Goal: Transaction & Acquisition: Purchase product/service

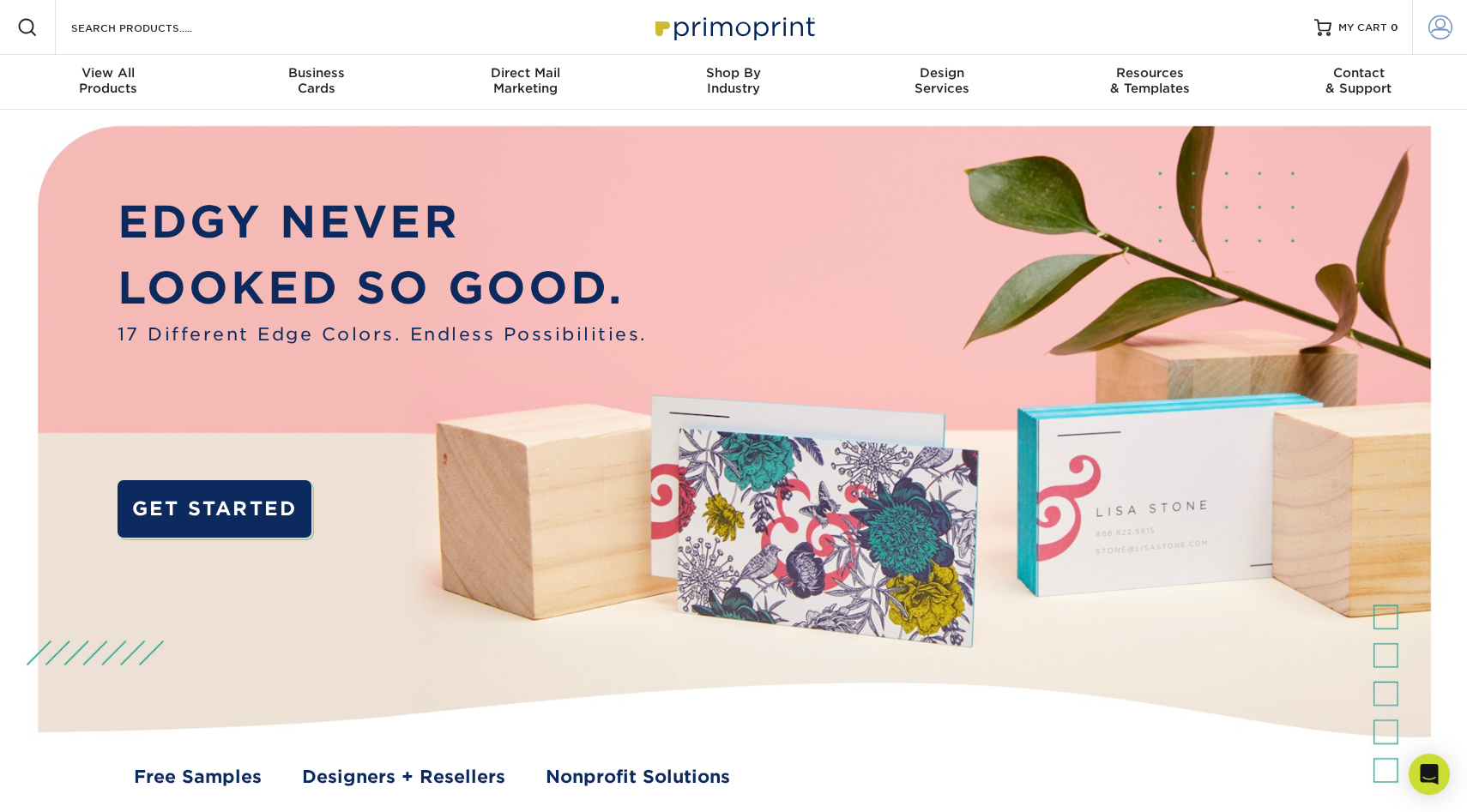
type input "mnldesigns831@gmai.com"
click at [1430, 21] on span at bounding box center [1440, 27] width 24 height 24
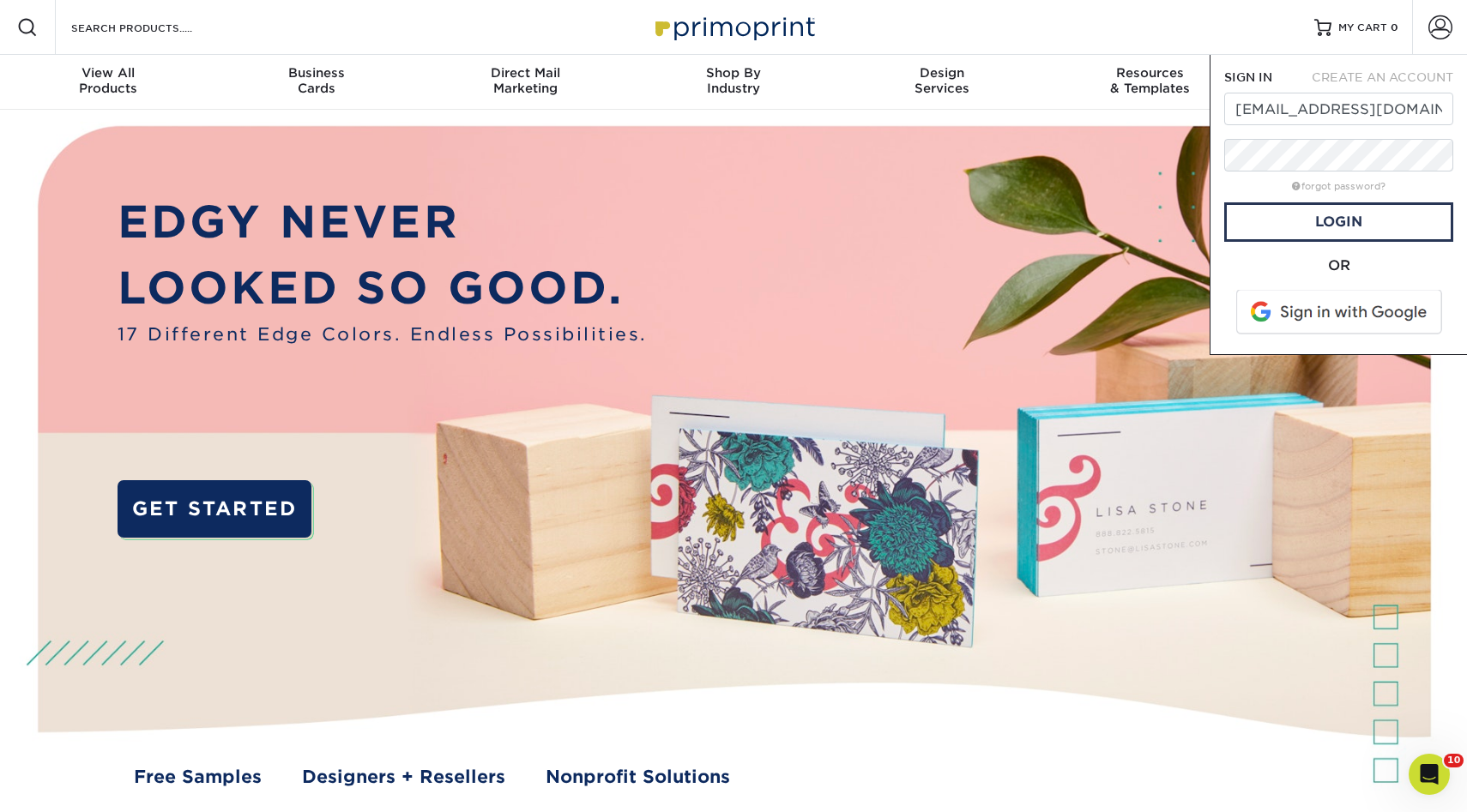
click at [1286, 302] on span at bounding box center [1341, 312] width 218 height 45
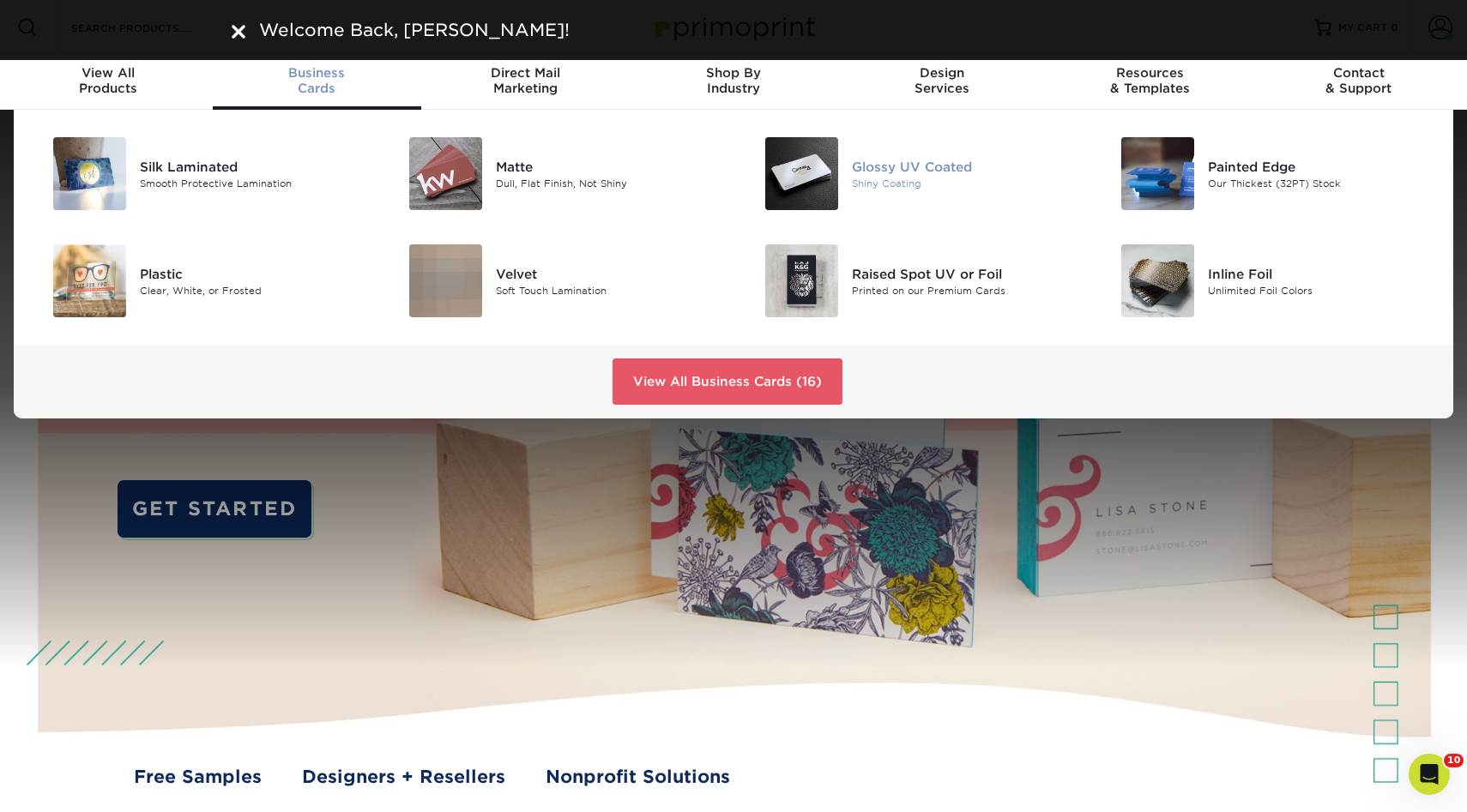
click at [857, 174] on div "Glossy UV Coated" at bounding box center [964, 167] width 225 height 19
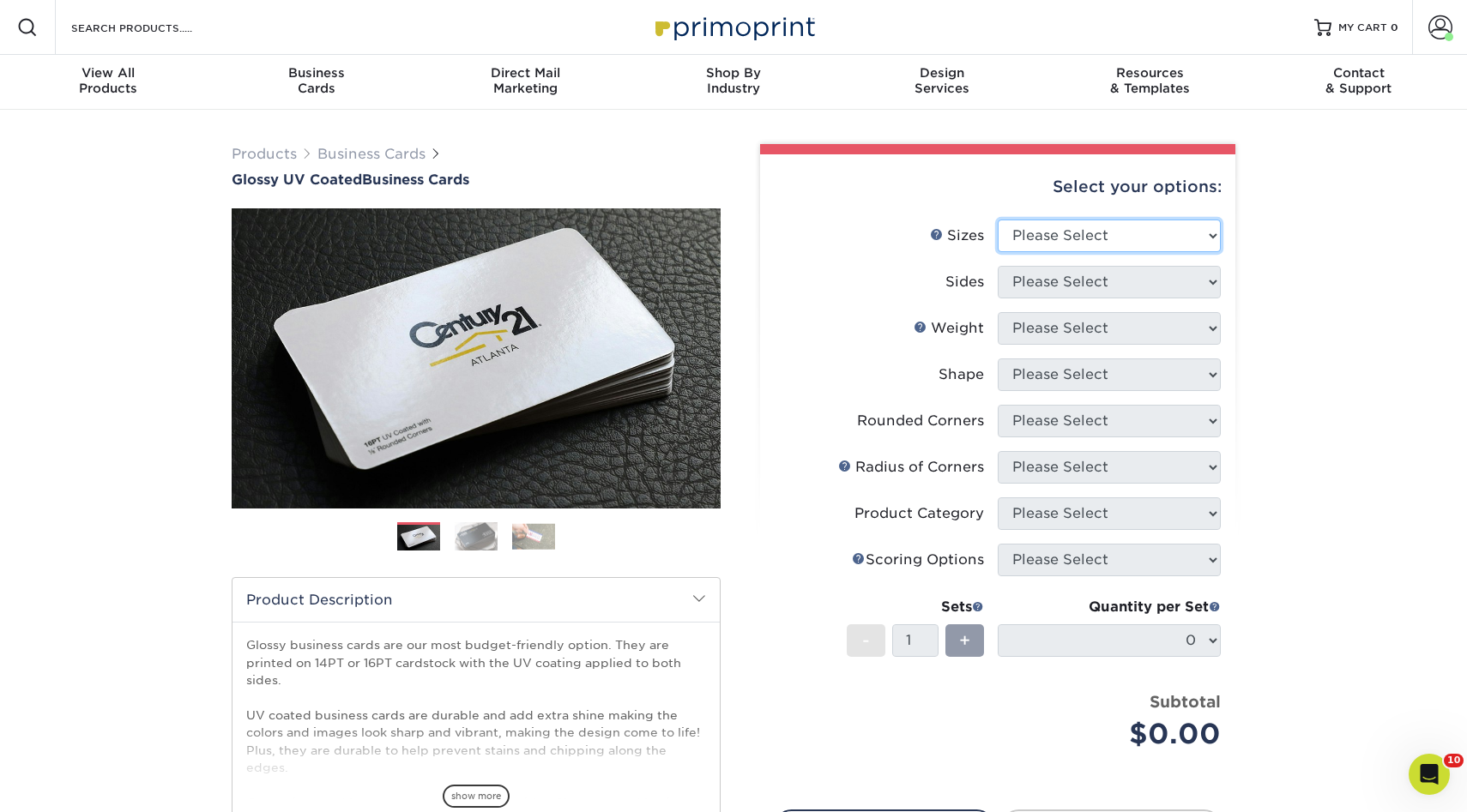
click at [1063, 241] on select "Please Select 1.5" x 3.5" - Mini 1.75" x 3.5" - Mini 2" x 2" - Square 2" x 3" -…" at bounding box center [1109, 236] width 223 height 33
click at [998, 219] on select "Please Select 1.5" x 3.5" - Mini 1.75" x 3.5" - Mini 2" x 2" - Square 2" x 3" -…" at bounding box center [1109, 236] width 223 height 33
click at [1046, 233] on select "Please Select 1.5" x 3.5" - Mini 1.75" x 3.5" - Mini 2" x 2" - Square 2" x 3" -…" at bounding box center [1109, 236] width 223 height 33
select select "2.00x3.50"
click at [998, 219] on select "Please Select 1.5" x 3.5" - Mini 1.75" x 3.5" - Mini 2" x 2" - Square 2" x 3" -…" at bounding box center [1109, 236] width 223 height 33
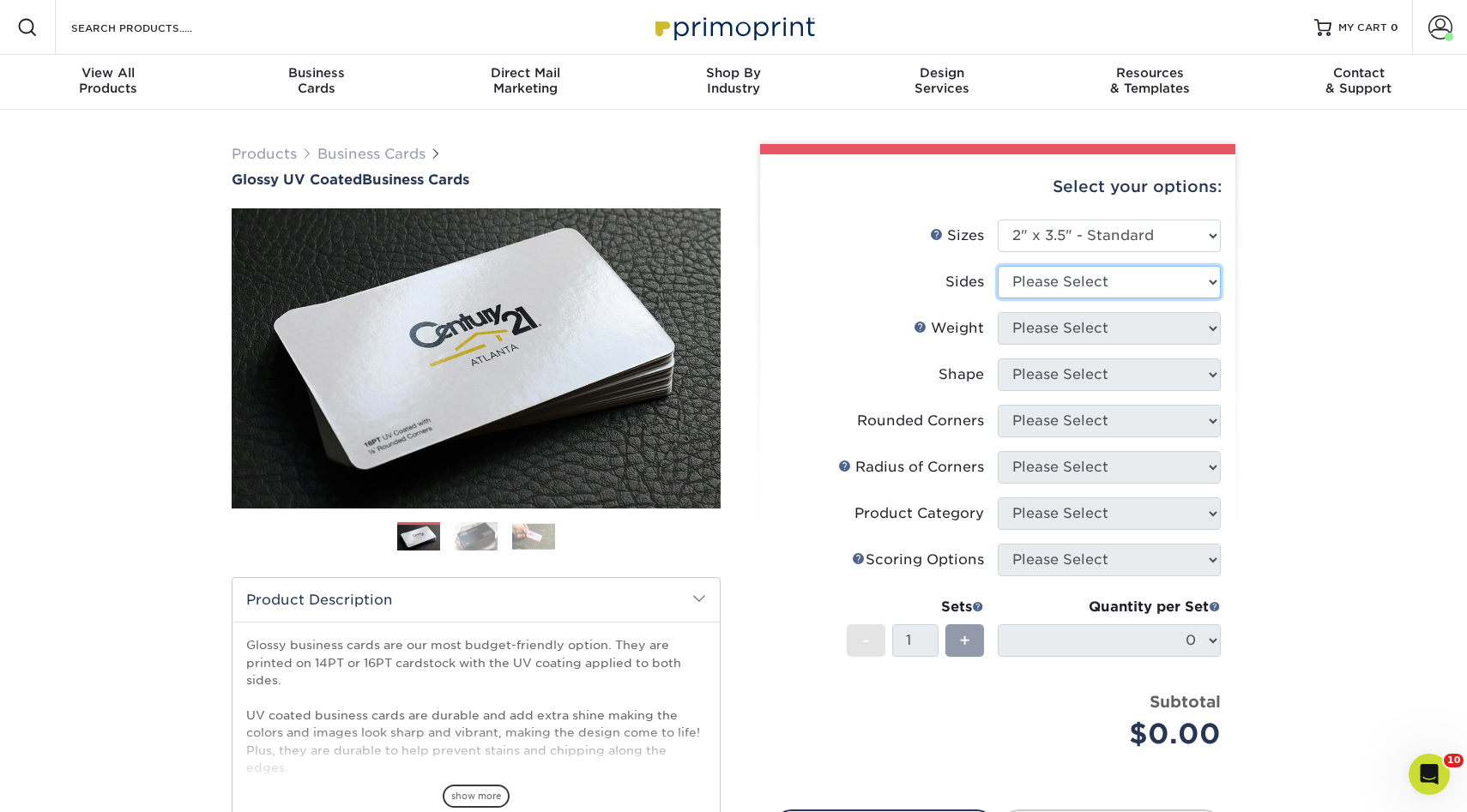
click at [1018, 273] on select "Please Select Print Both Sides Print Front Only" at bounding box center [1109, 282] width 223 height 33
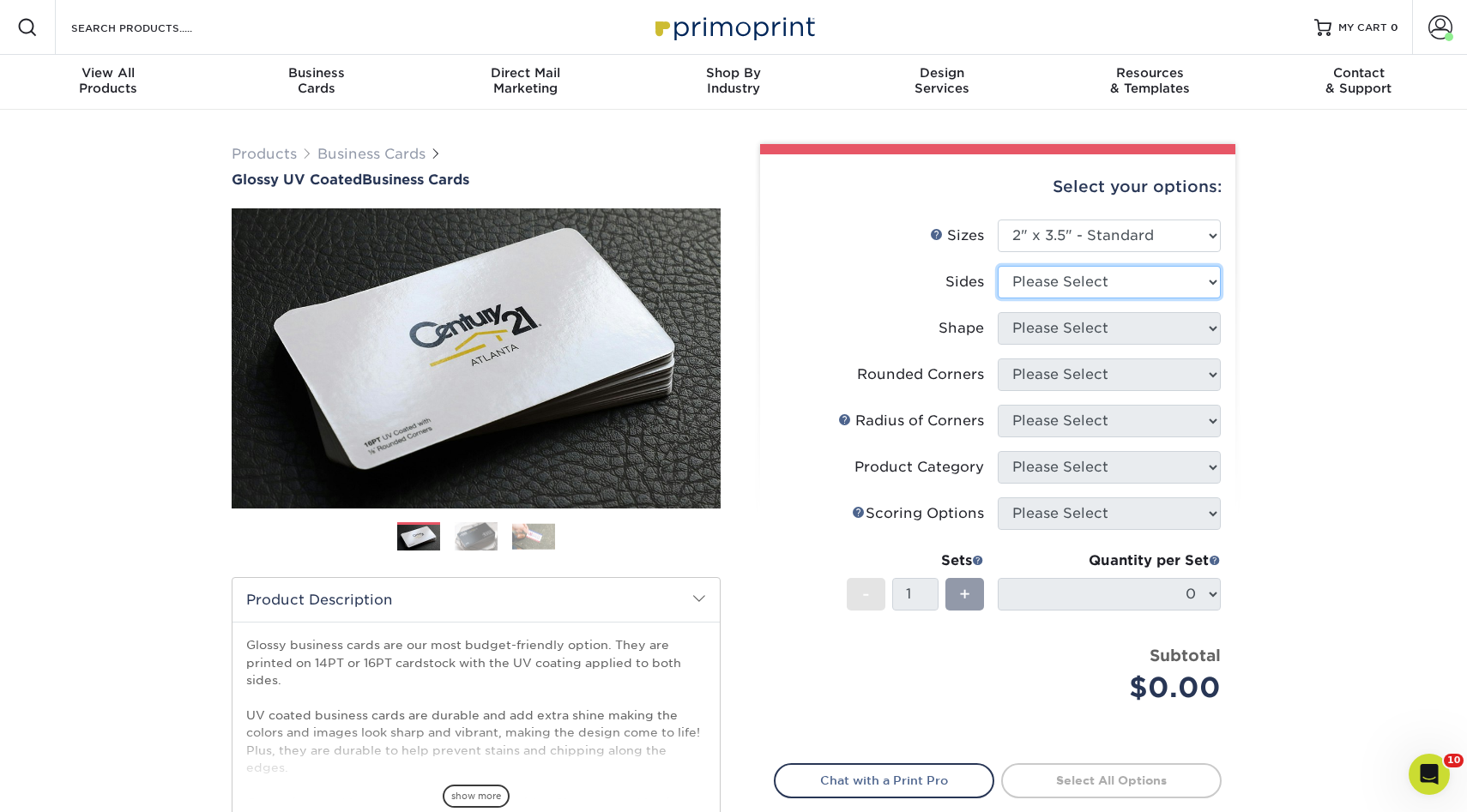
select select "13abbda7-1d64-4f25-8bb2-c179b224825d"
click at [998, 266] on select "Please Select Print Both Sides Print Front Only" at bounding box center [1109, 282] width 223 height 33
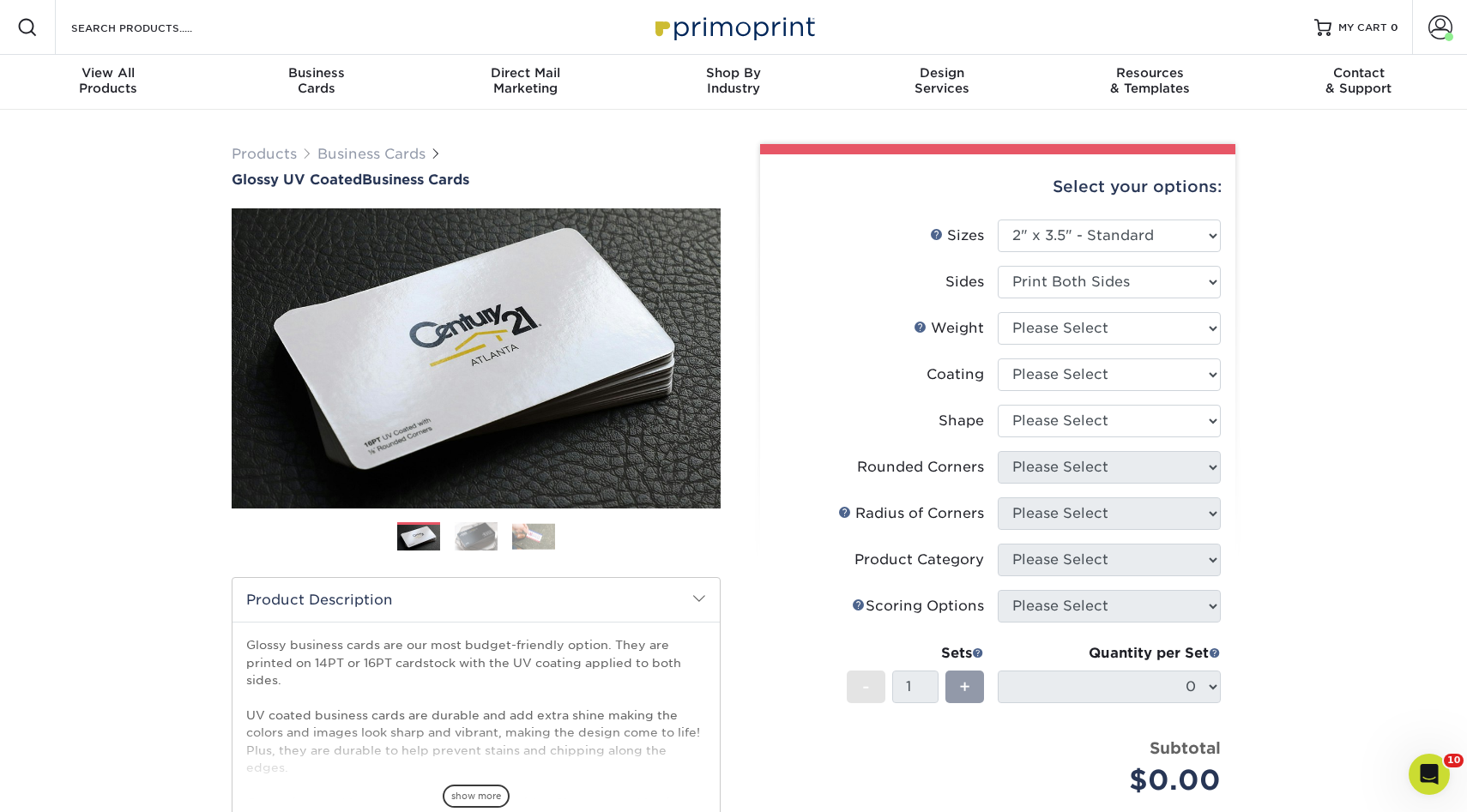
click at [1022, 355] on li "Weight Help Weight Please Select 16PT 14PT" at bounding box center [998, 335] width 446 height 46
click at [1032, 342] on select "Please Select 16PT 14PT" at bounding box center [1109, 328] width 223 height 33
select select "14PT"
click at [998, 312] on select "Please Select 16PT 14PT" at bounding box center [1109, 328] width 223 height 33
drag, startPoint x: 1032, startPoint y: 342, endPoint x: 1036, endPoint y: 377, distance: 35.2
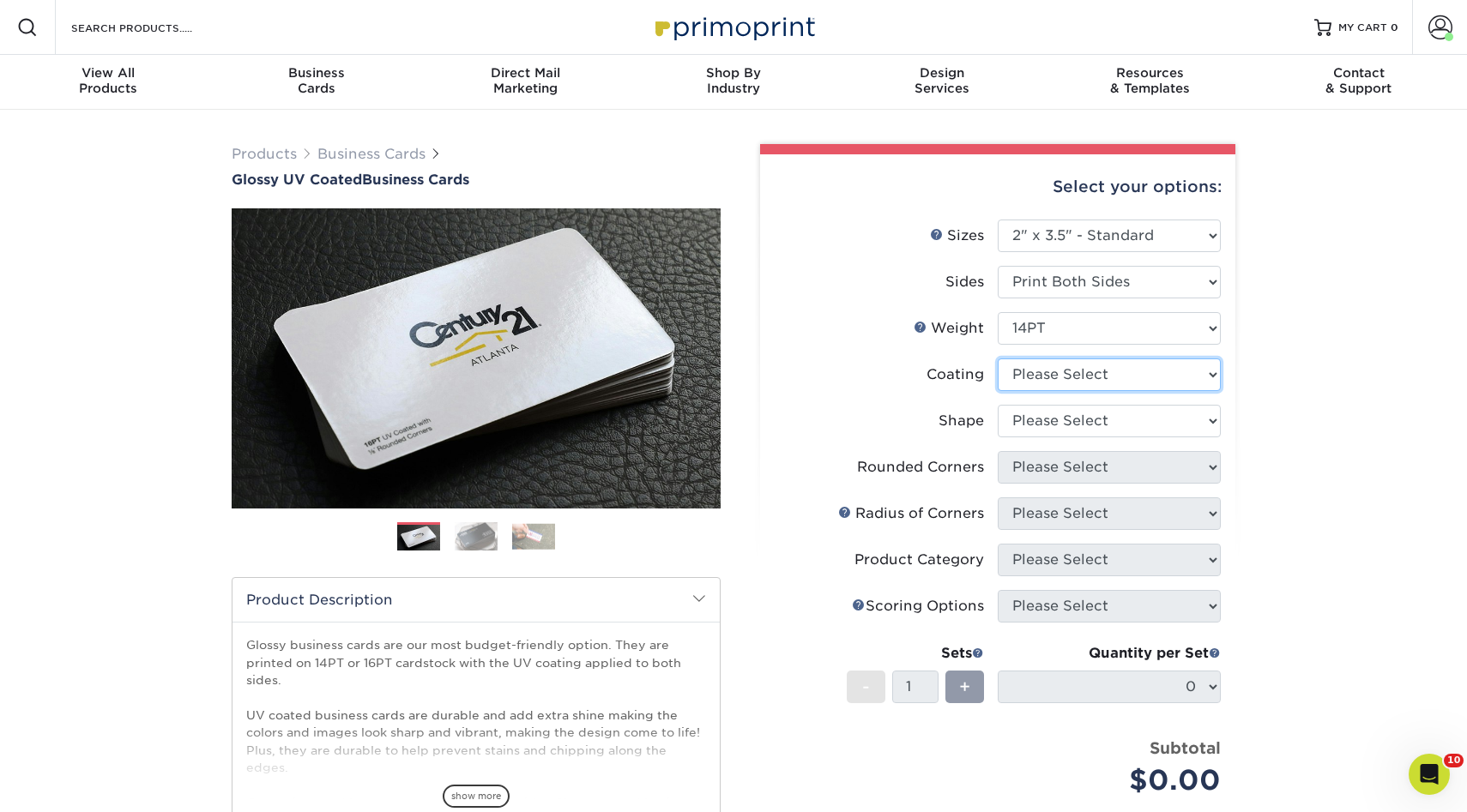
click at [1037, 377] on select at bounding box center [1109, 374] width 223 height 33
click at [998, 358] on select at bounding box center [1109, 374] width 223 height 33
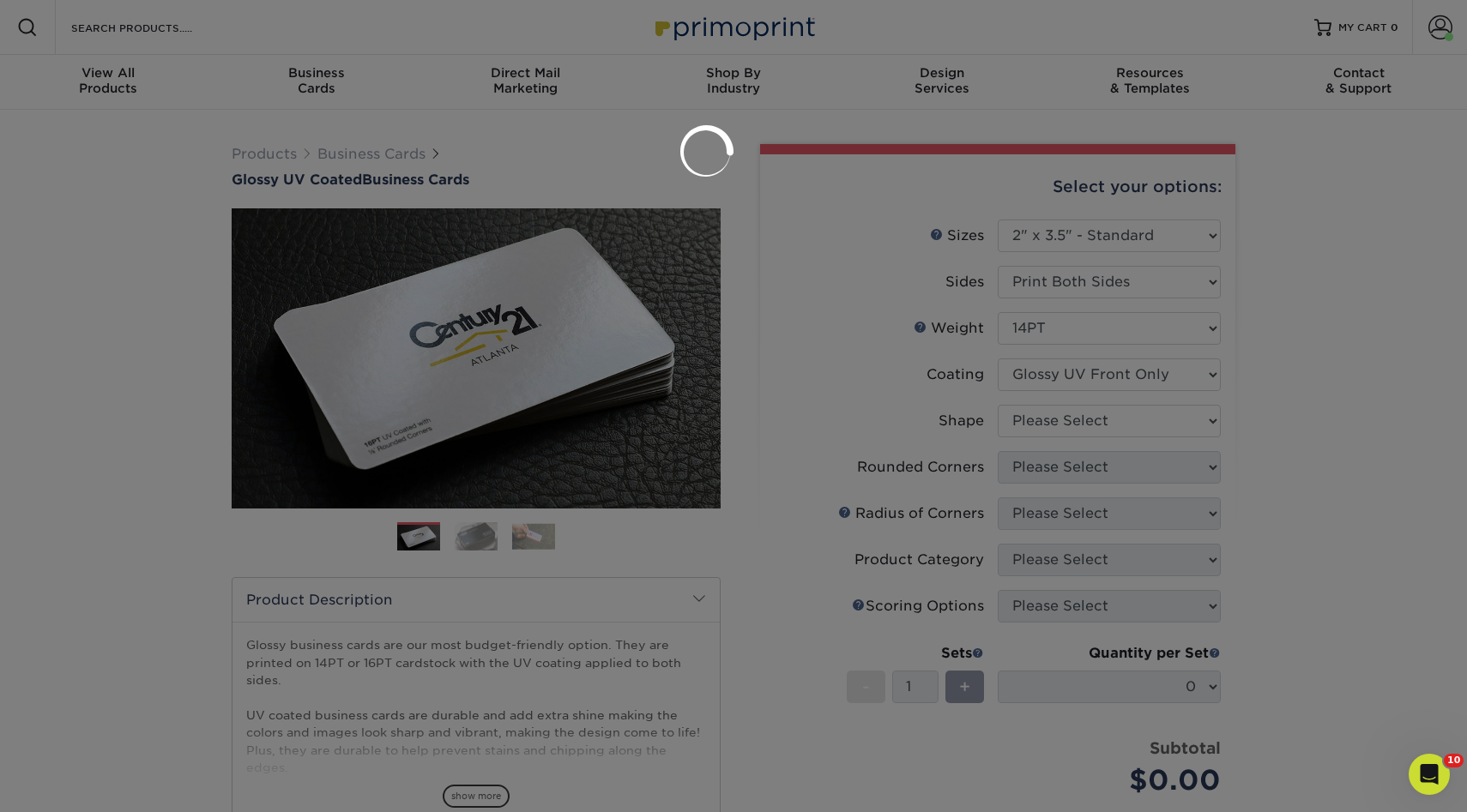
click at [1042, 382] on div at bounding box center [734, 406] width 1467 height 812
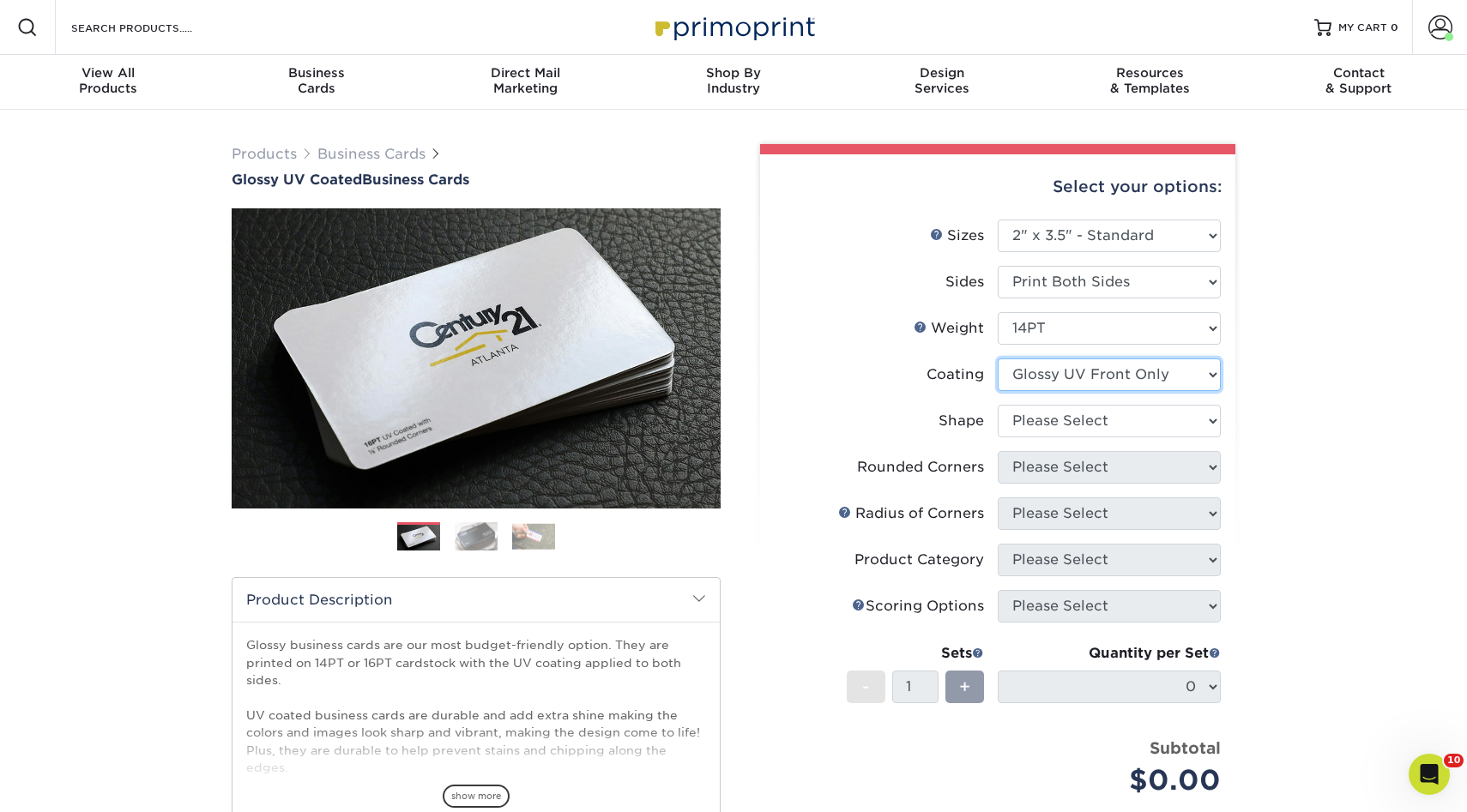
click at [1052, 380] on select at bounding box center [1109, 374] width 223 height 33
select select "ae367451-b2b8-45df-a344-0f05b6a12993"
click at [998, 358] on select at bounding box center [1109, 374] width 223 height 33
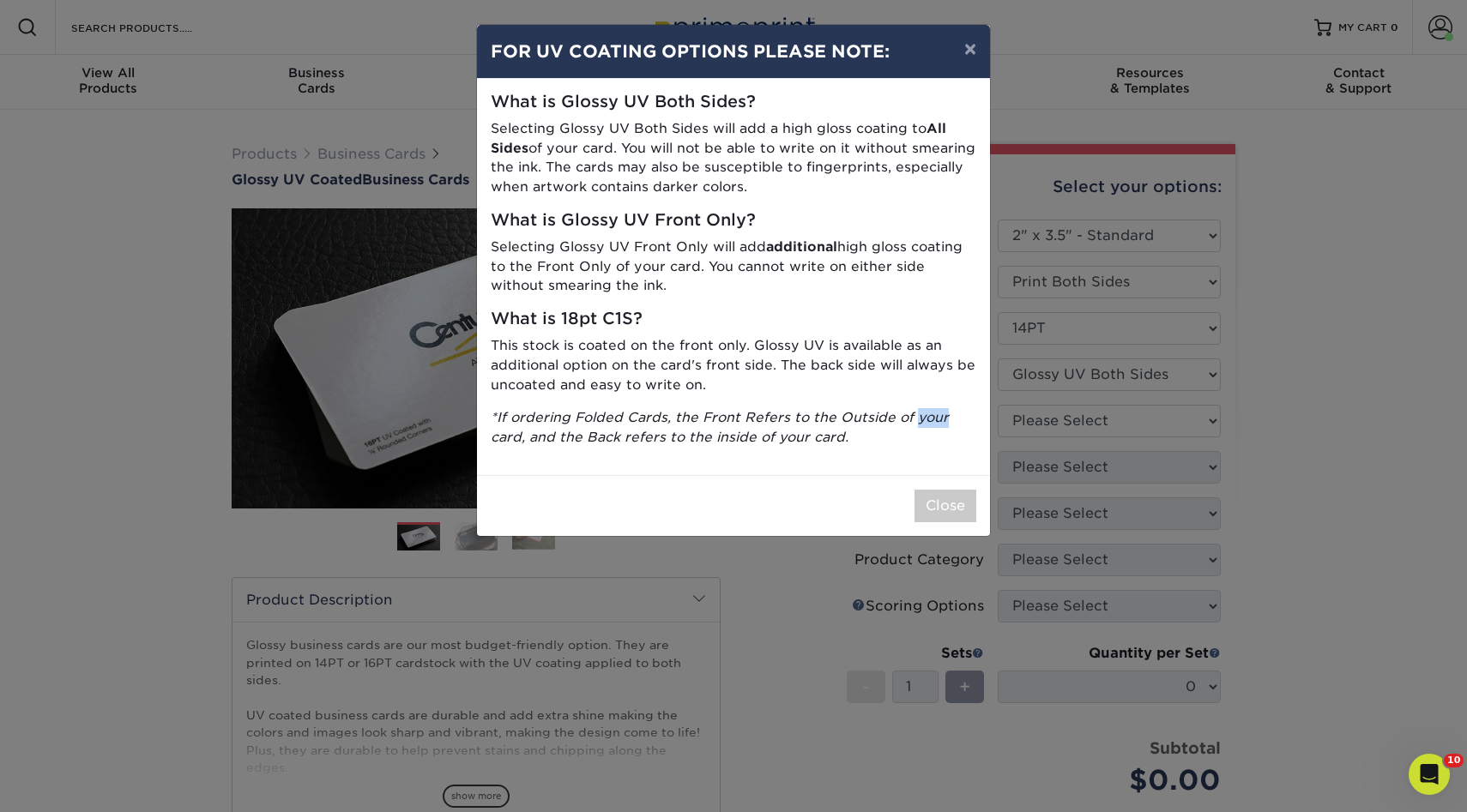
click at [1045, 418] on div "× FOR UV COATING OPTIONS PLEASE NOTE: What is Glossy UV Both Sides? Selecting G…" at bounding box center [734, 406] width 1467 height 812
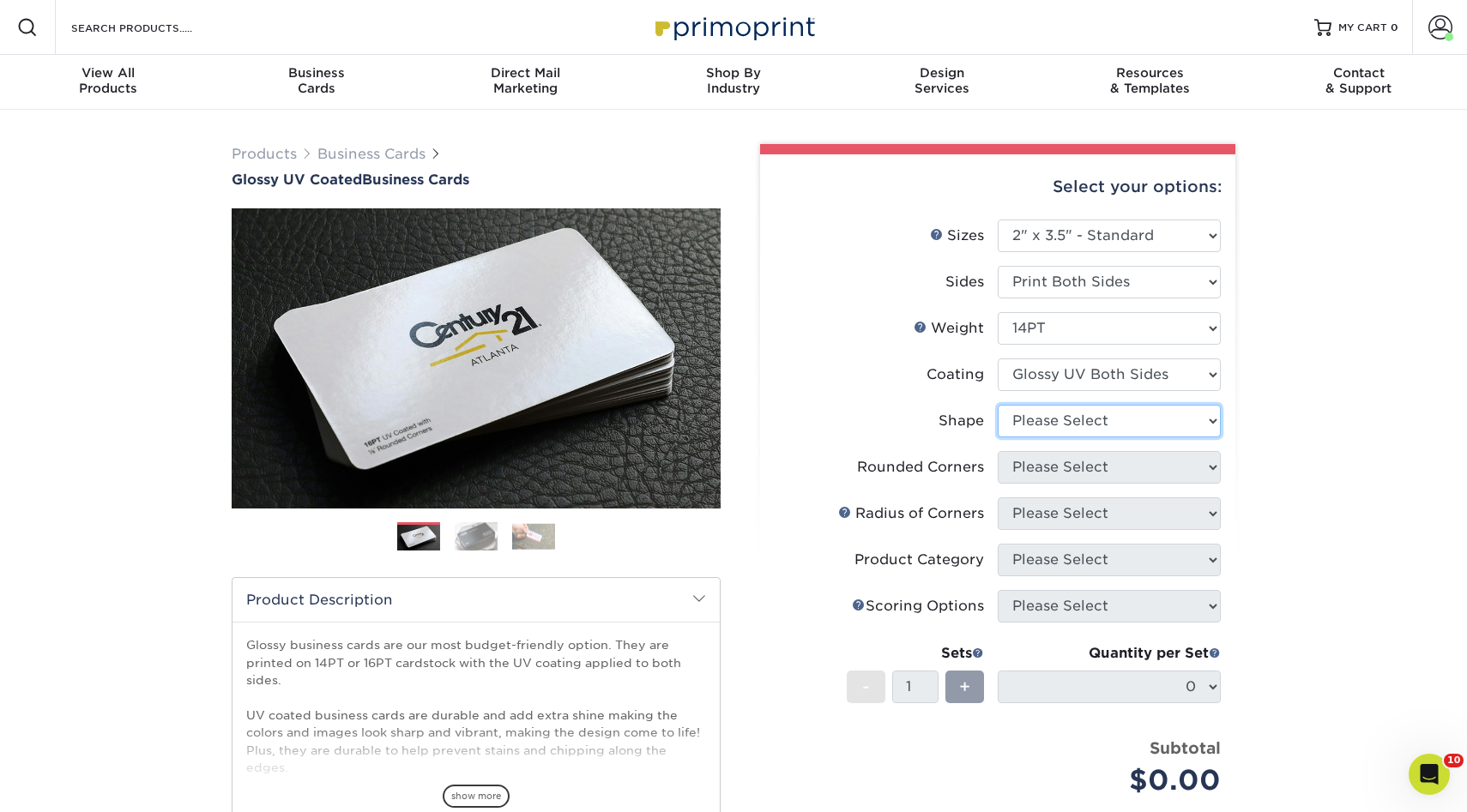
click at [1034, 426] on select "Please Select Standard" at bounding box center [1109, 421] width 223 height 33
select select "standard"
click at [998, 405] on select "Please Select Standard" at bounding box center [1109, 421] width 223 height 33
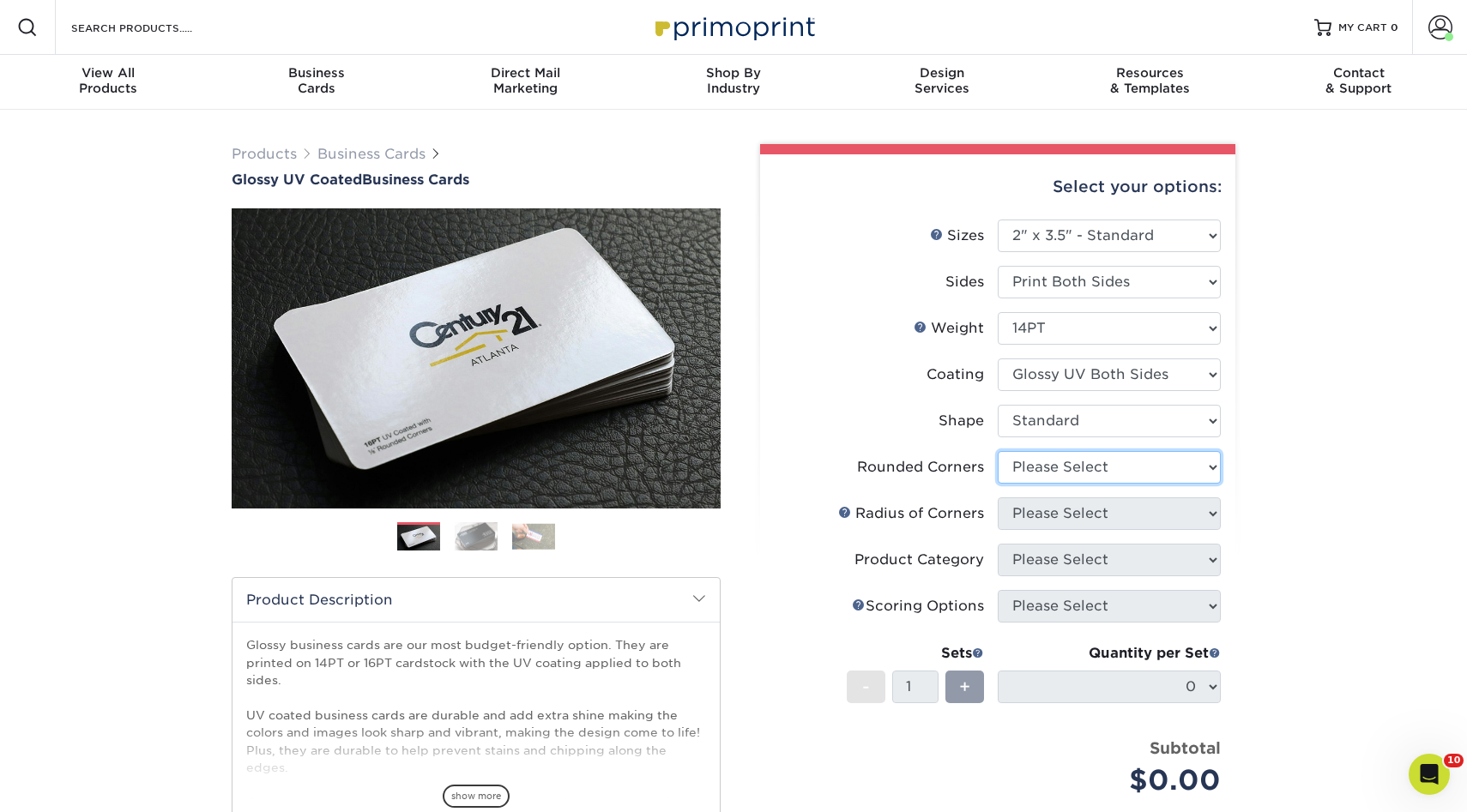
click at [1028, 465] on select "Please Select Yes - Round 2 Corners Yes - Round 4 Corners No" at bounding box center [1109, 467] width 223 height 33
select select "0"
click at [998, 451] on select "Please Select Yes - Round 2 Corners Yes - Round 4 Corners No" at bounding box center [1109, 467] width 223 height 33
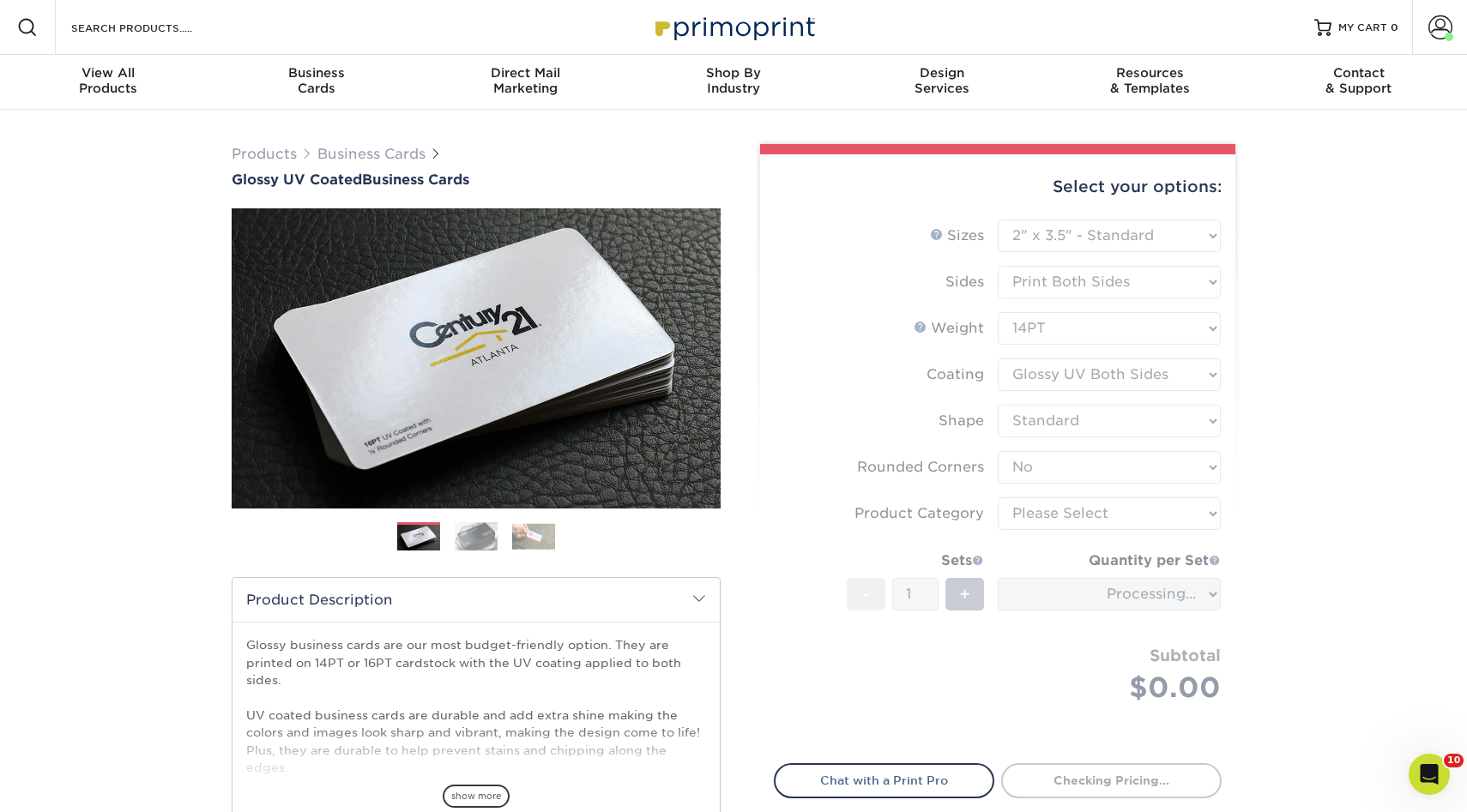
click at [1049, 517] on form "Sizes Help Sizes Please Select 1.5" x 3.5" - Mini 1.75" x 3.5" - Mini 2" x 2" -…" at bounding box center [998, 481] width 448 height 524
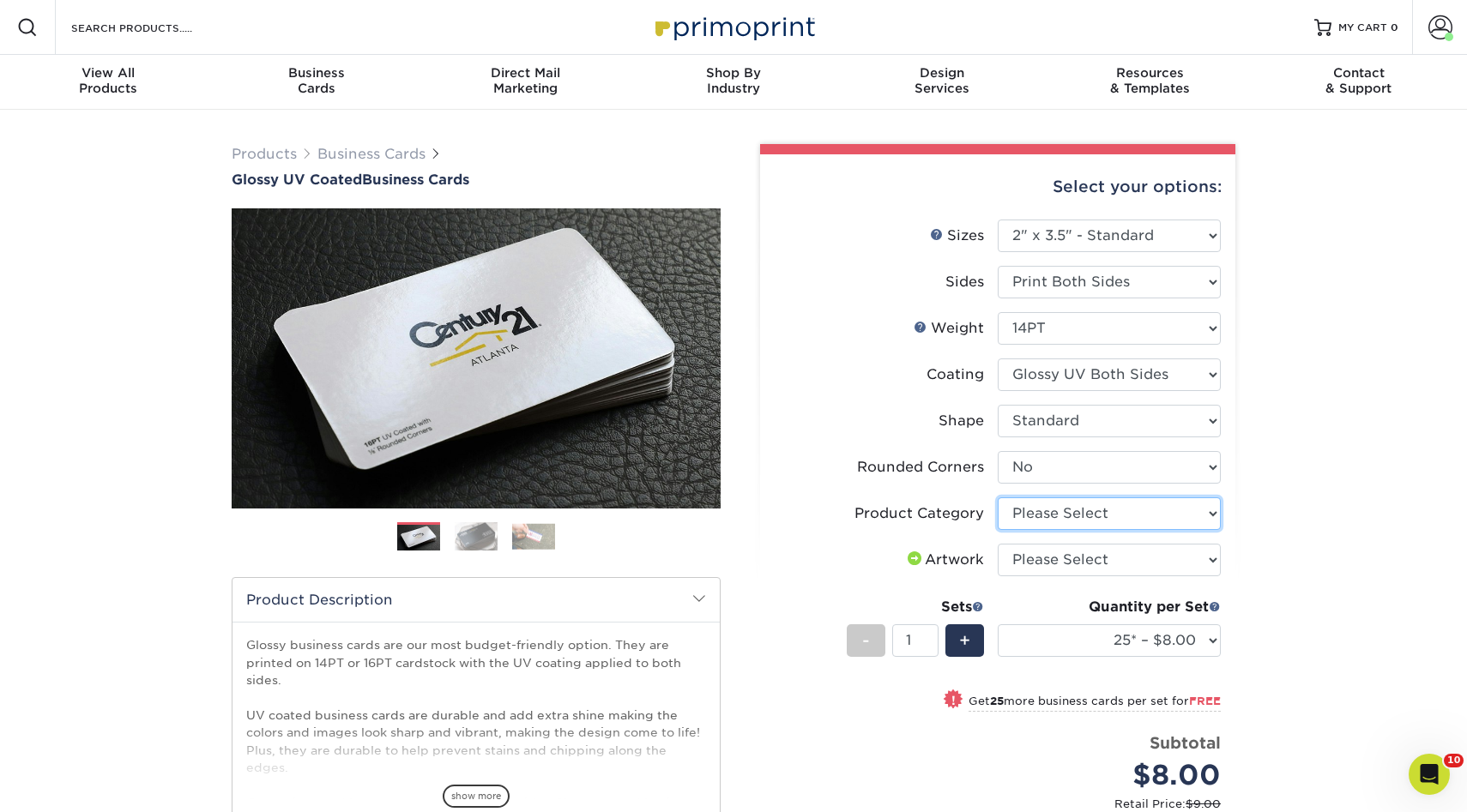
click at [1049, 517] on select "Please Select Business Cards" at bounding box center [1109, 514] width 223 height 33
select select "3b5148f1-0588-4f88-a218-97bcfdce65c1"
click at [998, 498] on select "Please Select Business Cards" at bounding box center [1109, 514] width 223 height 33
click at [1066, 555] on select "Please Select I will upload files I need a design - $100" at bounding box center [1109, 560] width 223 height 33
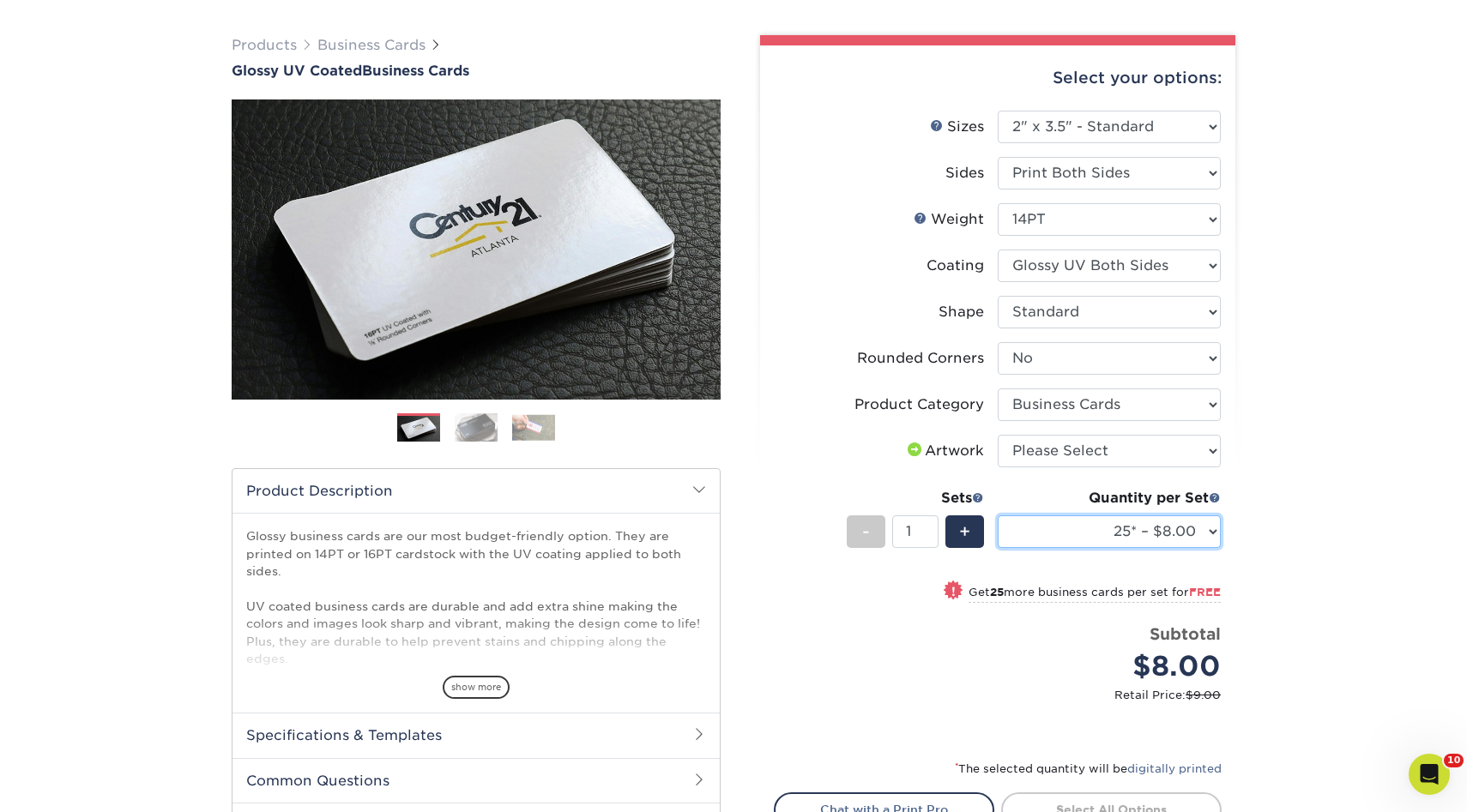
click at [1145, 535] on select "25* – $8.00 50* – $8.00 100* – $8.00 250* – $15.00 500 – $30.00 1000 – $37.00 2…" at bounding box center [1109, 531] width 223 height 33
select select "500 – $30.00"
click at [998, 515] on select "25* – $8.00 50* – $8.00 100* – $8.00 250* – $15.00 500 – $30.00 1000 – $37.00 2…" at bounding box center [1109, 531] width 223 height 33
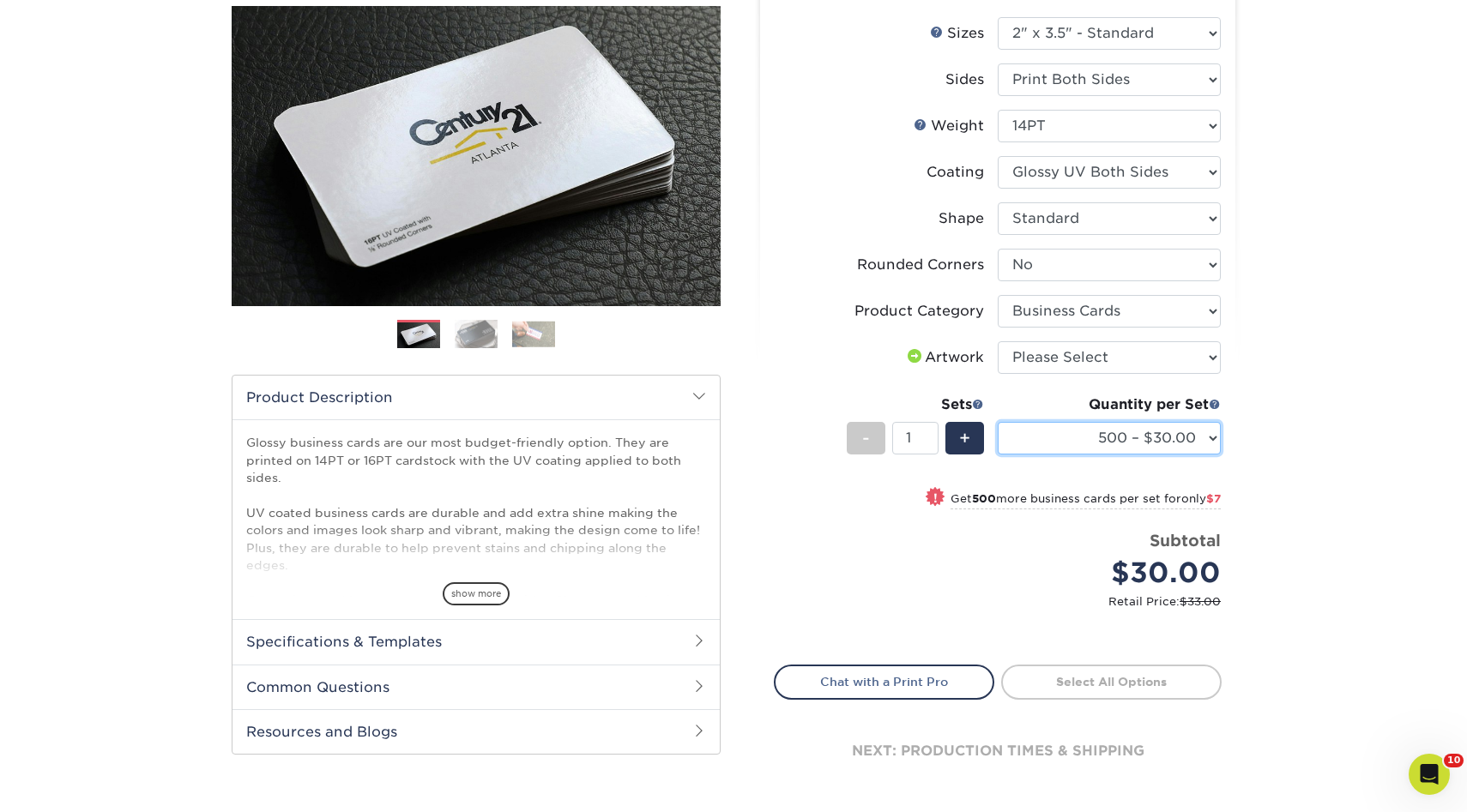
scroll to position [204, 0]
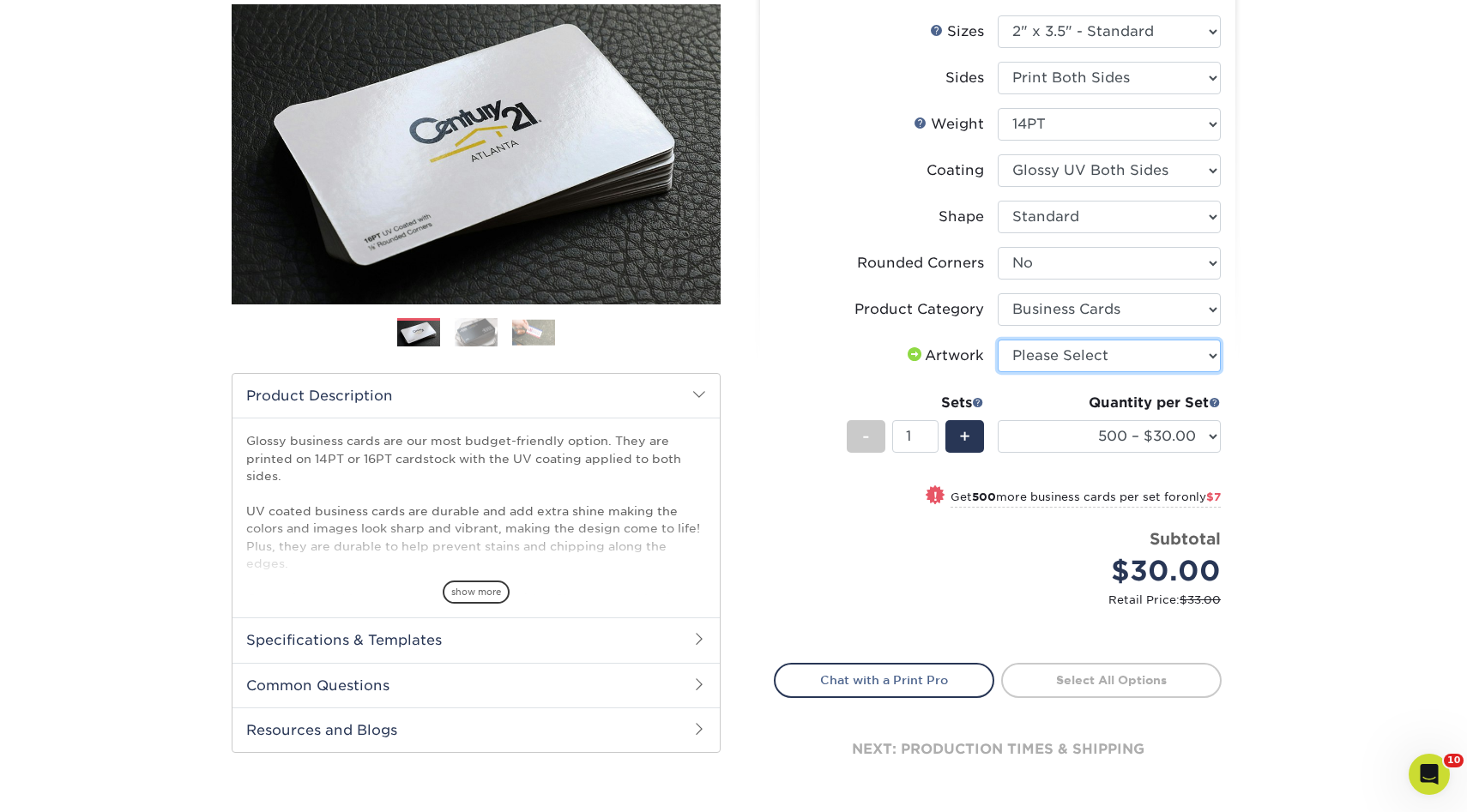
click at [1074, 364] on select "Please Select I will upload files I need a design - $100" at bounding box center [1109, 356] width 223 height 33
select select "upload"
click at [998, 340] on select "Please Select I will upload files I need a design - $100" at bounding box center [1109, 356] width 223 height 33
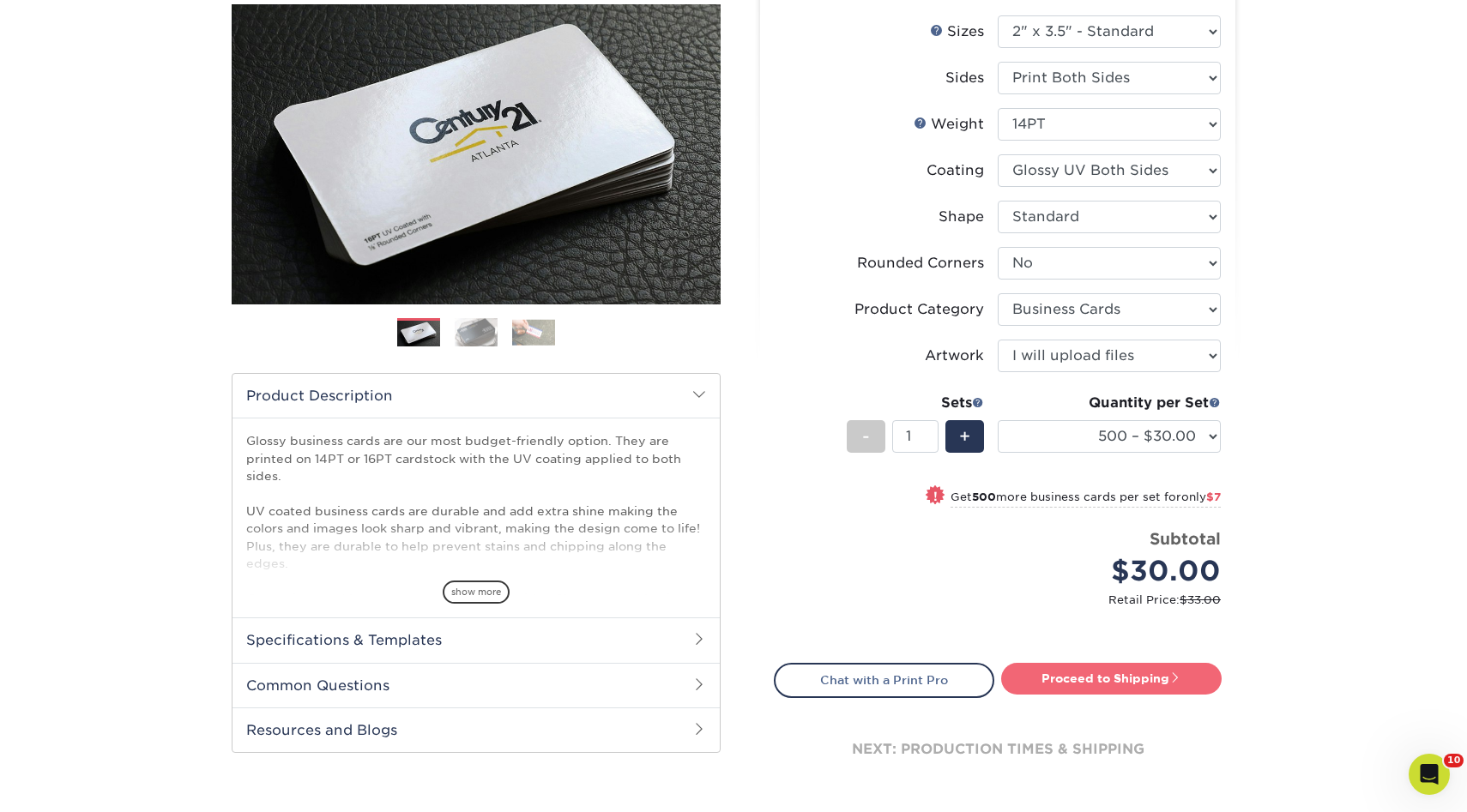
click at [1092, 681] on link "Proceed to Shipping" at bounding box center [1111, 679] width 220 height 31
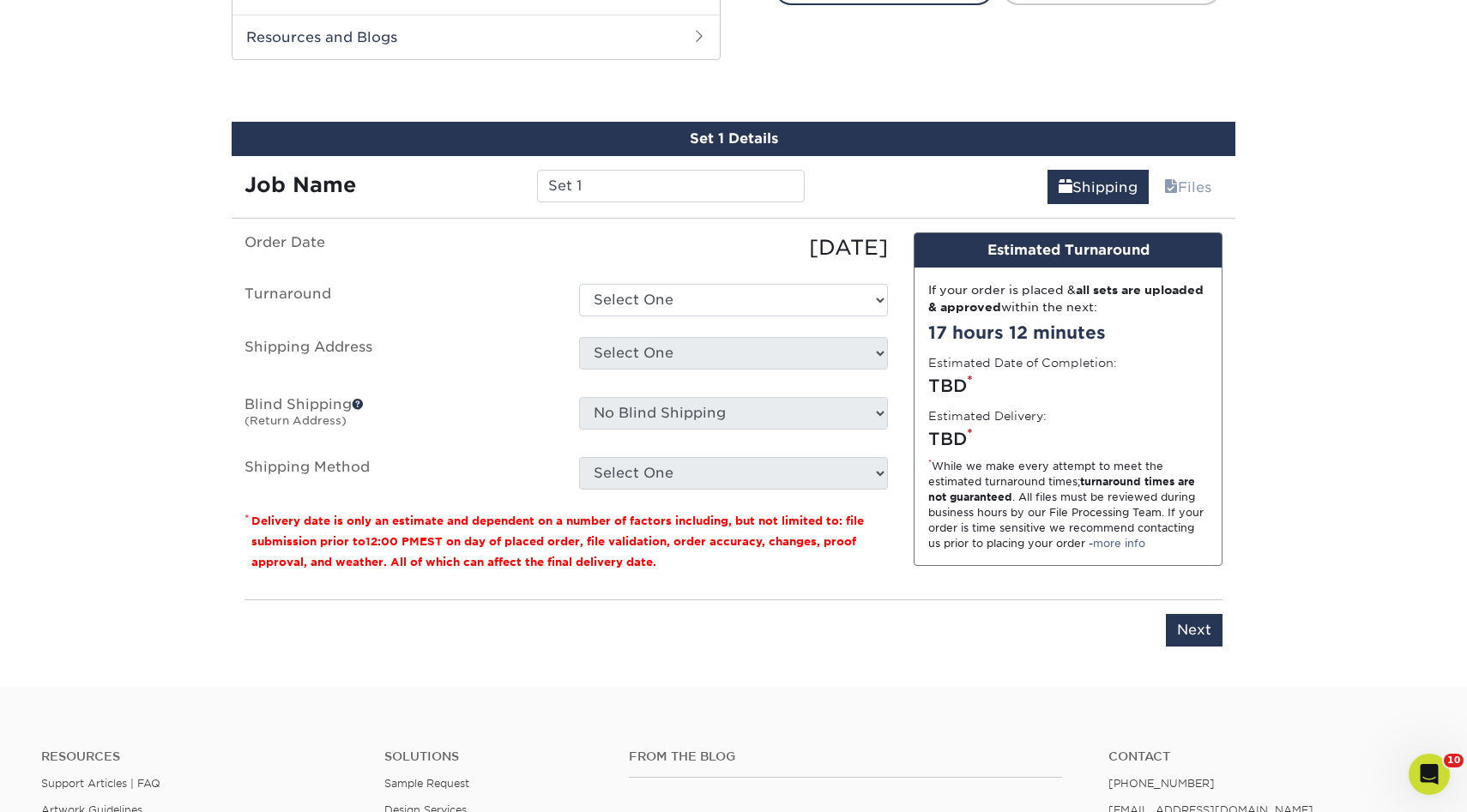
scroll to position [914, 0]
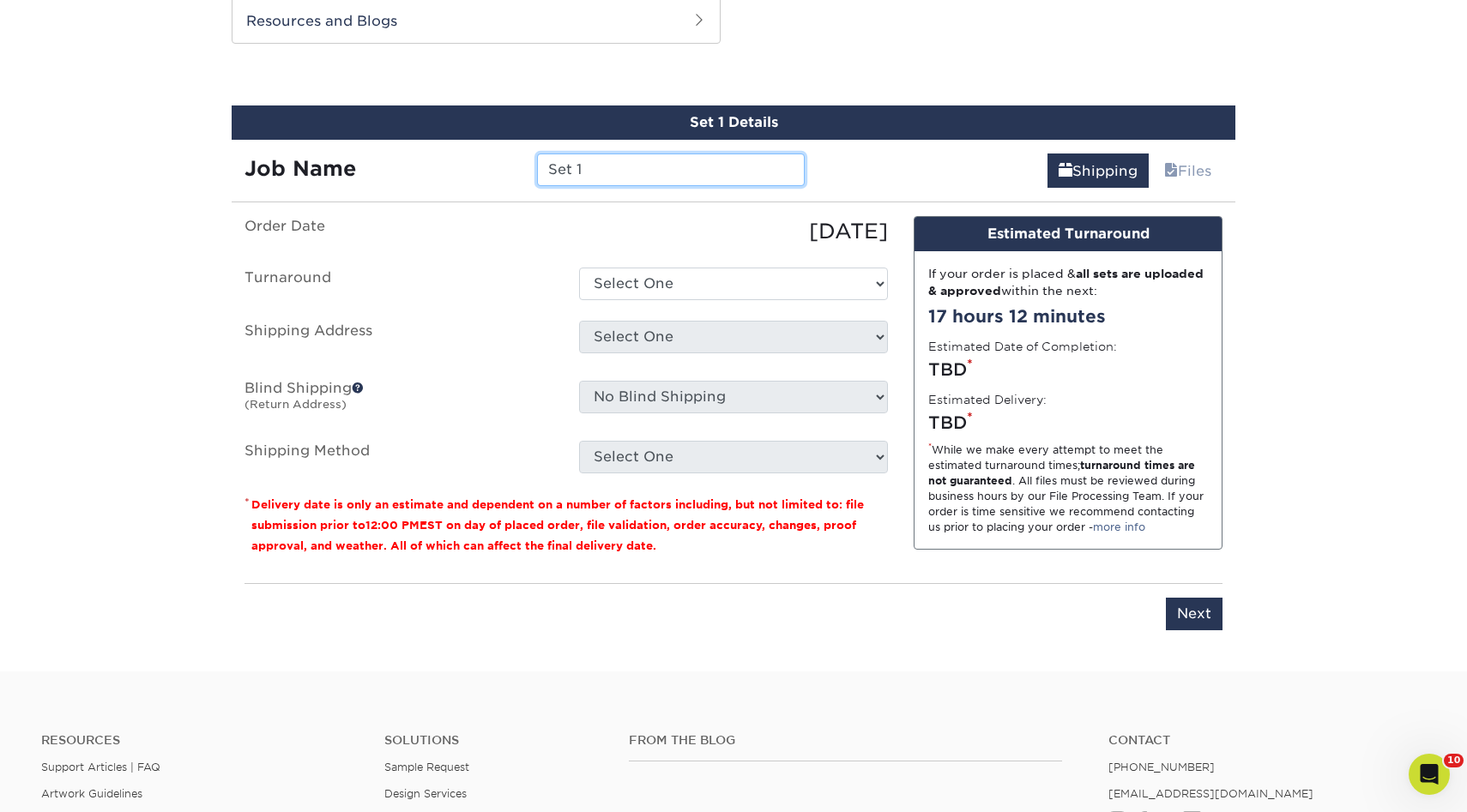
click at [593, 165] on input "Set 1" at bounding box center [670, 169] width 267 height 33
type input "Grimaldos Bull"
click at [634, 292] on select "Select One 2-4 Business Days 2 Day Next Business Day" at bounding box center [734, 284] width 309 height 33
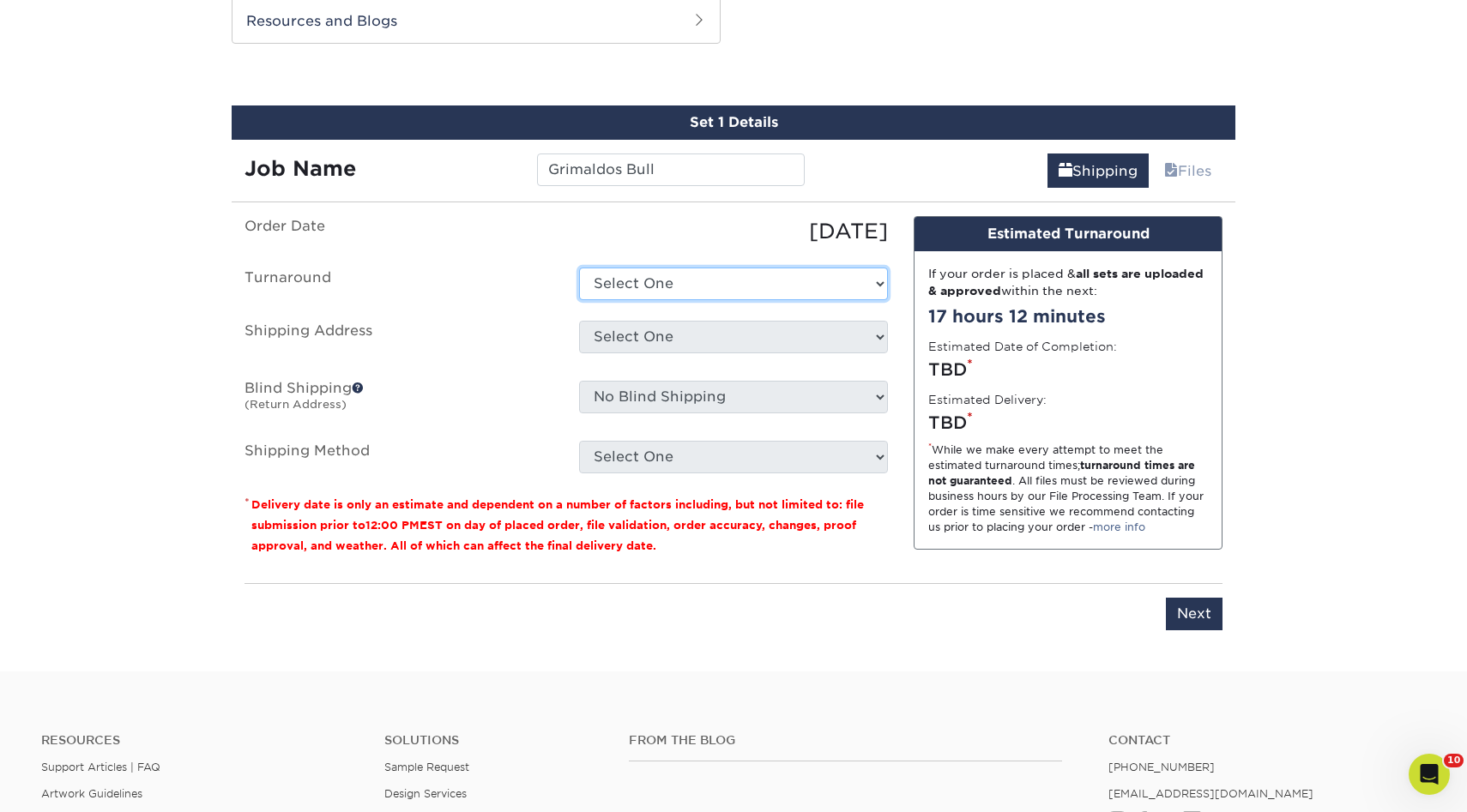
select select "17ced933-8ee2-4716-9748-db48f0cdea7b"
click at [579, 268] on select "Select One 2-4 Business Days 2 Day Next Business Day" at bounding box center [734, 284] width 309 height 33
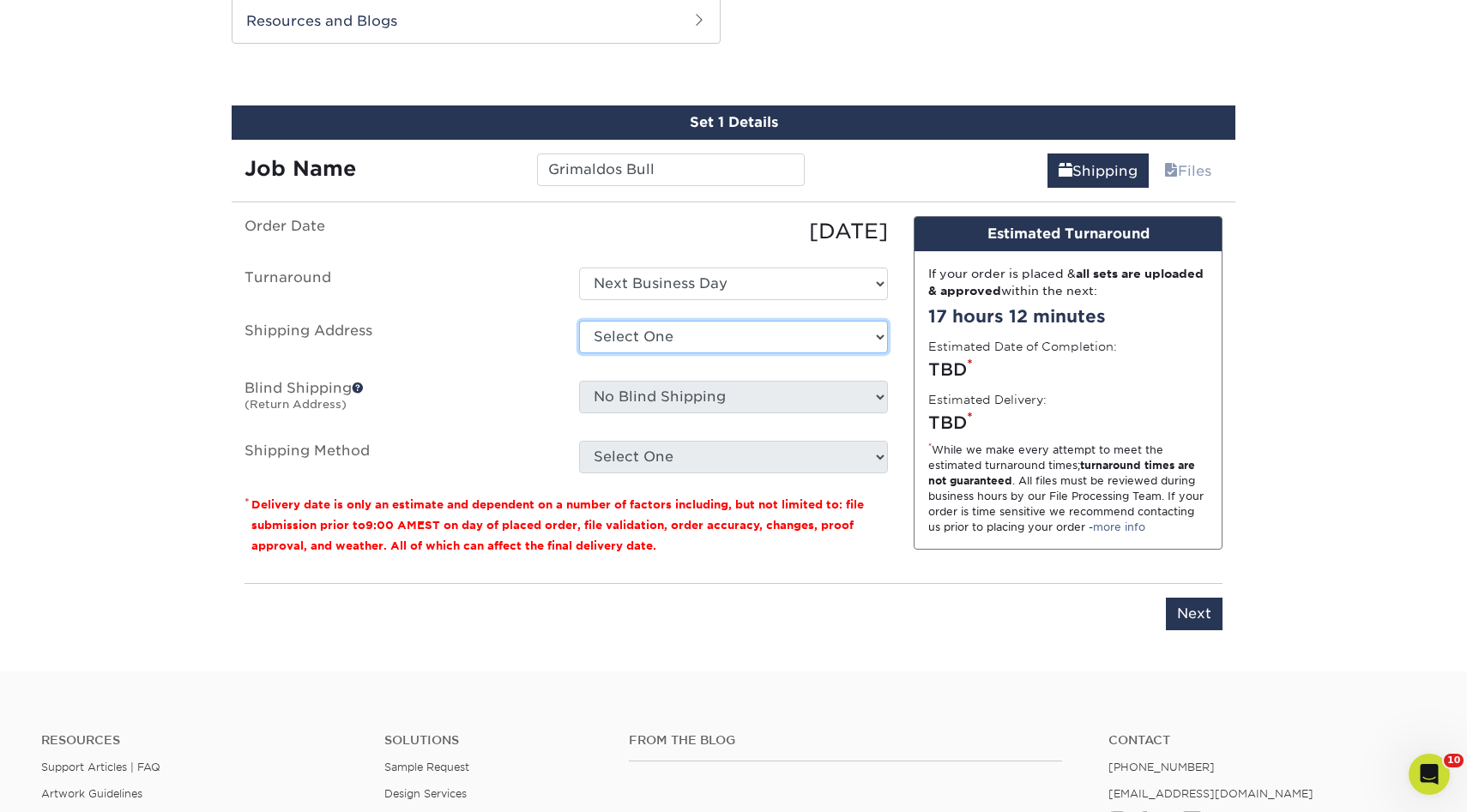
click at [665, 340] on select "Select One 3rd Gen 3rd Gen - Titi A1 Glass AC CLANING Aguirre Auto Aldo Monroy …" at bounding box center [734, 337] width 309 height 33
select select "newaddress"
click at [579, 321] on select "Select One 3rd Gen 3rd Gen - Titi A1 Glass AC CLANING Aguirre Auto Aldo Monroy …" at bounding box center [734, 337] width 309 height 33
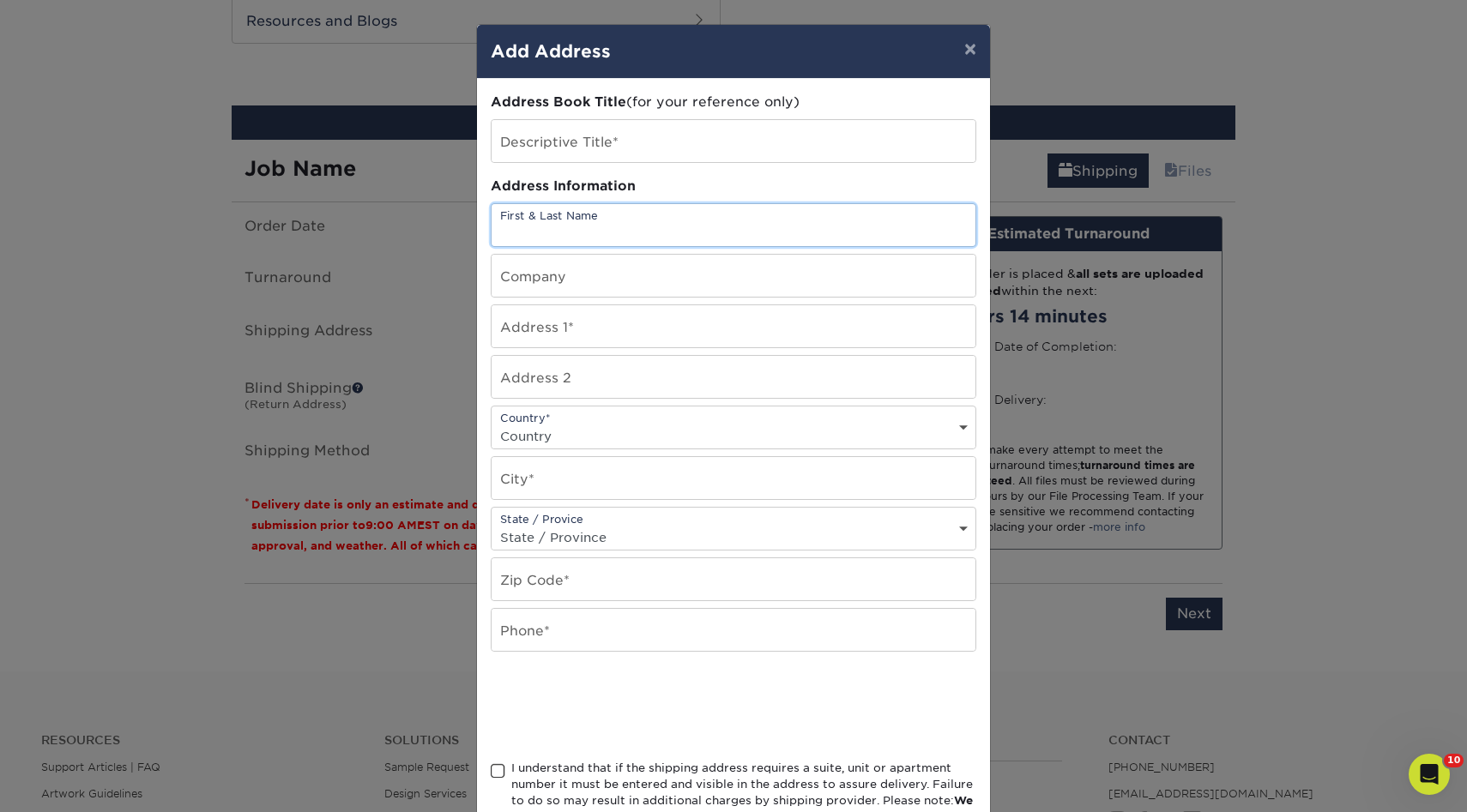
click at [604, 235] on input "text" at bounding box center [733, 225] width 484 height 42
click at [590, 133] on input "text" at bounding box center [733, 141] width 484 height 42
type input "Grimaldos Bull"
click at [557, 228] on input "text" at bounding box center [733, 225] width 484 height 42
type input "George Grimaldo"
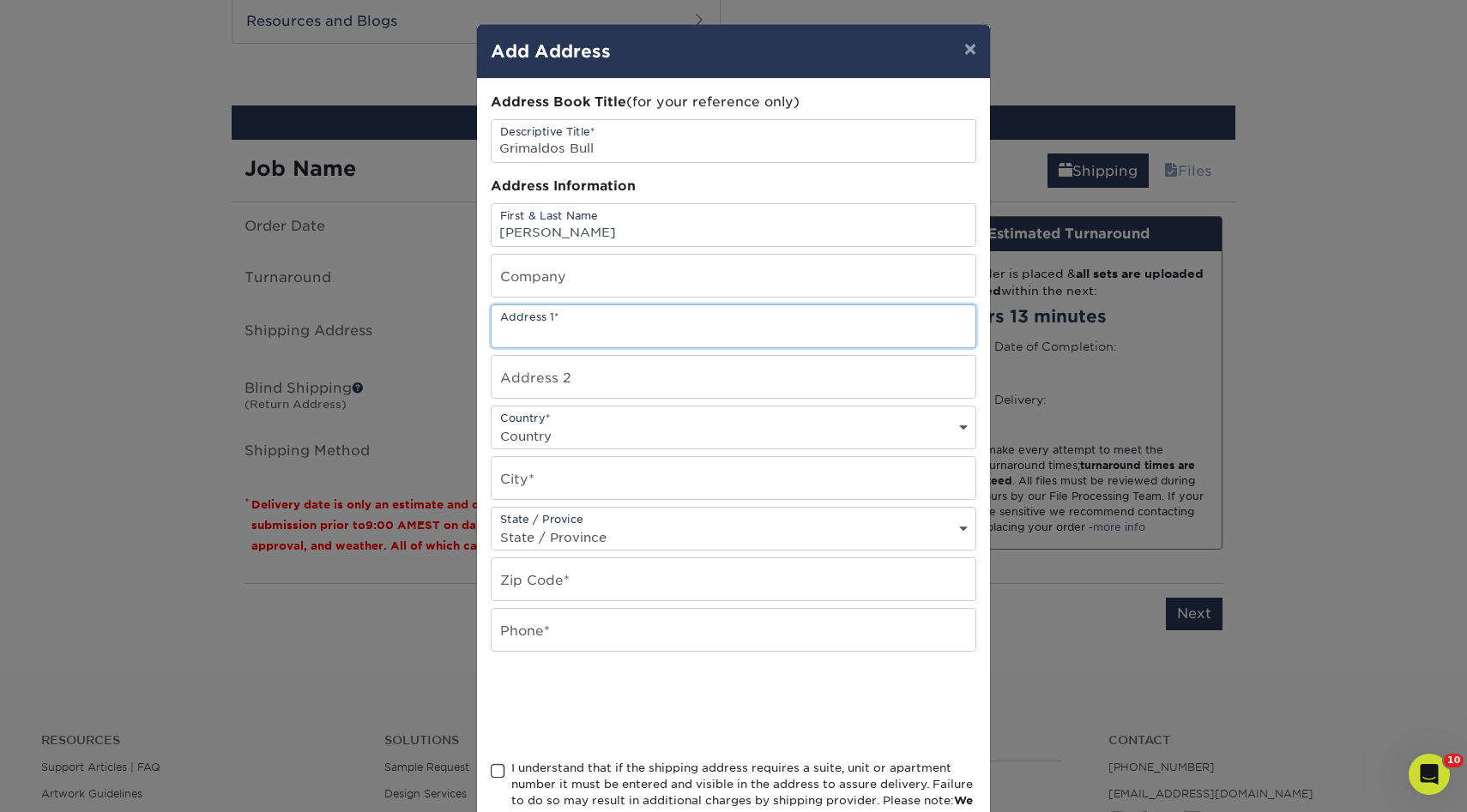
click at [552, 331] on input "text" at bounding box center [733, 327] width 484 height 42
paste input "5827 Charlotte drive B-337, San Jose ca 95123"
drag, startPoint x: 809, startPoint y: 333, endPoint x: 762, endPoint y: 333, distance: 47.0
click at [762, 333] on input "5827 Charlotte drive B-337, San Jose ca 95123" at bounding box center [733, 327] width 484 height 42
type input "5827 Charlotte drive B-337, San Jose ca"
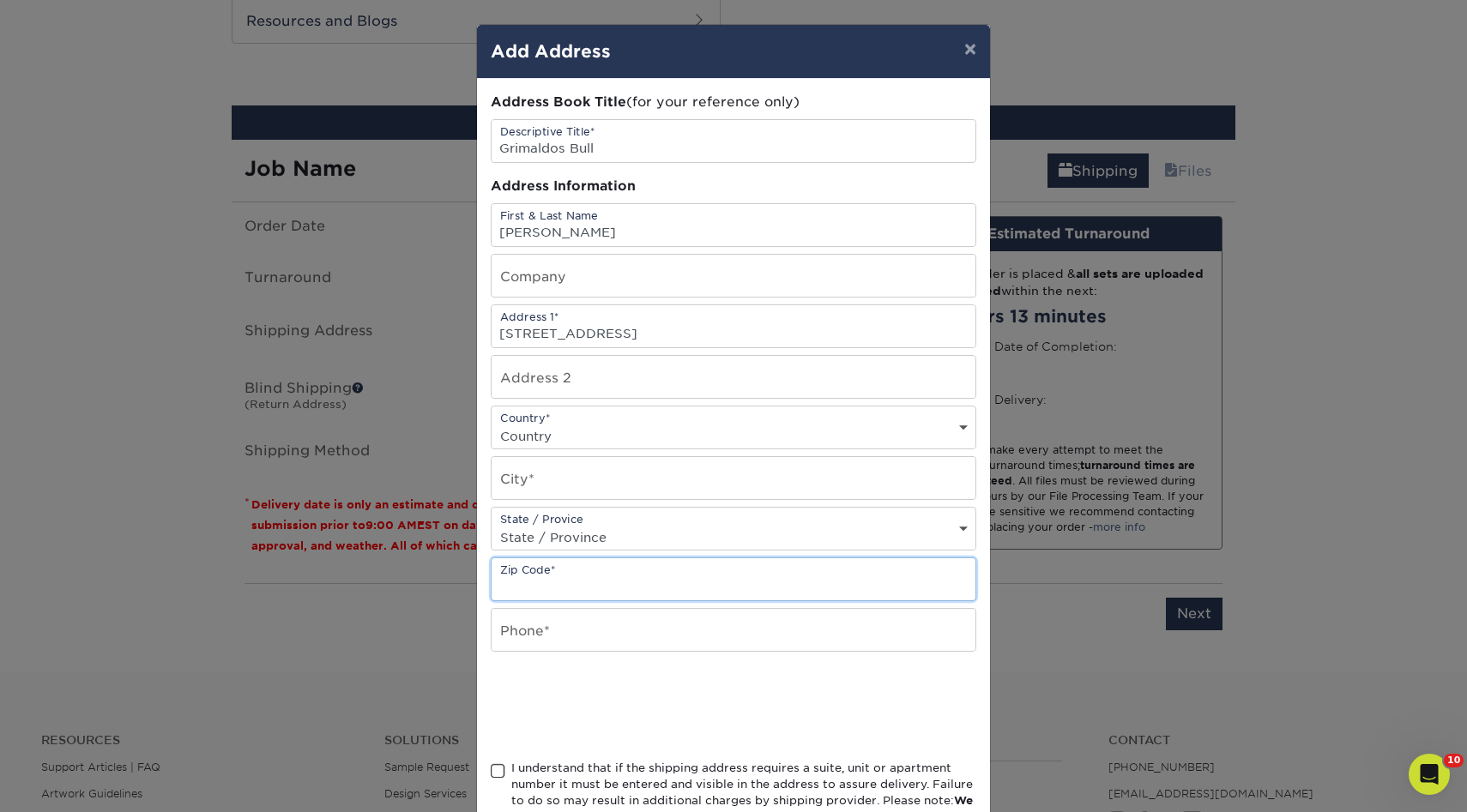
click at [556, 587] on input "text" at bounding box center [733, 579] width 484 height 42
paste input "95123"
type input "95123"
click at [585, 481] on input "text" at bounding box center [733, 479] width 484 height 42
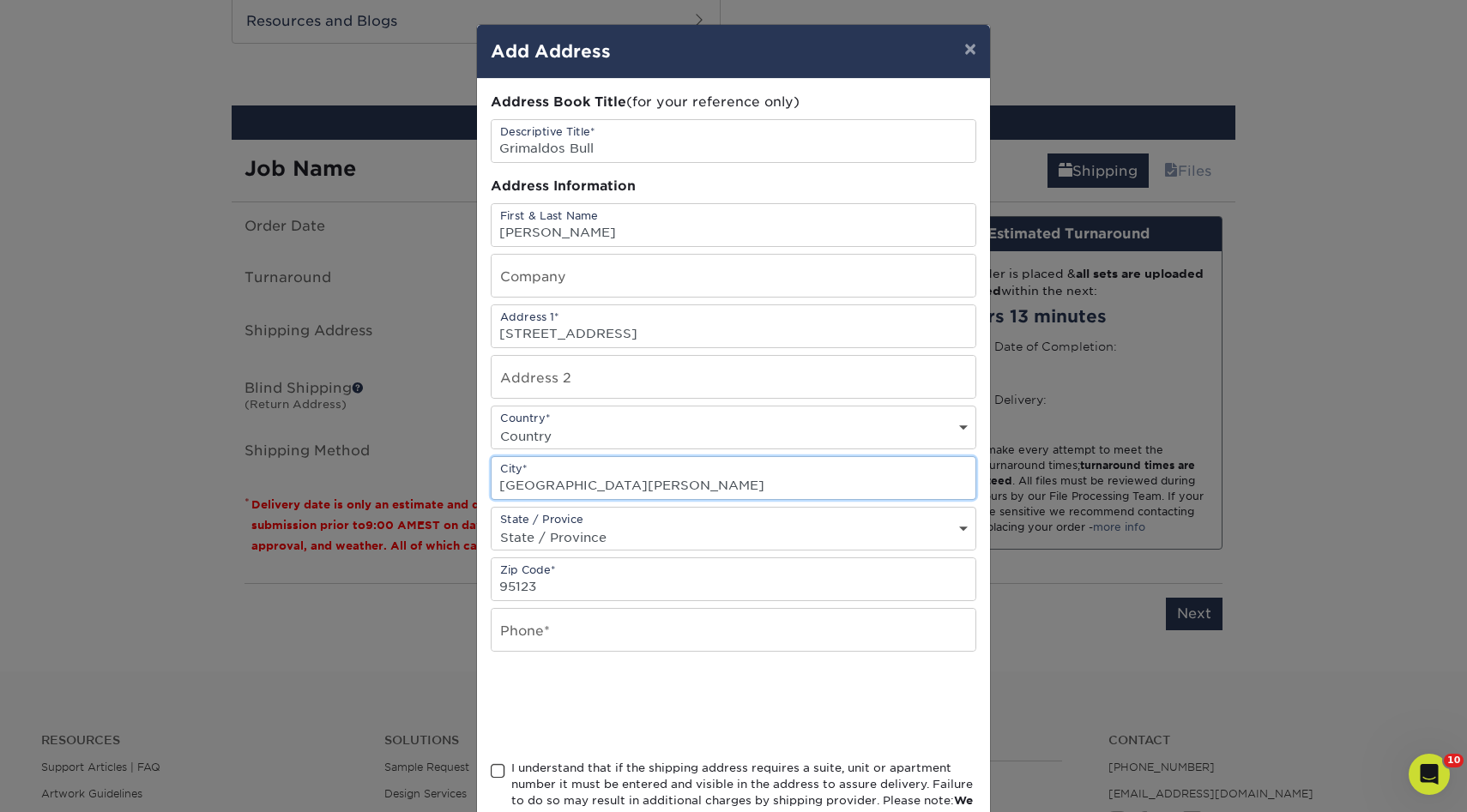
type input "San Jose"
drag, startPoint x: 799, startPoint y: 341, endPoint x: 670, endPoint y: 329, distance: 129.6
click at [670, 329] on input "5827 Charlotte drive B-337, San Jose ca" at bounding box center [733, 327] width 484 height 42
click at [605, 330] on input "5827 Charlotte drive B-337" at bounding box center [733, 327] width 484 height 42
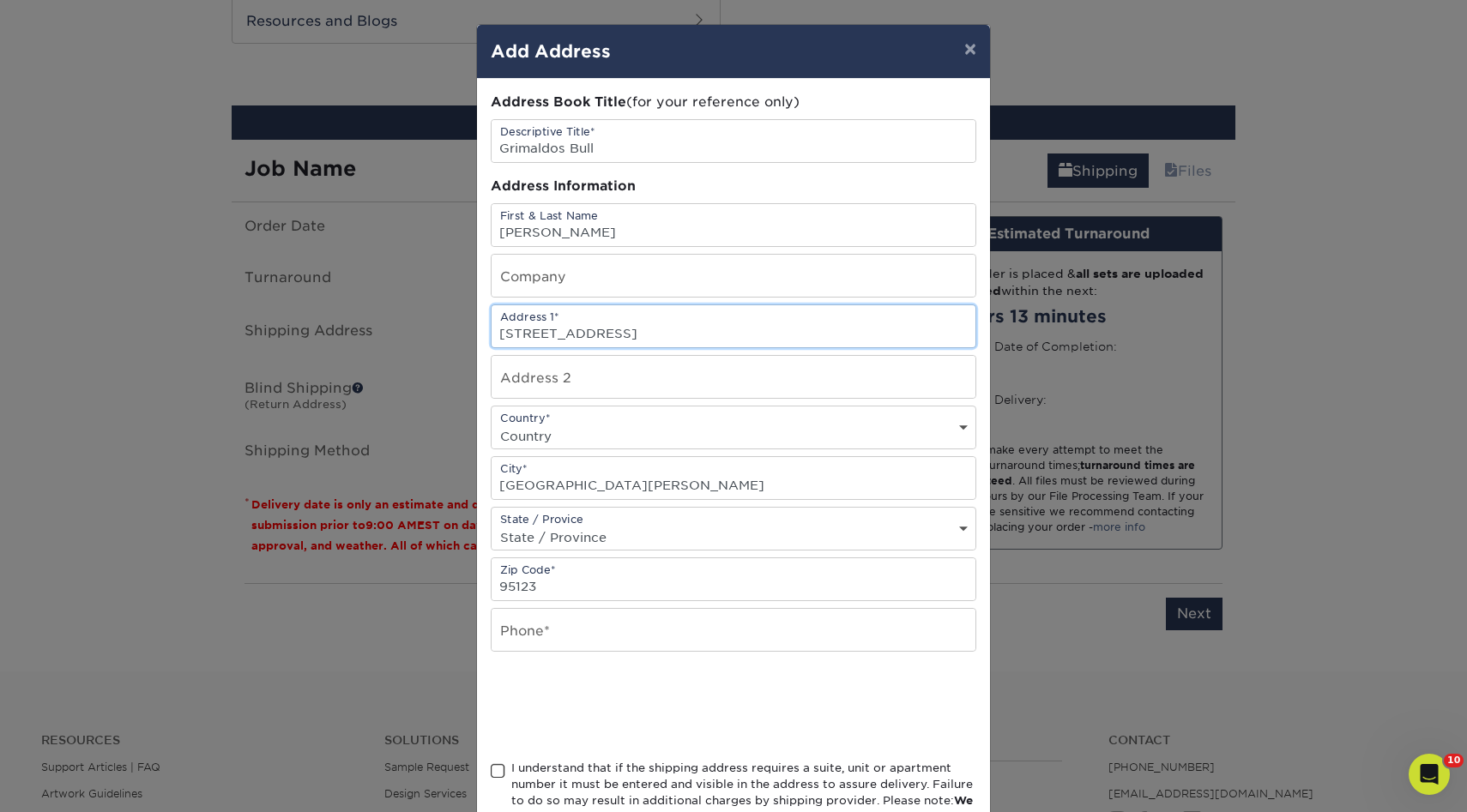
type input "5827 Charlotte Drive B-337"
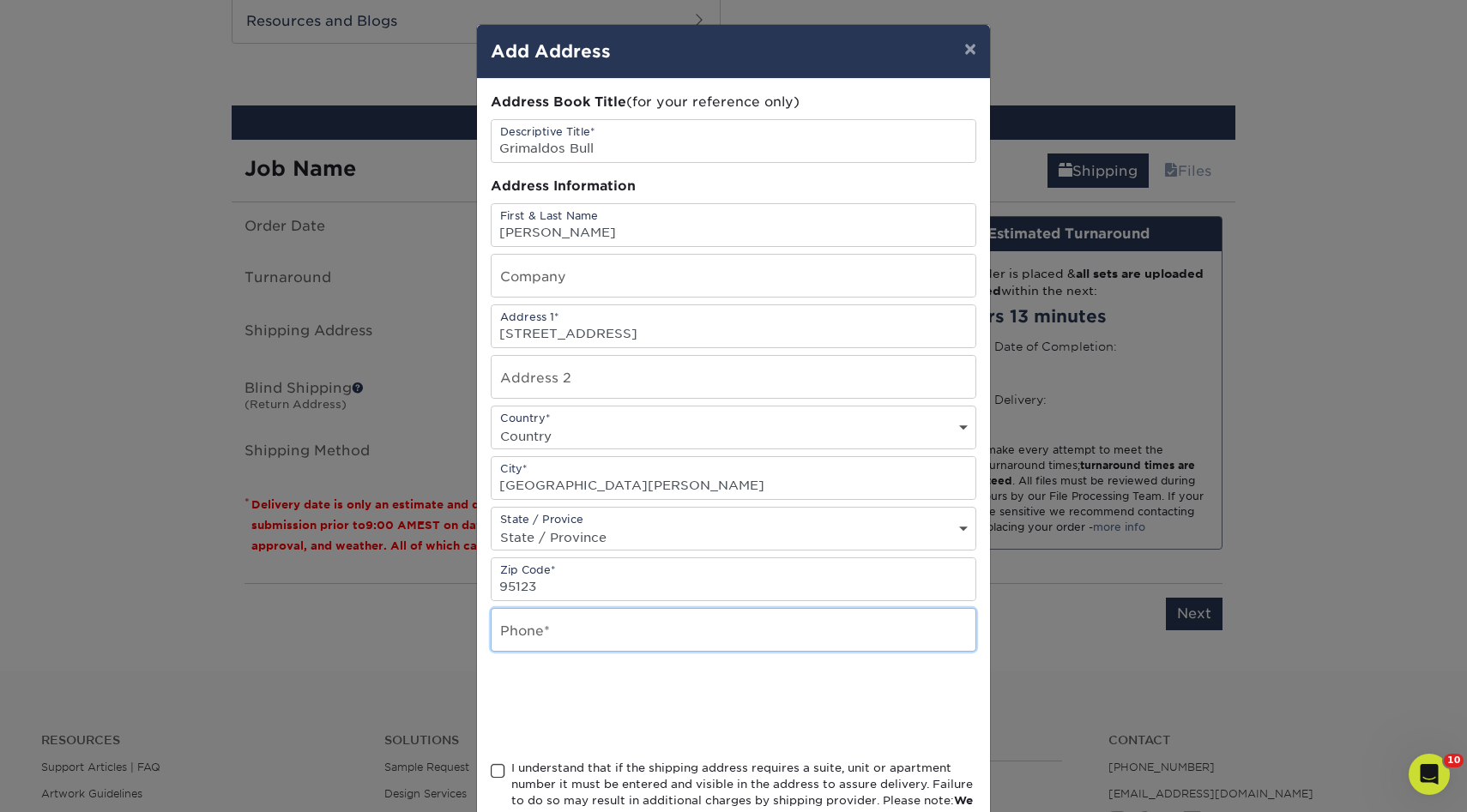
click at [549, 625] on input "text" at bounding box center [733, 630] width 484 height 42
type input "8318408865"
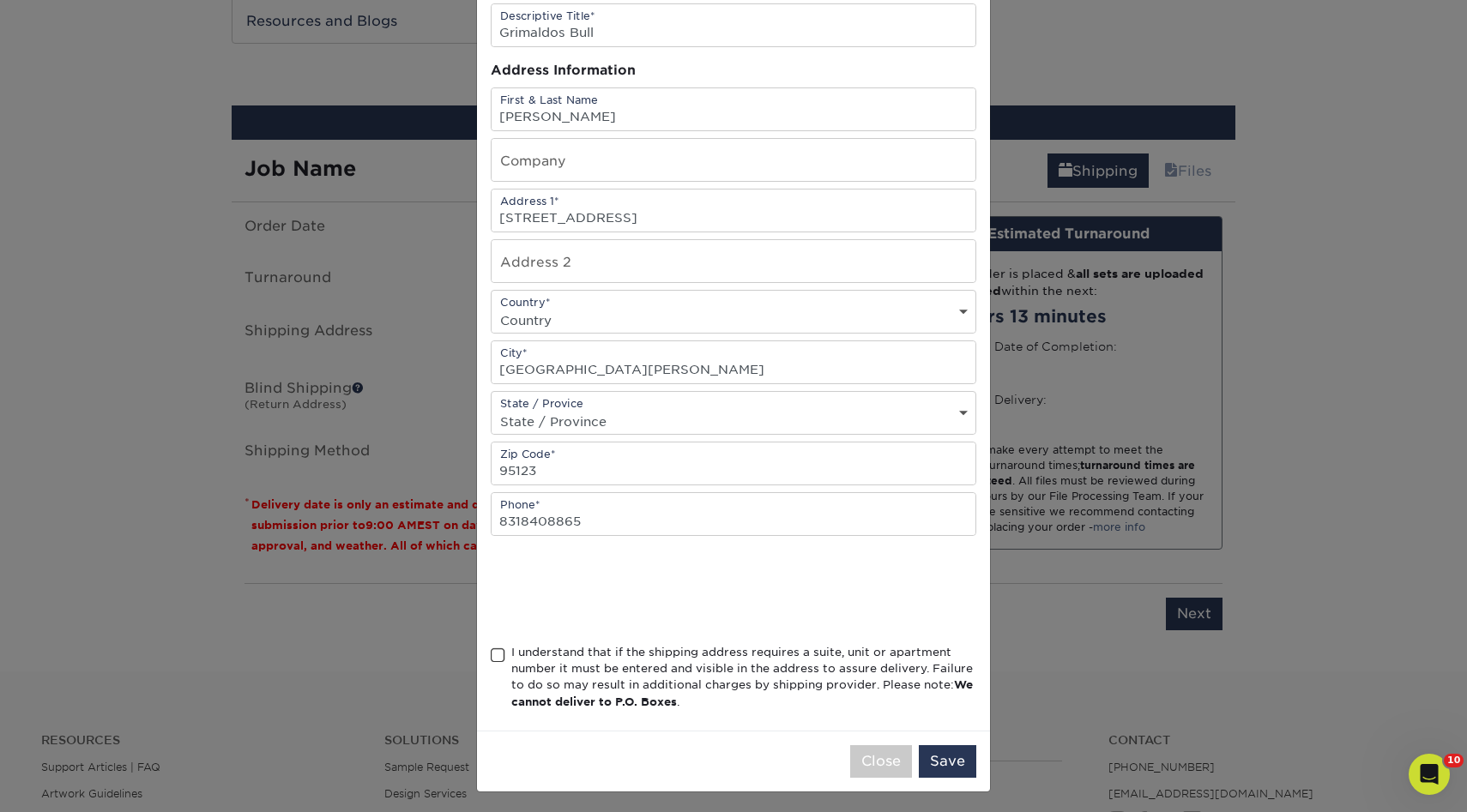
scroll to position [120, 0]
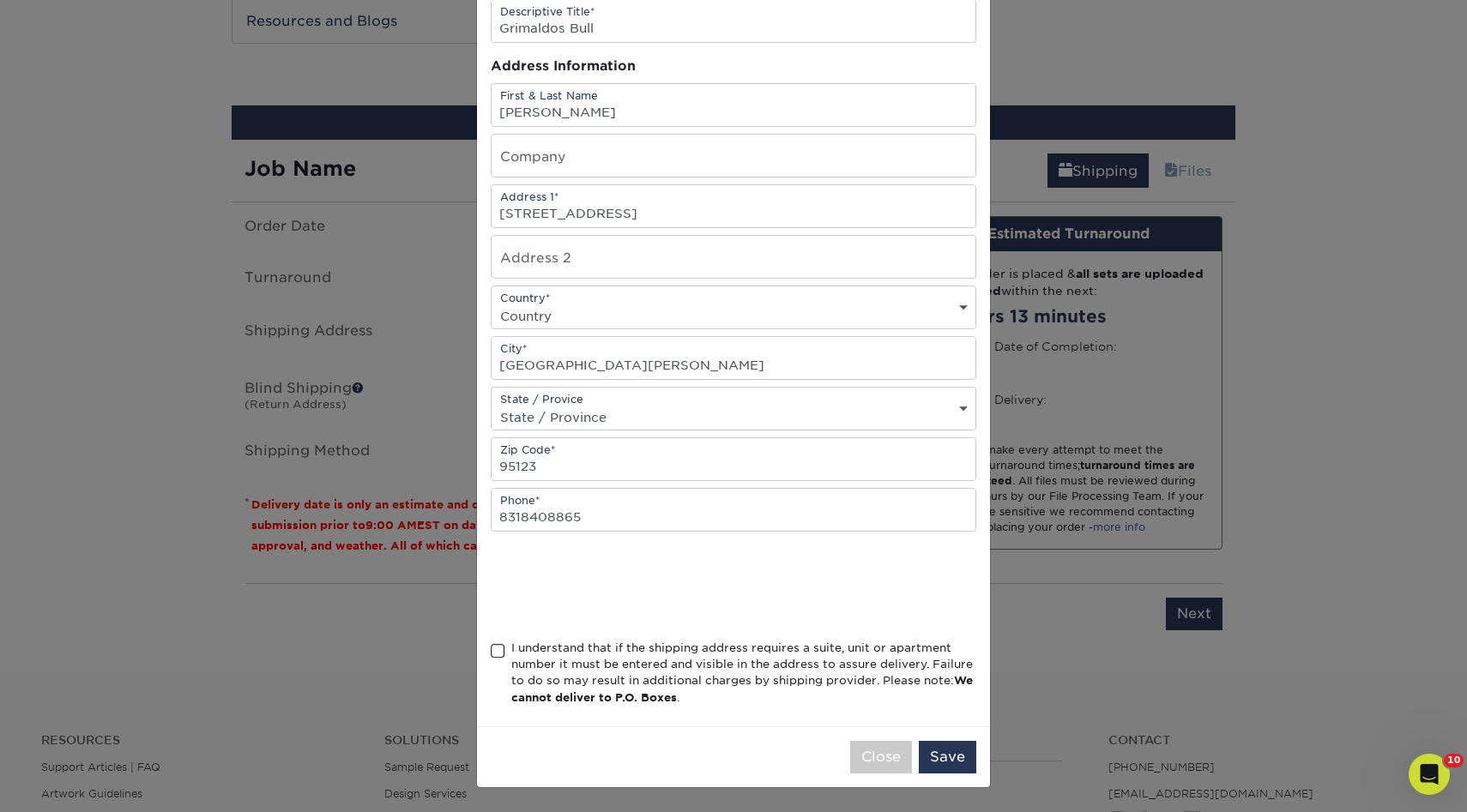
click at [502, 651] on span at bounding box center [497, 651] width 14 height 16
click at [0, 0] on input "I understand that if the shipping address requires a suite, unit or apartment n…" at bounding box center [0, 0] width 0 height 0
click at [961, 754] on button "Save" at bounding box center [947, 757] width 57 height 33
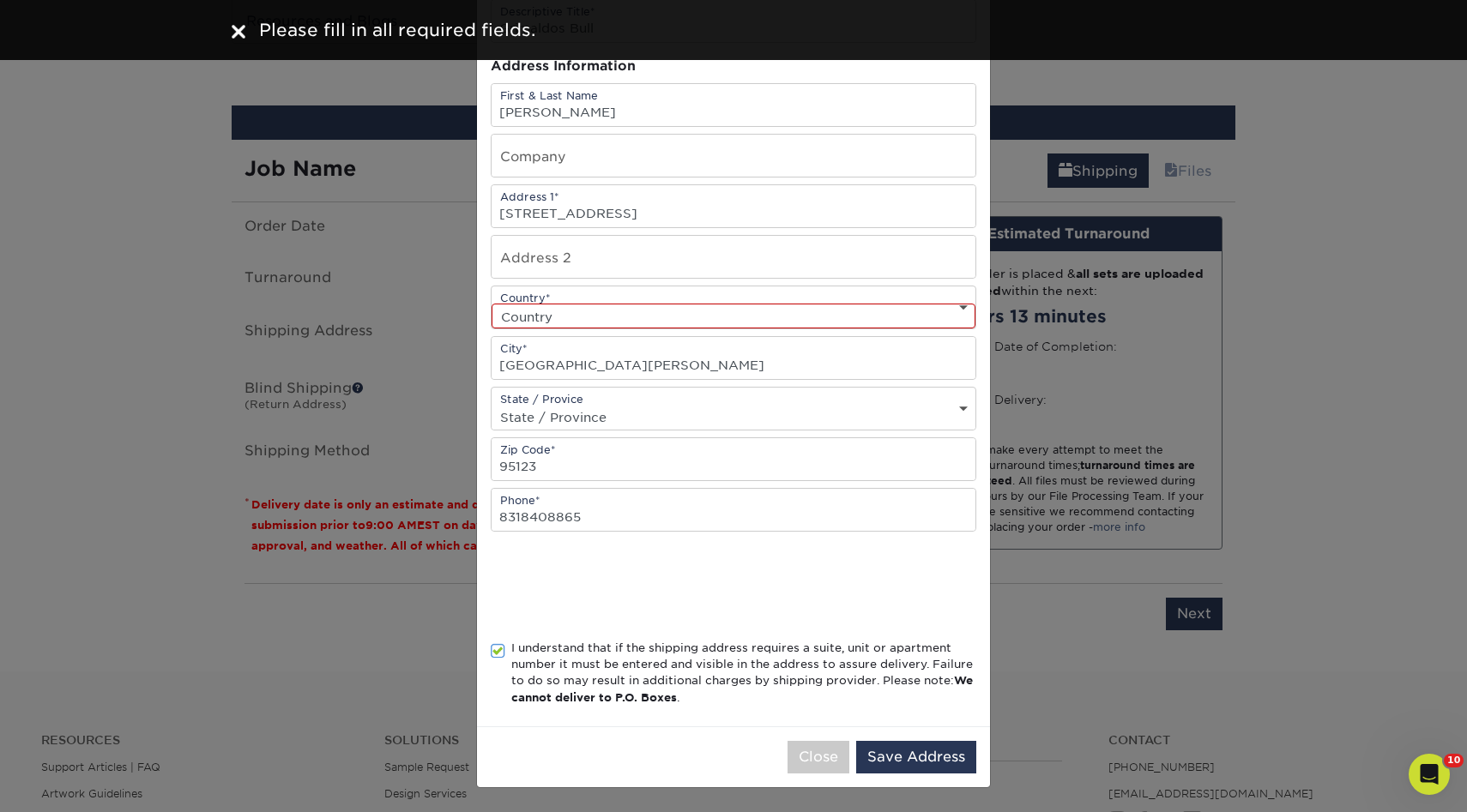
click at [526, 292] on div "Country* Country United States Canada ----------------------------- Afghanistan…" at bounding box center [733, 307] width 485 height 44
click at [526, 323] on select "Country United States Canada ----------------------------- Afghanistan Albania …" at bounding box center [733, 316] width 484 height 25
select select "US"
click at [491, 304] on select "Country United States Canada ----------------------------- Afghanistan Albania …" at bounding box center [733, 316] width 484 height 25
click at [905, 754] on button "Save Address" at bounding box center [915, 757] width 120 height 33
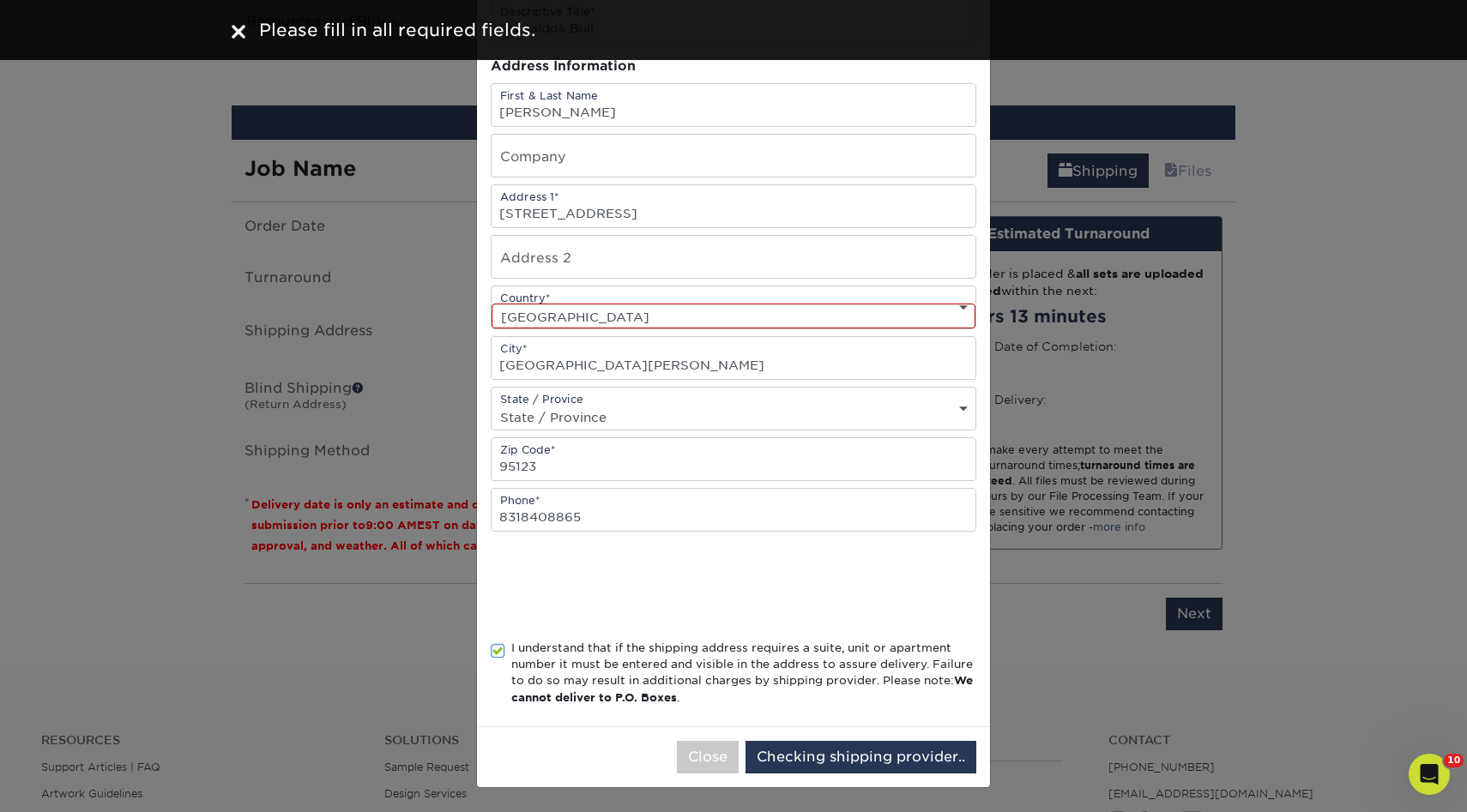
scroll to position [0, 0]
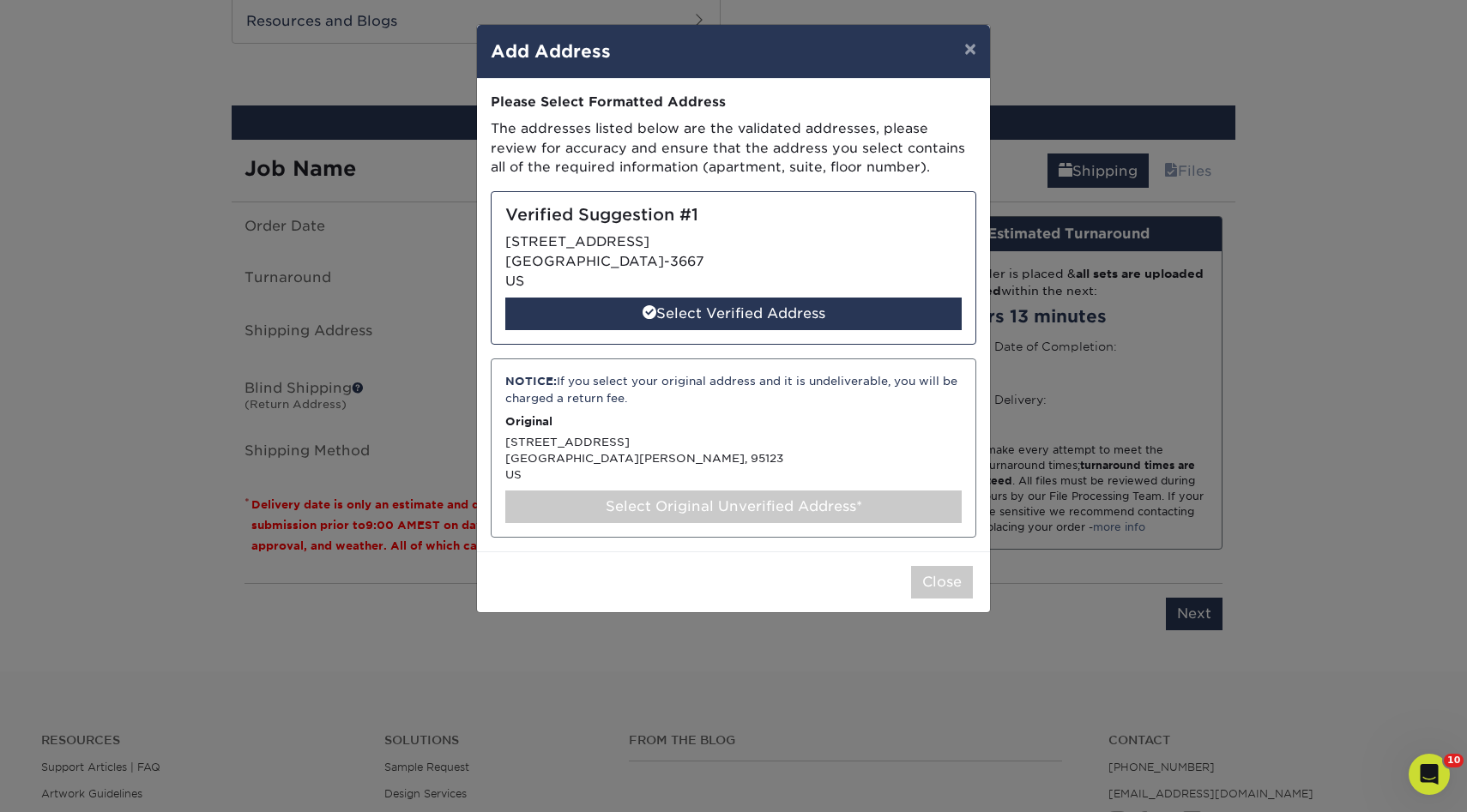
click at [666, 500] on div "Select Original Unverified Address*" at bounding box center [734, 507] width 457 height 33
click at [728, 491] on div "Select Original Unverified Address*" at bounding box center [734, 507] width 457 height 33
click at [715, 506] on div "Select Original Unverified Address*" at bounding box center [734, 507] width 457 height 33
click at [968, 48] on button "×" at bounding box center [970, 49] width 39 height 48
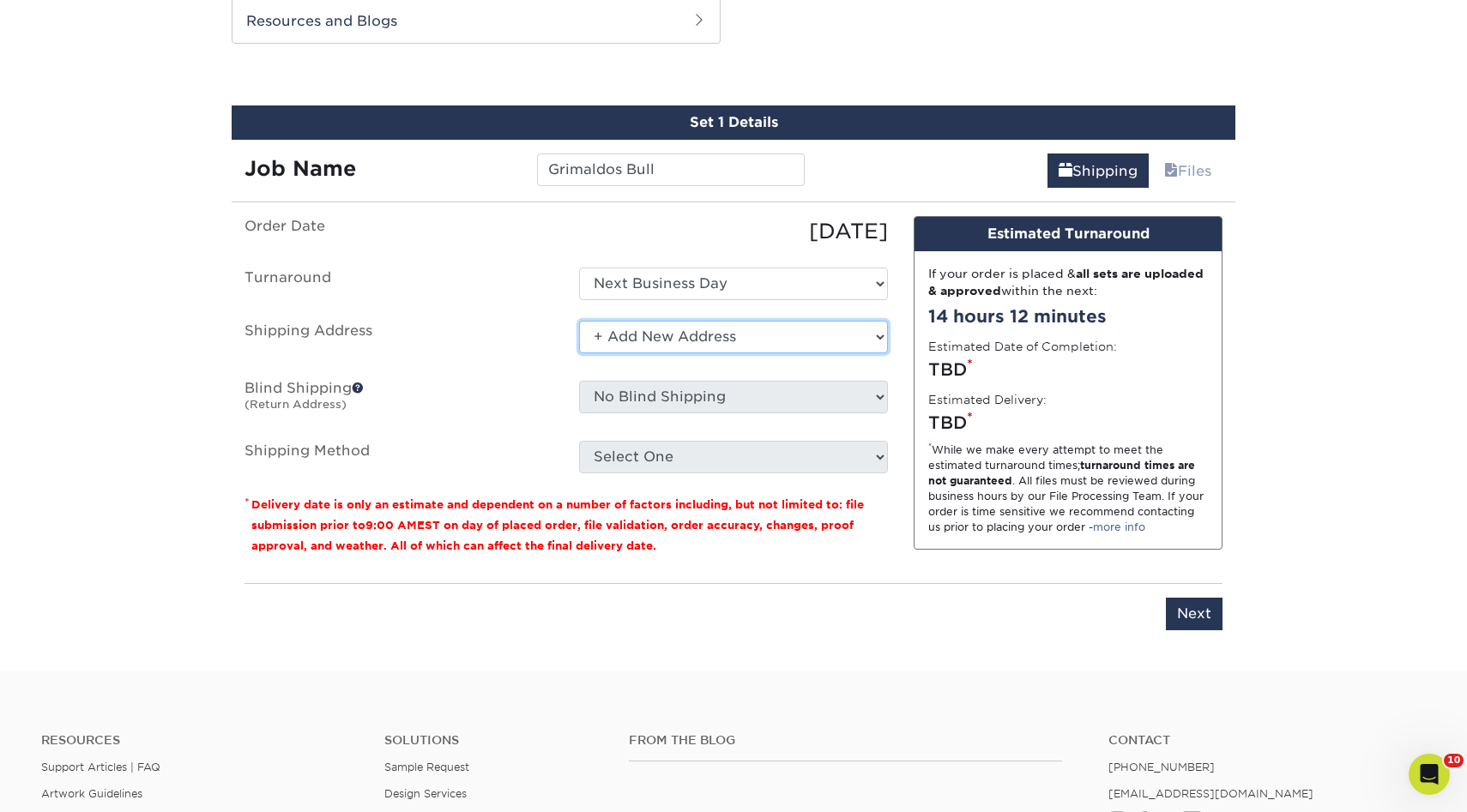
click at [647, 338] on select "Select One 3rd Gen 3rd Gen - Titi A1 Glass AC CLANING Aguirre Auto Aldo Monroy …" at bounding box center [734, 337] width 309 height 33
click at [630, 331] on select "Select One 3rd Gen 3rd Gen - Titi A1 Glass AC CLANING Aguirre Auto Aldo Monroy …" at bounding box center [734, 337] width 309 height 33
click at [579, 321] on select "Select One 3rd Gen 3rd Gen - Titi A1 Glass AC CLANING Aguirre Auto Aldo Monroy …" at bounding box center [734, 337] width 309 height 33
click at [638, 329] on select "Select One 3rd Gen 3rd Gen - Titi A1 Glass AC CLANING Aguirre Auto Aldo Monroy …" at bounding box center [734, 337] width 309 height 33
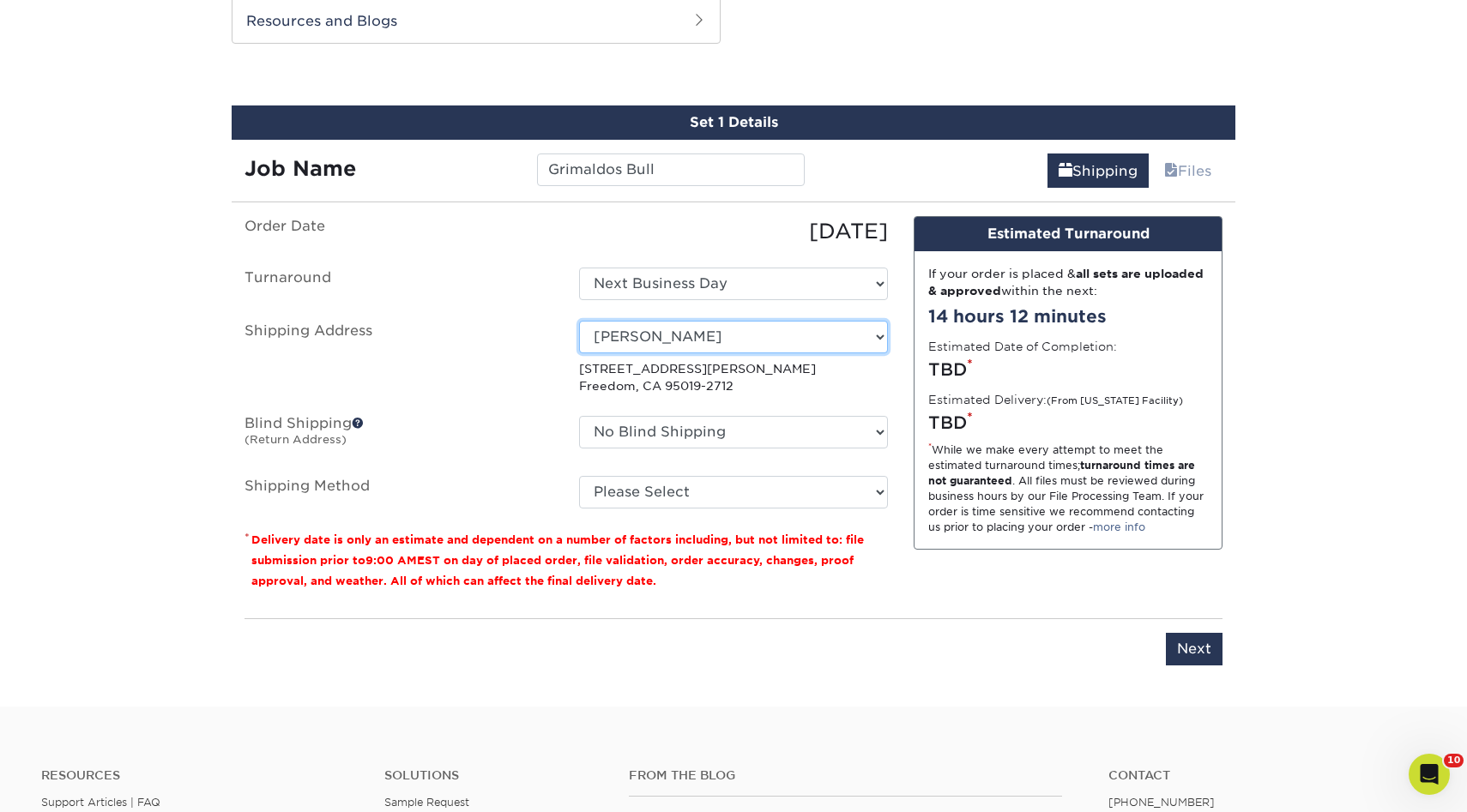
click at [727, 336] on select "Select One 3rd Gen 3rd Gen - Titi A1 Glass AC CLANING Aguirre Auto Aldo Monroy …" at bounding box center [734, 337] width 309 height 33
select select "newaddress"
click at [579, 321] on select "Select One 3rd Gen 3rd Gen - Titi A1 Glass AC CLANING Aguirre Auto Aldo Monroy …" at bounding box center [734, 337] width 309 height 33
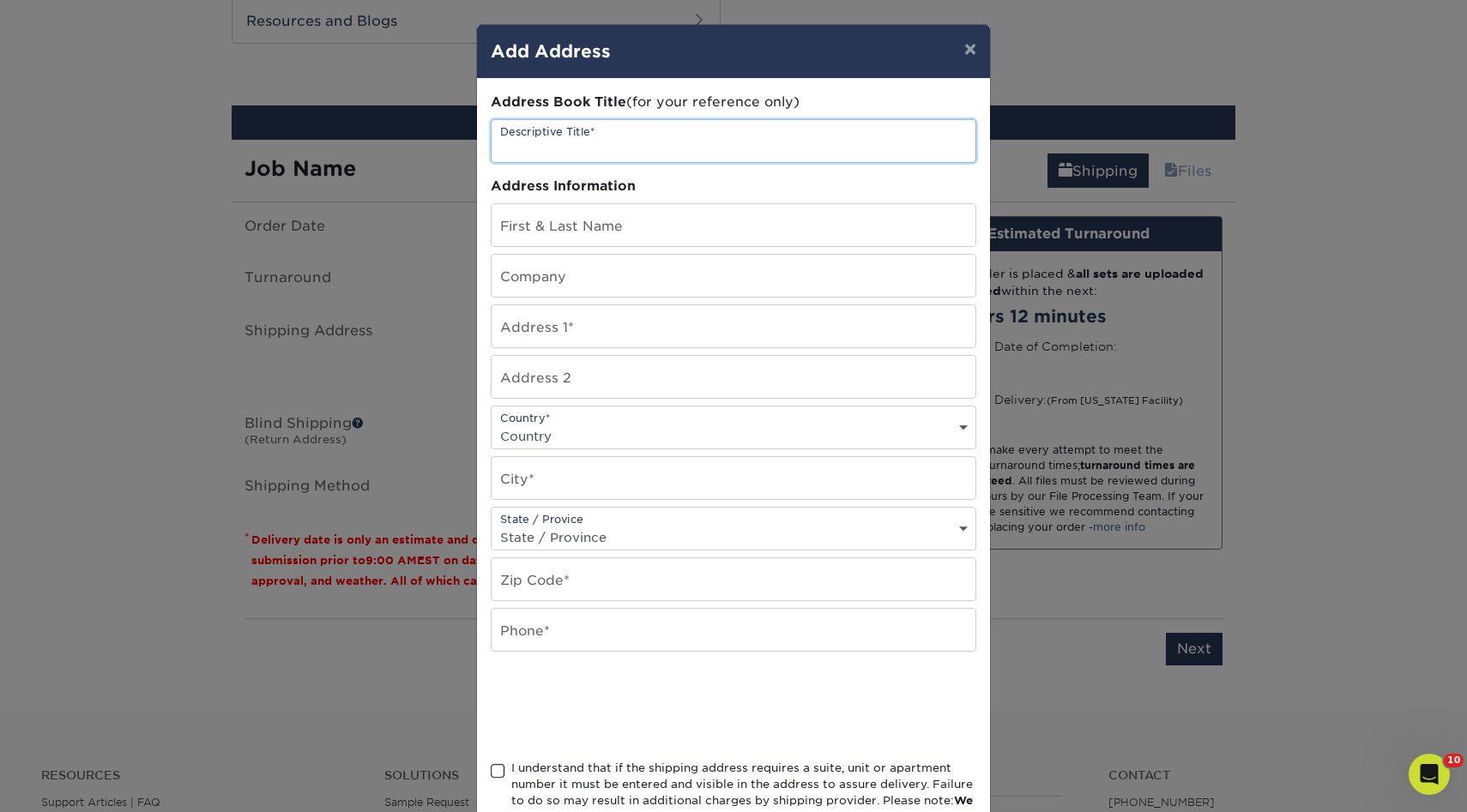
click at [666, 150] on input "text" at bounding box center [733, 141] width 484 height 42
type input "Grimaldos Bull"
click at [589, 227] on input "text" at bounding box center [733, 225] width 484 height 42
click at [522, 235] on input "Goerge Grimaldo" at bounding box center [733, 225] width 484 height 42
type input "George Grimaldo"
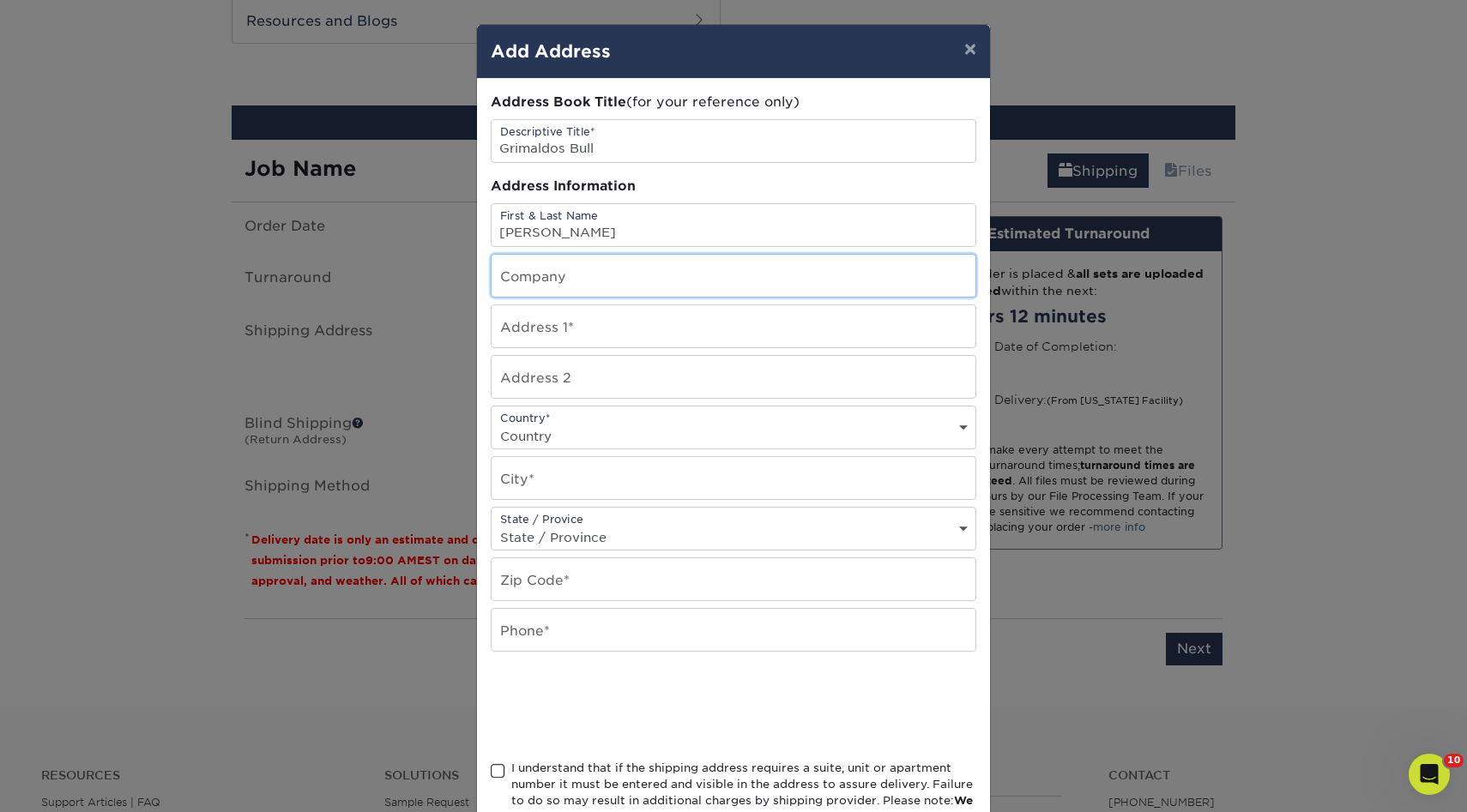
click at [545, 270] on input "text" at bounding box center [733, 276] width 484 height 42
click at [533, 340] on input "text" at bounding box center [733, 327] width 484 height 42
paste input "95123"
type input "95123"
click at [533, 340] on input "text" at bounding box center [733, 327] width 484 height 42
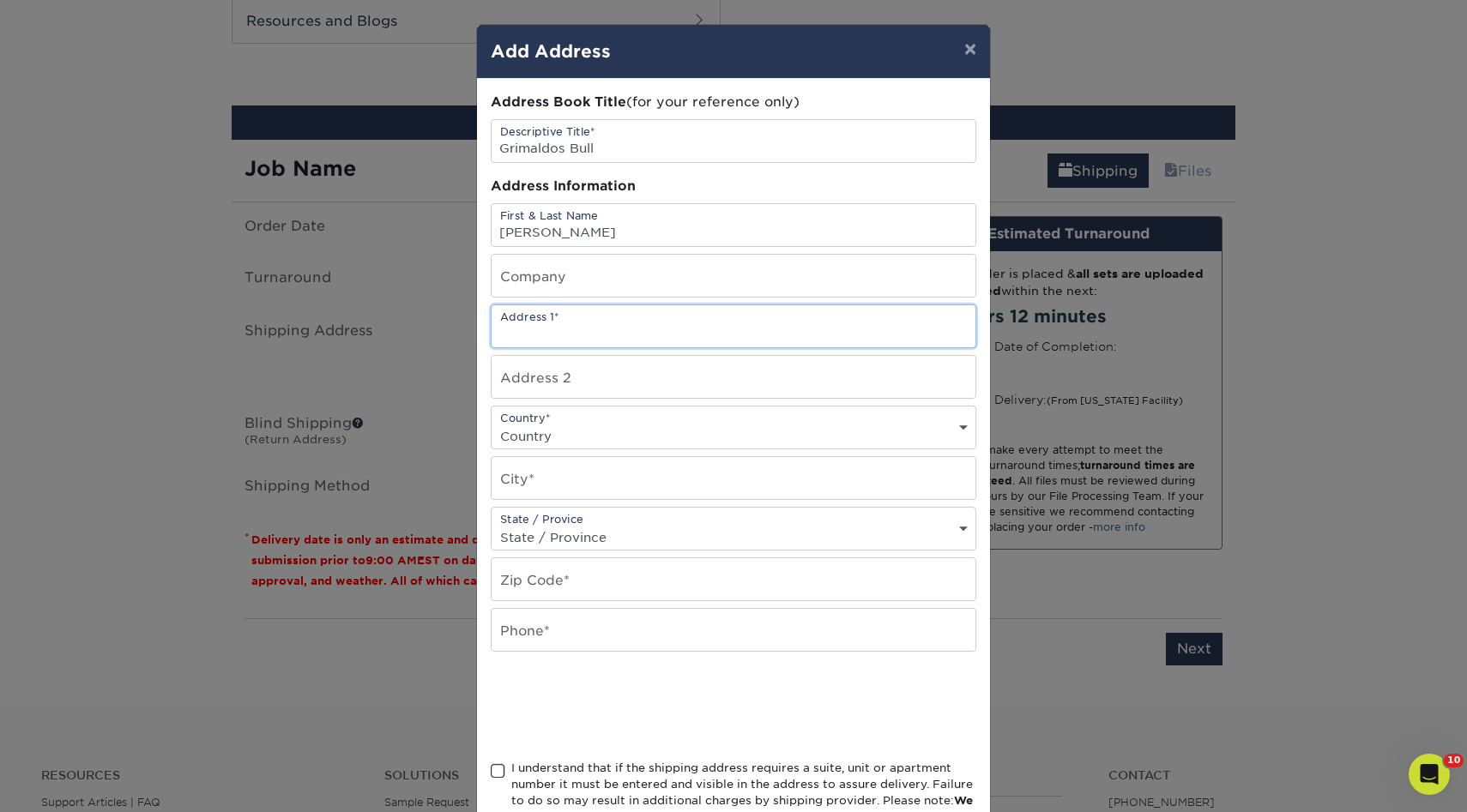
click at [511, 338] on input "text" at bounding box center [733, 327] width 484 height 42
paste input "5827 Charlotte drive B-337, San Jose ca 95123"
drag, startPoint x: 805, startPoint y: 330, endPoint x: 686, endPoint y: 330, distance: 119.0
click at [686, 330] on input "5827 Charlotte drive B-337, San Jose ca 95123" at bounding box center [733, 327] width 484 height 42
drag, startPoint x: 635, startPoint y: 332, endPoint x: 848, endPoint y: 333, distance: 213.0
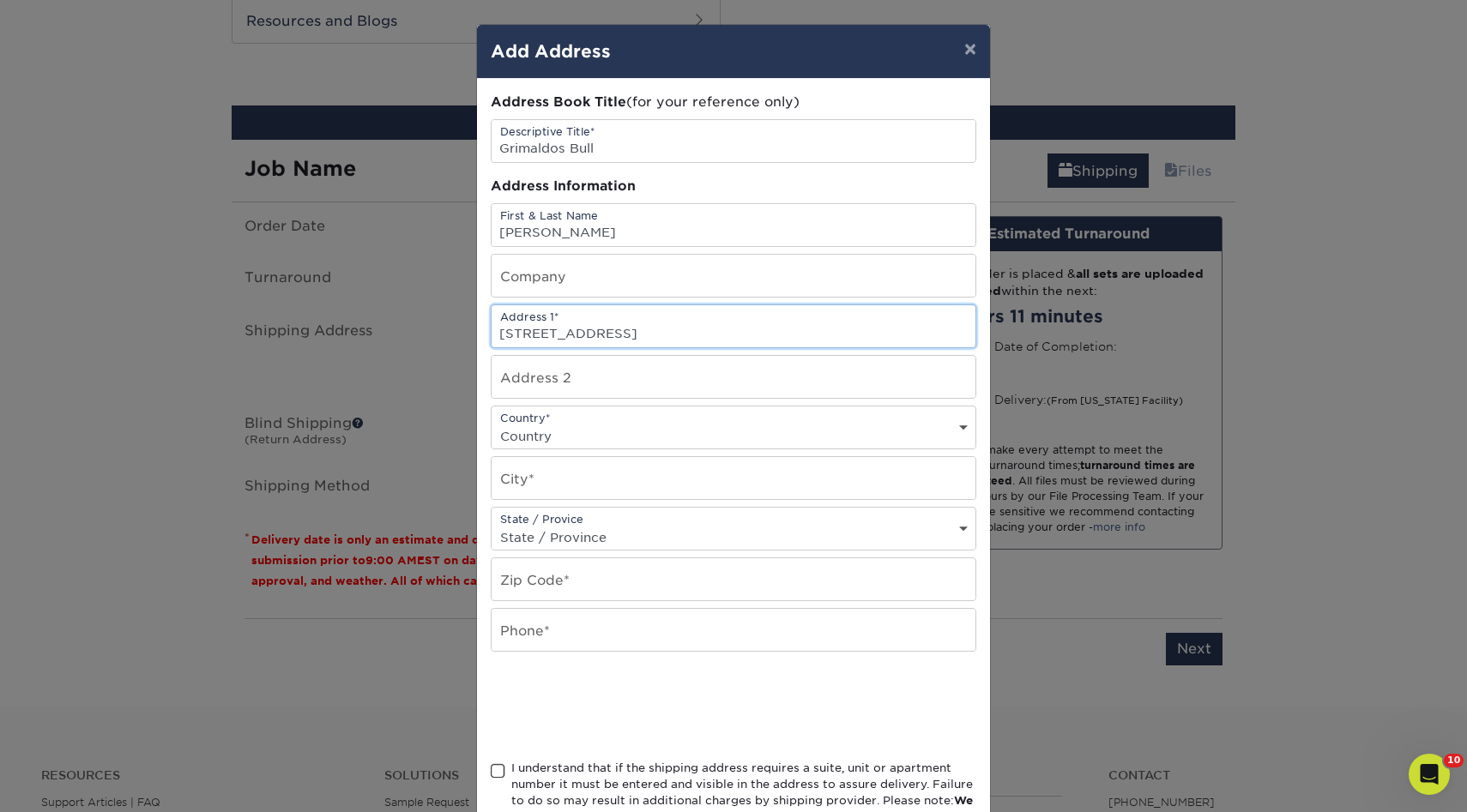
click at [848, 333] on input "5827 Charlotte drive B-337, San Jose ca 95123" at bounding box center [733, 327] width 484 height 42
type input "5827 Charlotte drive"
click at [550, 371] on input "text" at bounding box center [733, 377] width 484 height 42
paste input "B-337, San Jose ca 95123"
drag, startPoint x: 542, startPoint y: 383, endPoint x: 764, endPoint y: 389, distance: 222.1
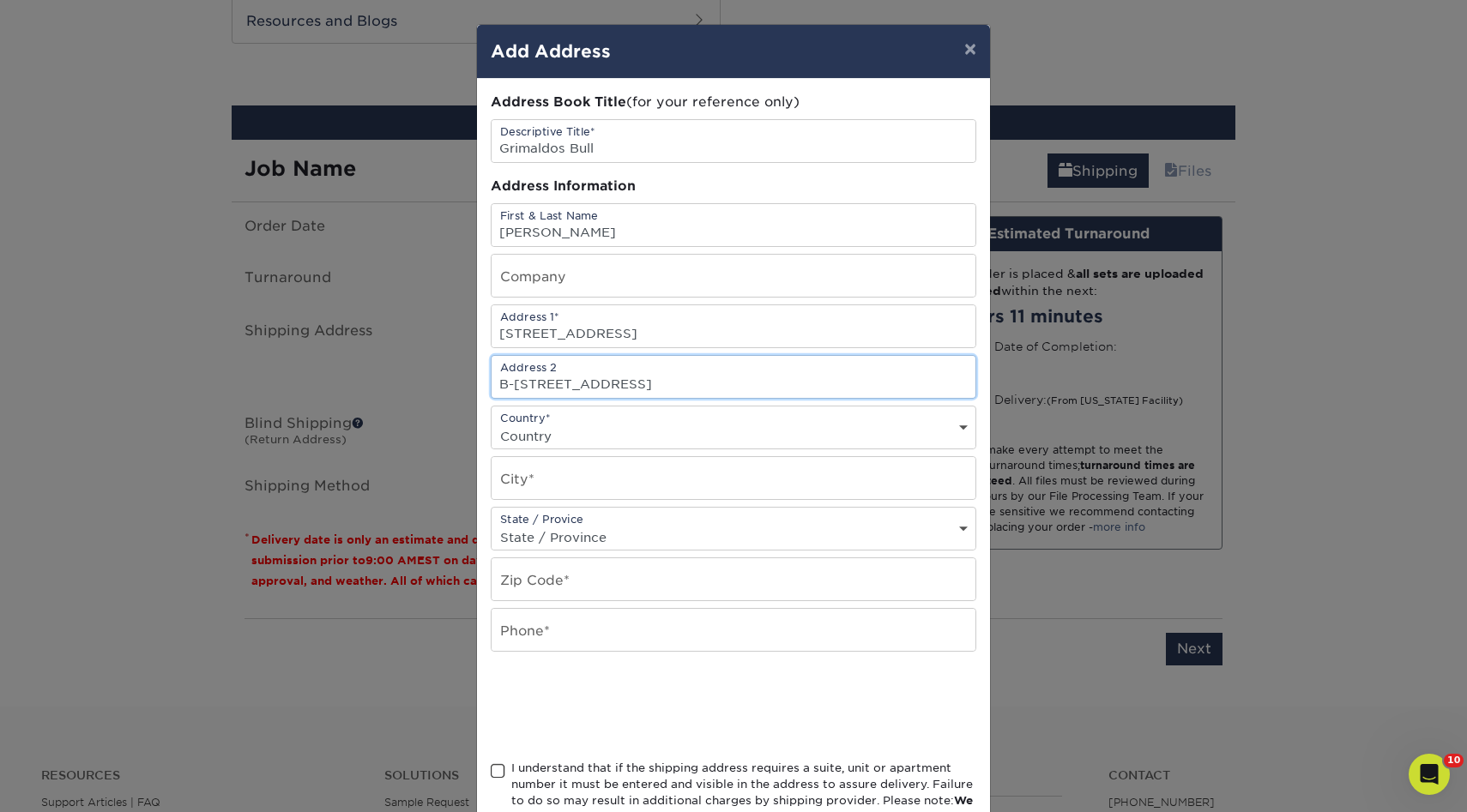
click at [764, 389] on input "B-337, San Jose ca 95123" at bounding box center [733, 377] width 484 height 42
type input "B-337"
click at [712, 329] on input "5827 Charlotte drive" at bounding box center [733, 327] width 484 height 42
click at [543, 474] on input "text" at bounding box center [733, 479] width 484 height 42
type input "San Jose"
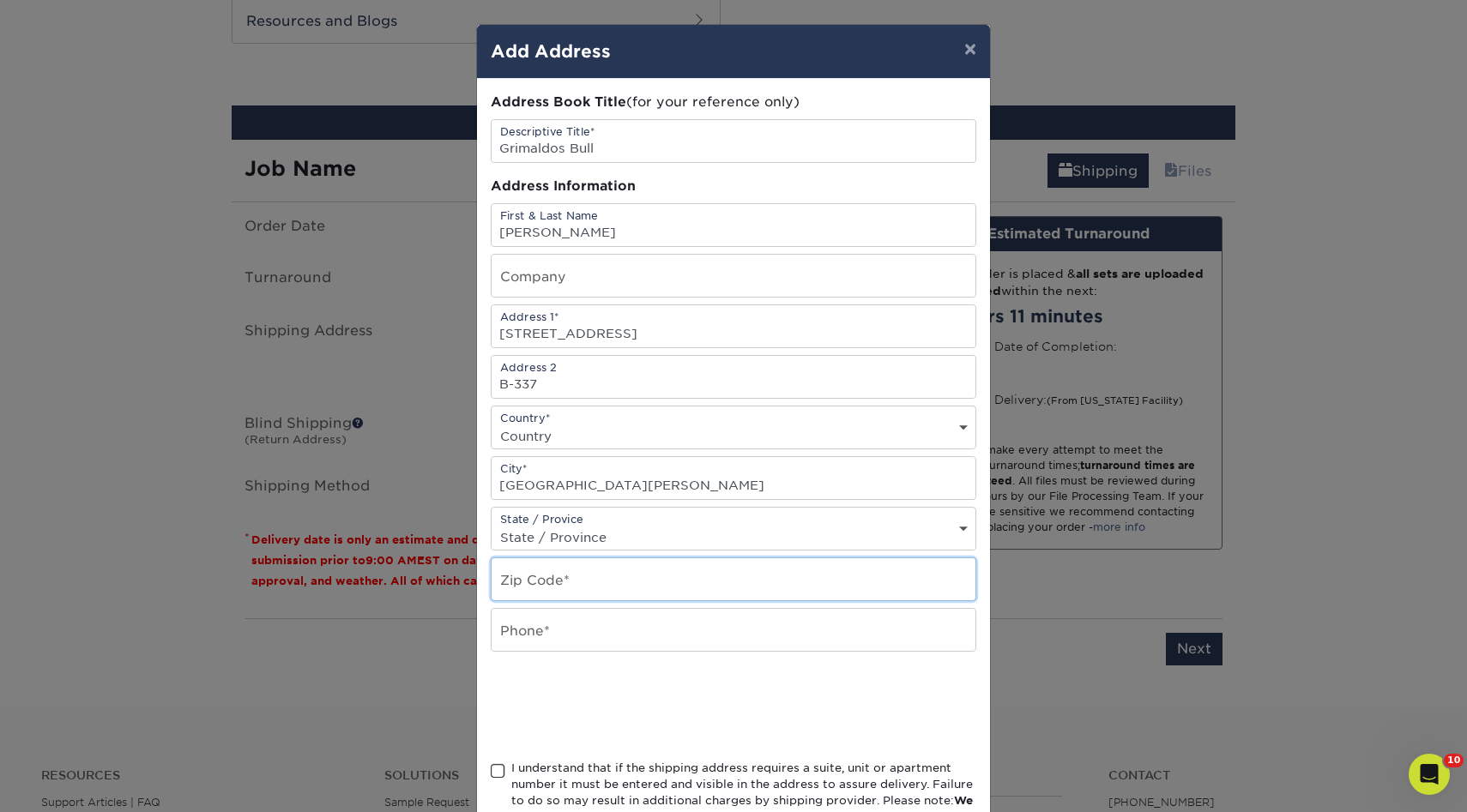
click at [496, 598] on input "text" at bounding box center [733, 579] width 484 height 42
paste input "B-337, San Jose ca 95123"
drag, startPoint x: 623, startPoint y: 586, endPoint x: 507, endPoint y: 579, distance: 116.2
click at [507, 582] on input "B-337, San Jose ca 95123" at bounding box center [733, 579] width 484 height 42
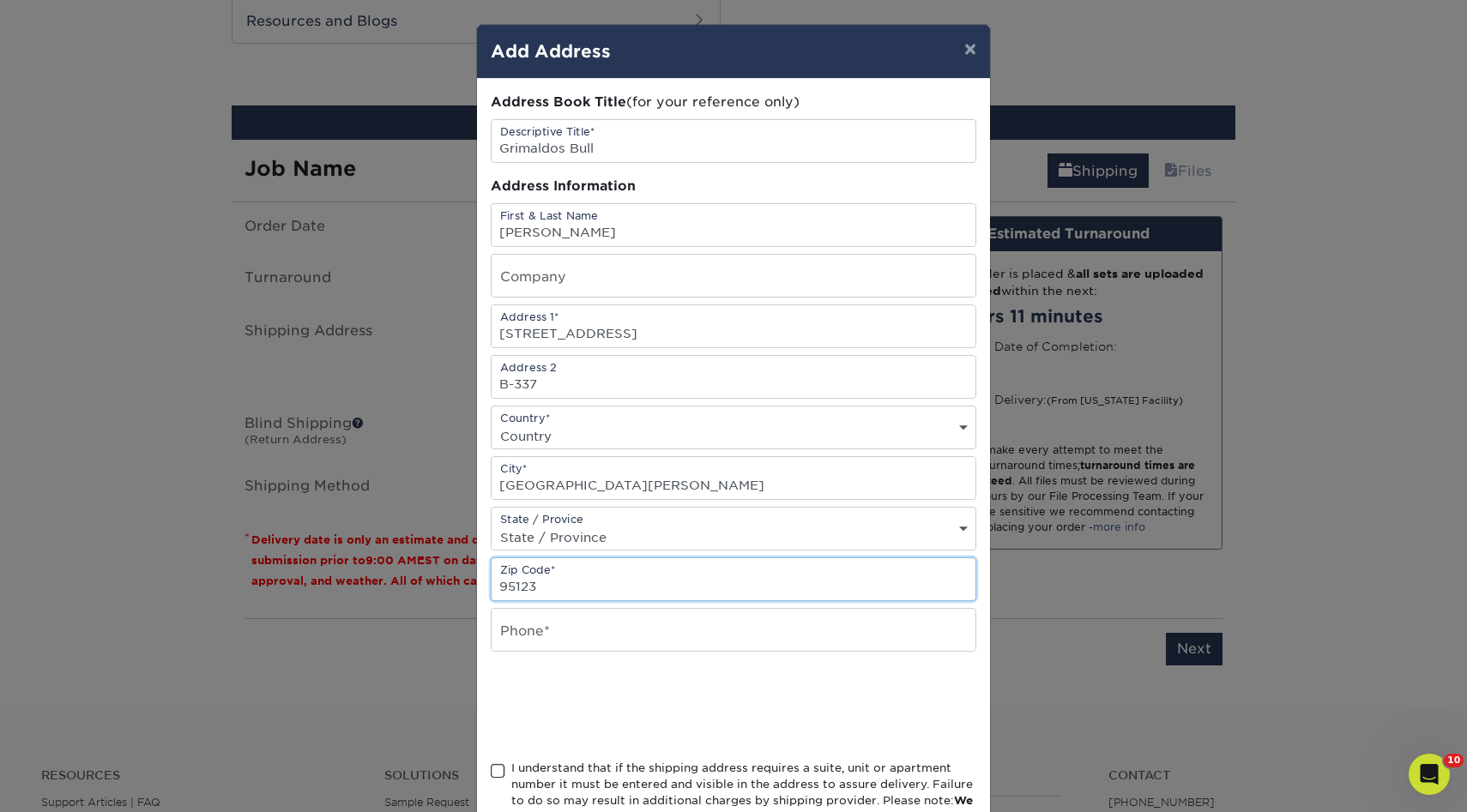
type input "95123"
click at [518, 637] on input "text" at bounding box center [733, 630] width 484 height 42
type input "8318408865"
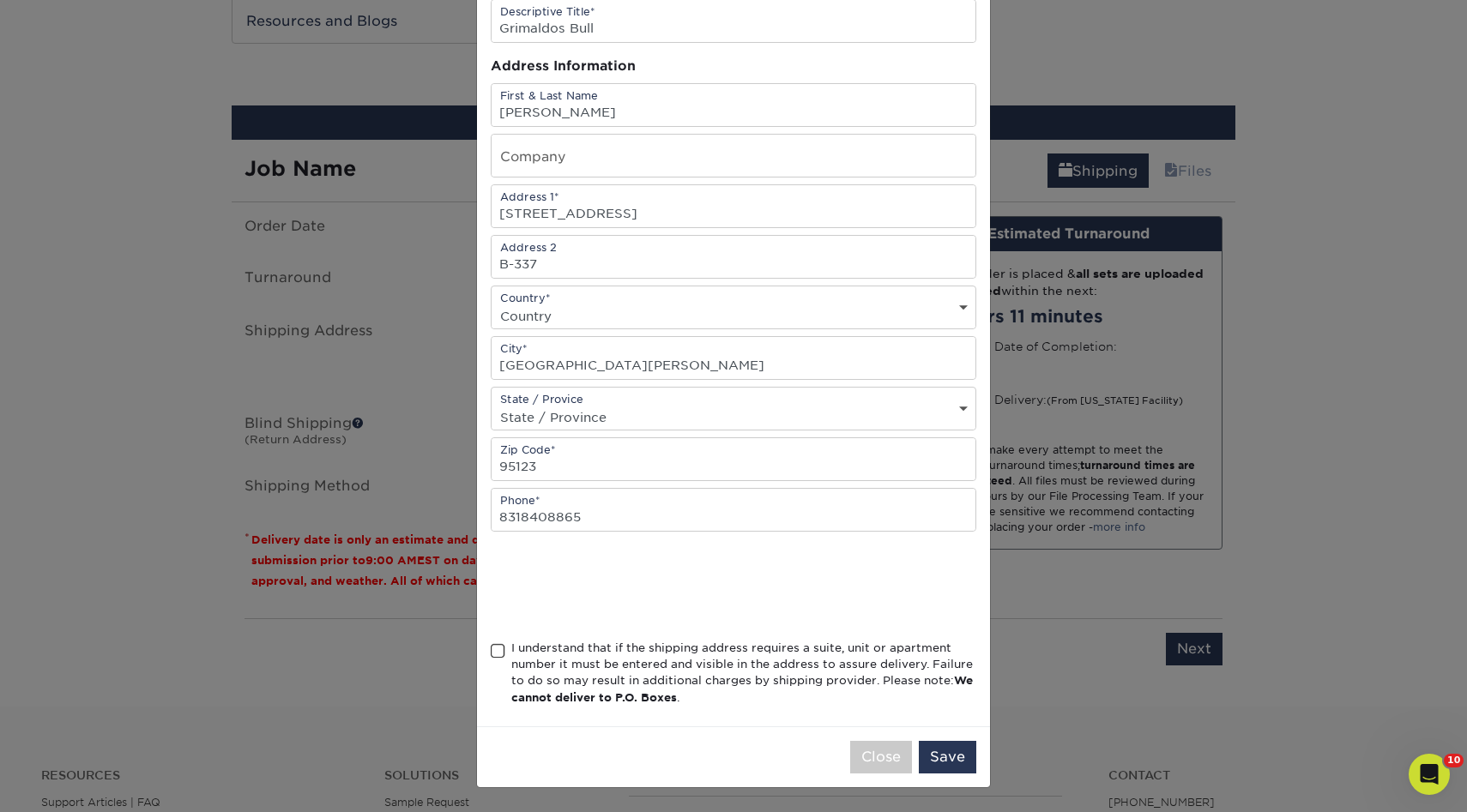
click at [495, 645] on span at bounding box center [497, 651] width 14 height 16
click at [0, 0] on input "I understand that if the shipping address requires a suite, unit or apartment n…" at bounding box center [0, 0] width 0 height 0
drag, startPoint x: 959, startPoint y: 759, endPoint x: 729, endPoint y: 301, distance: 512.5
click at [729, 301] on div "× Add Address Address Book Title (for your reference only) Descriptive Title* G…" at bounding box center [734, 347] width 515 height 885
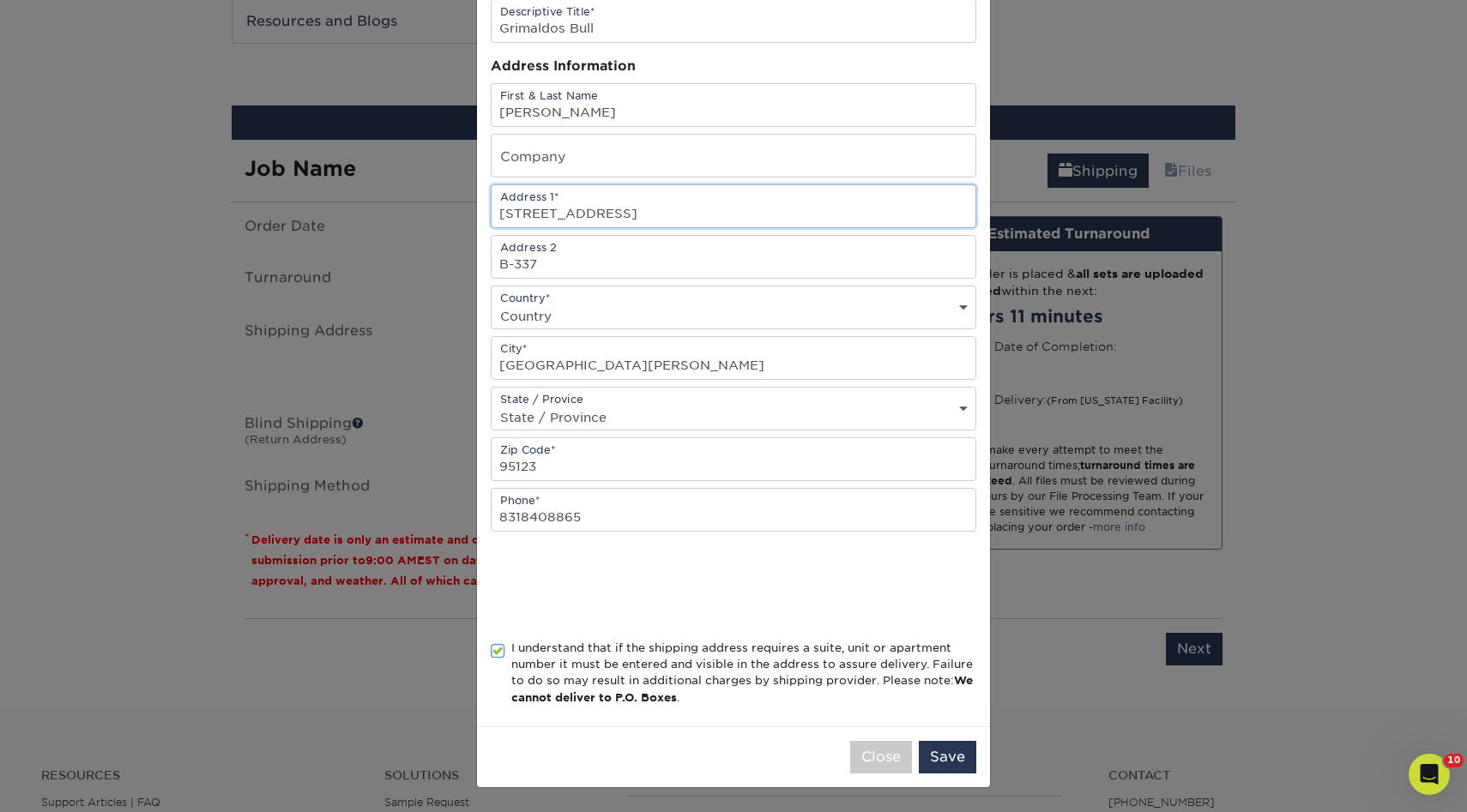
drag, startPoint x: 598, startPoint y: 217, endPoint x: 760, endPoint y: 218, distance: 162.0
click at [760, 218] on input "5827 Charlotte drive" at bounding box center [733, 207] width 484 height 42
type input "5827 Charlotte Dr"
click at [951, 747] on button "Save" at bounding box center [947, 757] width 57 height 33
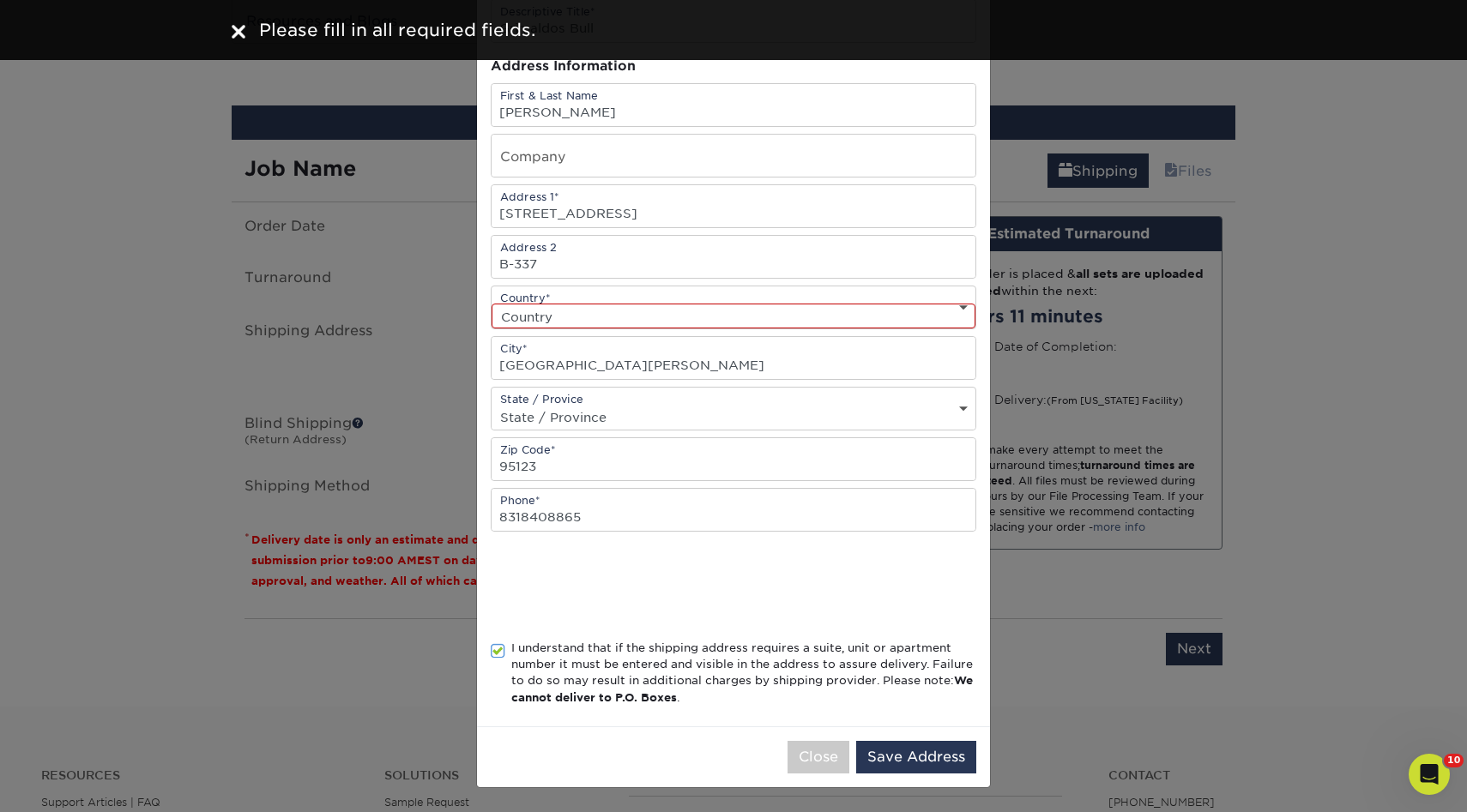
click at [696, 319] on select "Country United States Canada ----------------------------- Afghanistan Albania …" at bounding box center [733, 316] width 484 height 25
select select "US"
click at [491, 304] on select "Country United States Canada ----------------------------- Afghanistan Albania …" at bounding box center [733, 316] width 484 height 25
click at [896, 743] on button "Save Address" at bounding box center [915, 757] width 120 height 33
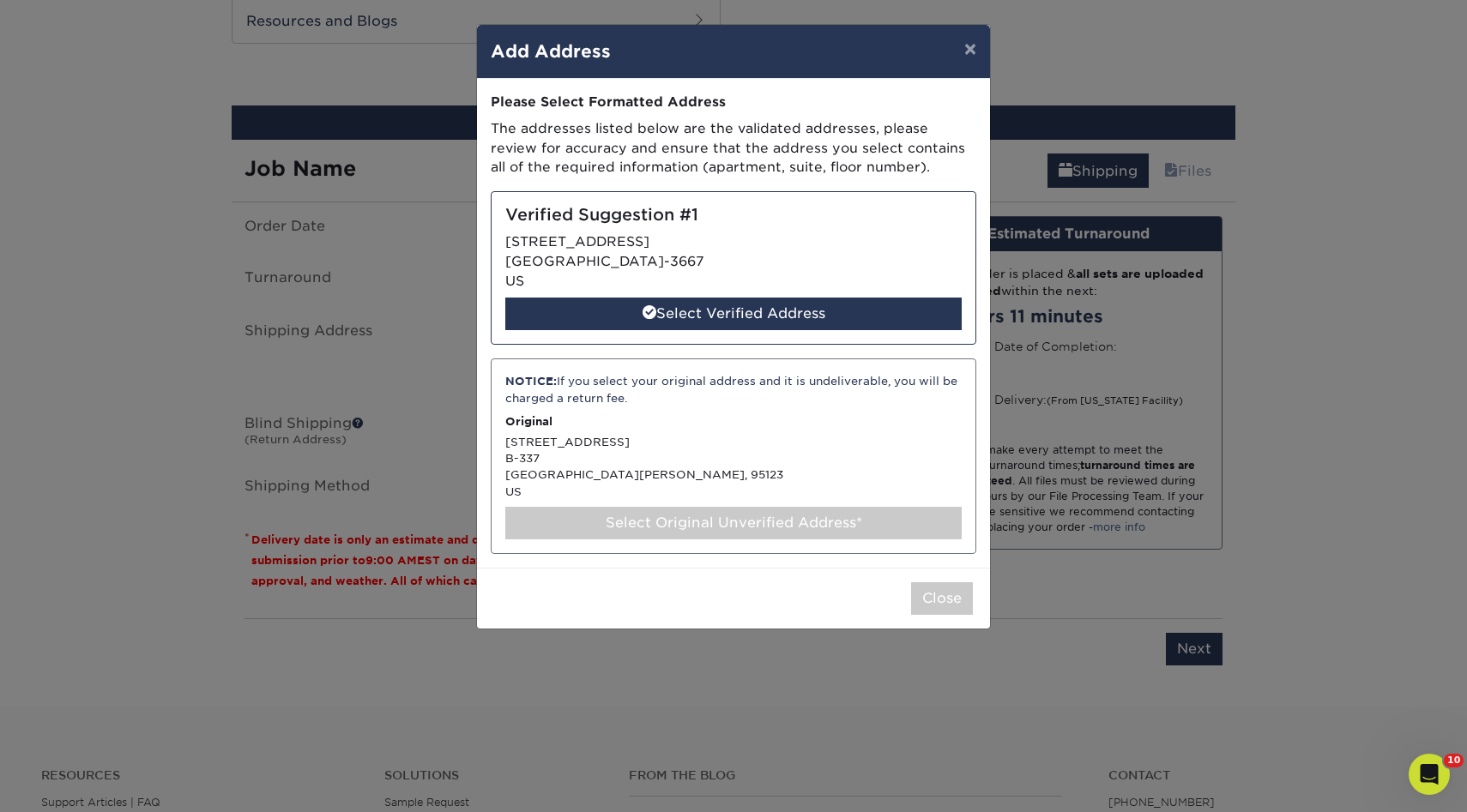
click at [643, 530] on div "Select Original Unverified Address*" at bounding box center [734, 523] width 457 height 33
click at [730, 527] on div "Select Original Unverified Address*" at bounding box center [734, 523] width 457 height 33
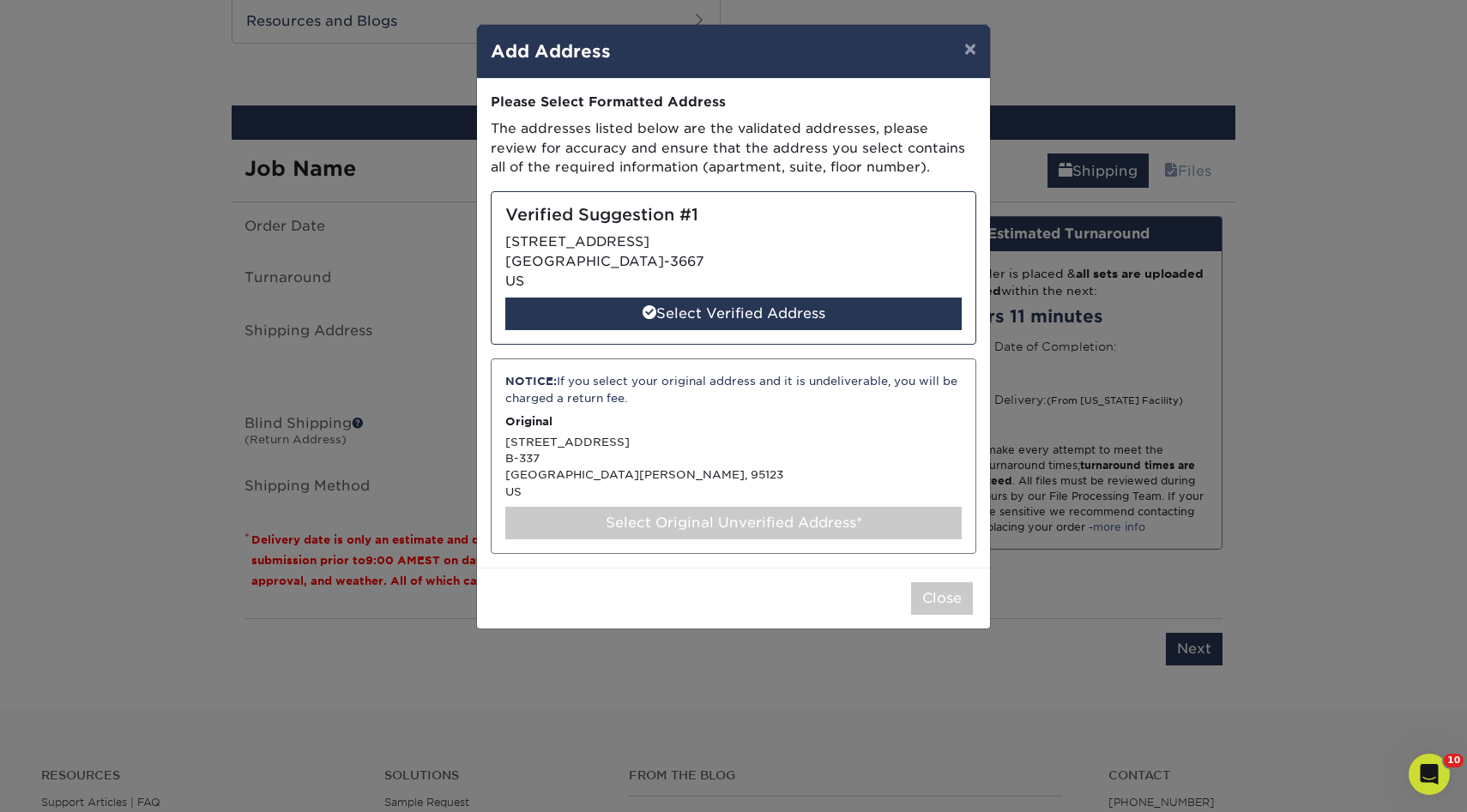
click at [730, 527] on div "Select Original Unverified Address*" at bounding box center [734, 523] width 457 height 33
drag, startPoint x: 730, startPoint y: 527, endPoint x: 787, endPoint y: 619, distance: 108.2
click at [787, 619] on div "× Add Address Address Book Title (for your reference only) Descriptive Title* G…" at bounding box center [734, 327] width 515 height 605
click at [857, 493] on div "NOTICE: If you select your original address and it is undeliverable, you will b…" at bounding box center [733, 456] width 485 height 195
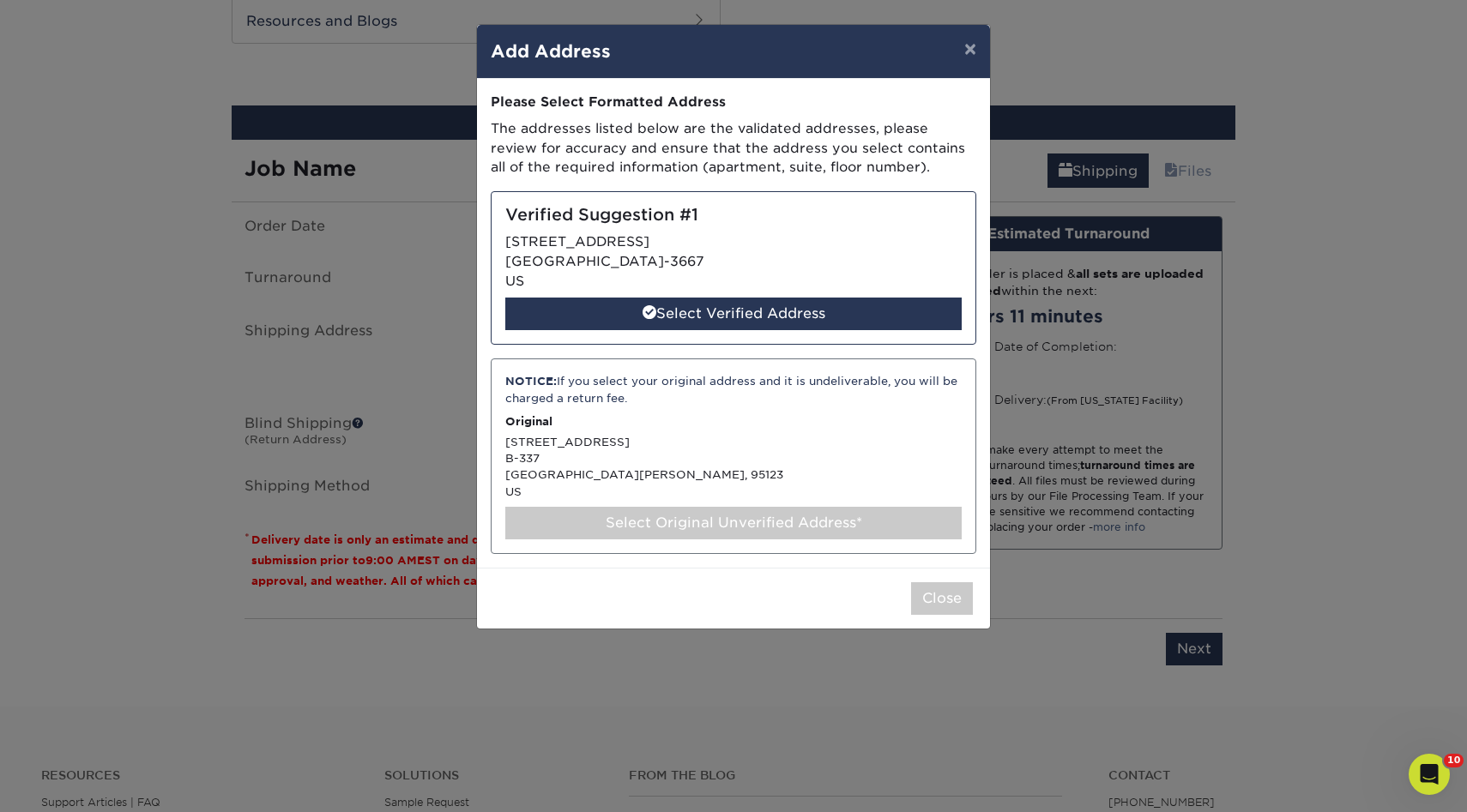
click at [782, 417] on p "Original" at bounding box center [734, 421] width 457 height 16
click at [781, 505] on div "NOTICE: If you select your original address and it is undeliverable, you will b…" at bounding box center [733, 456] width 485 height 195
click at [756, 526] on div "Select Original Unverified Address*" at bounding box center [734, 523] width 457 height 33
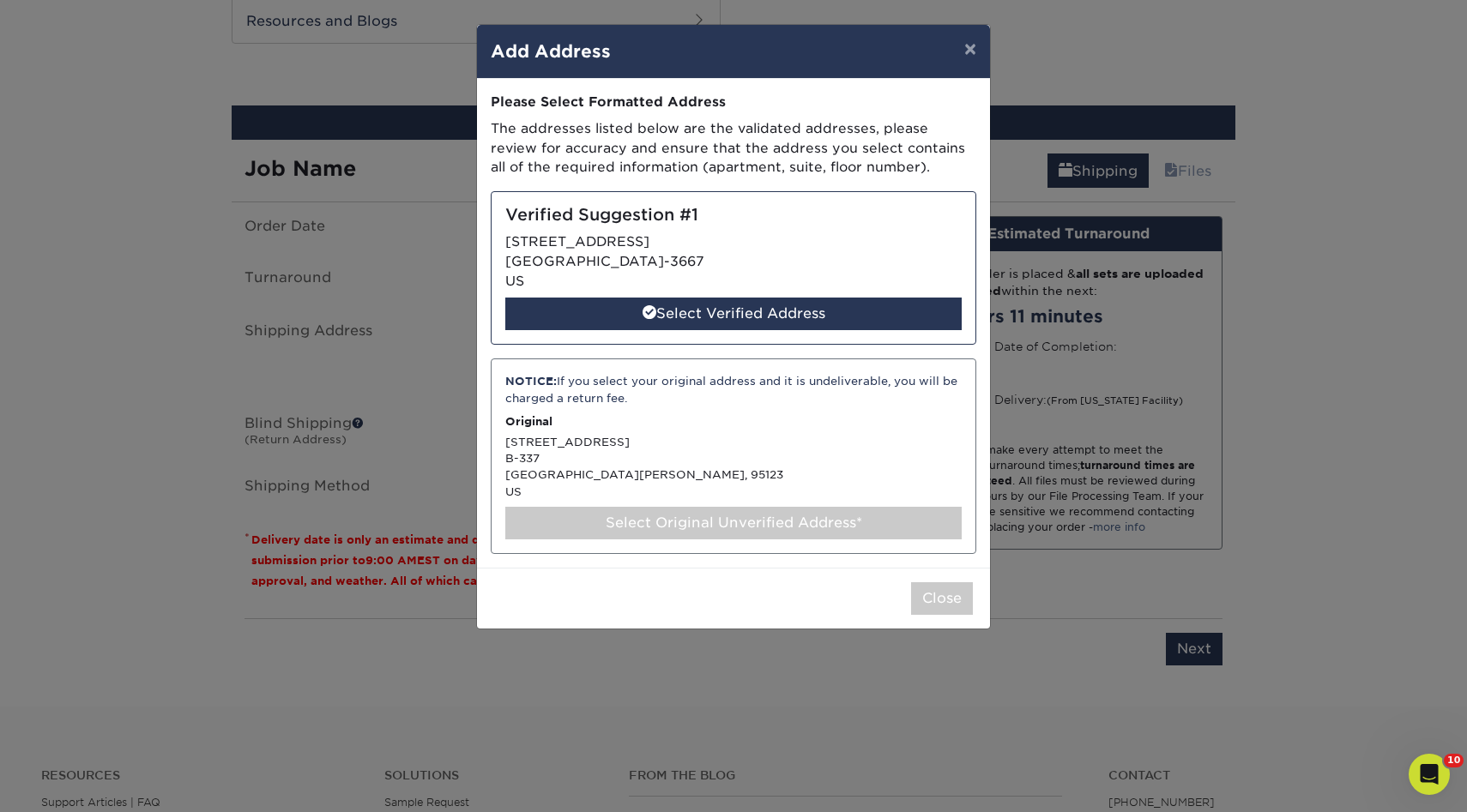
click at [756, 526] on div "Select Original Unverified Address*" at bounding box center [734, 523] width 457 height 33
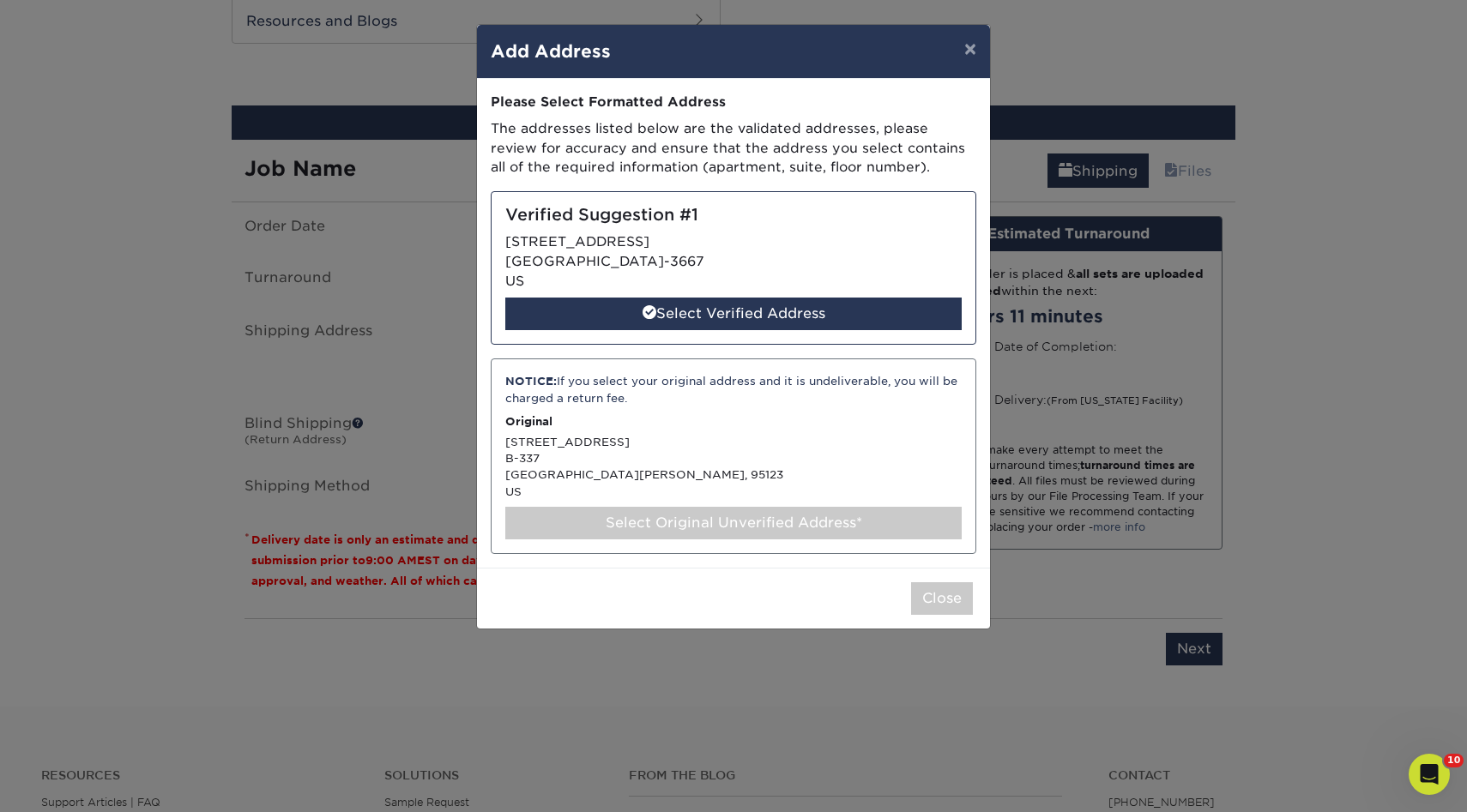
drag, startPoint x: 756, startPoint y: 526, endPoint x: 870, endPoint y: 566, distance: 120.8
click at [874, 569] on div "× Add Address Address Book Title (for your reference only) Descriptive Title* G…" at bounding box center [734, 327] width 515 height 605
click at [870, 566] on div "Address Book Title (for your reference only) Descriptive Title* Grimaldos Bull …" at bounding box center [734, 323] width 513 height 489
click at [737, 515] on div "Select Original Unverified Address*" at bounding box center [734, 523] width 457 height 33
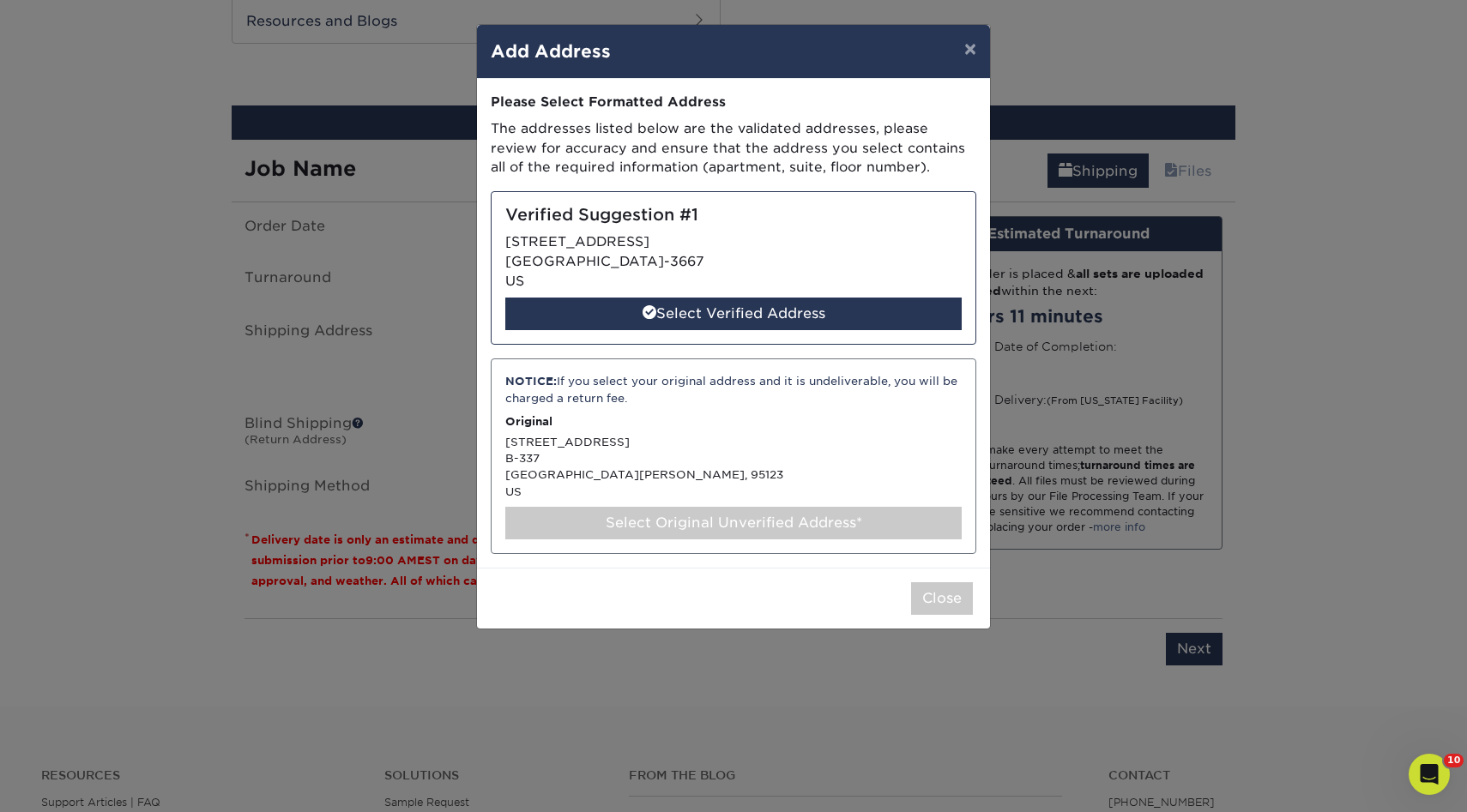
drag, startPoint x: 737, startPoint y: 515, endPoint x: 566, endPoint y: 116, distance: 434.1
click at [566, 116] on div "Please Select Formatted Address The addresses listed below are the validated ad…" at bounding box center [733, 324] width 485 height 462
click at [598, 478] on div "NOTICE: If you select your original address and it is undeliverable, you will b…" at bounding box center [733, 456] width 485 height 195
click at [634, 515] on div "Select Original Unverified Address*" at bounding box center [734, 523] width 457 height 33
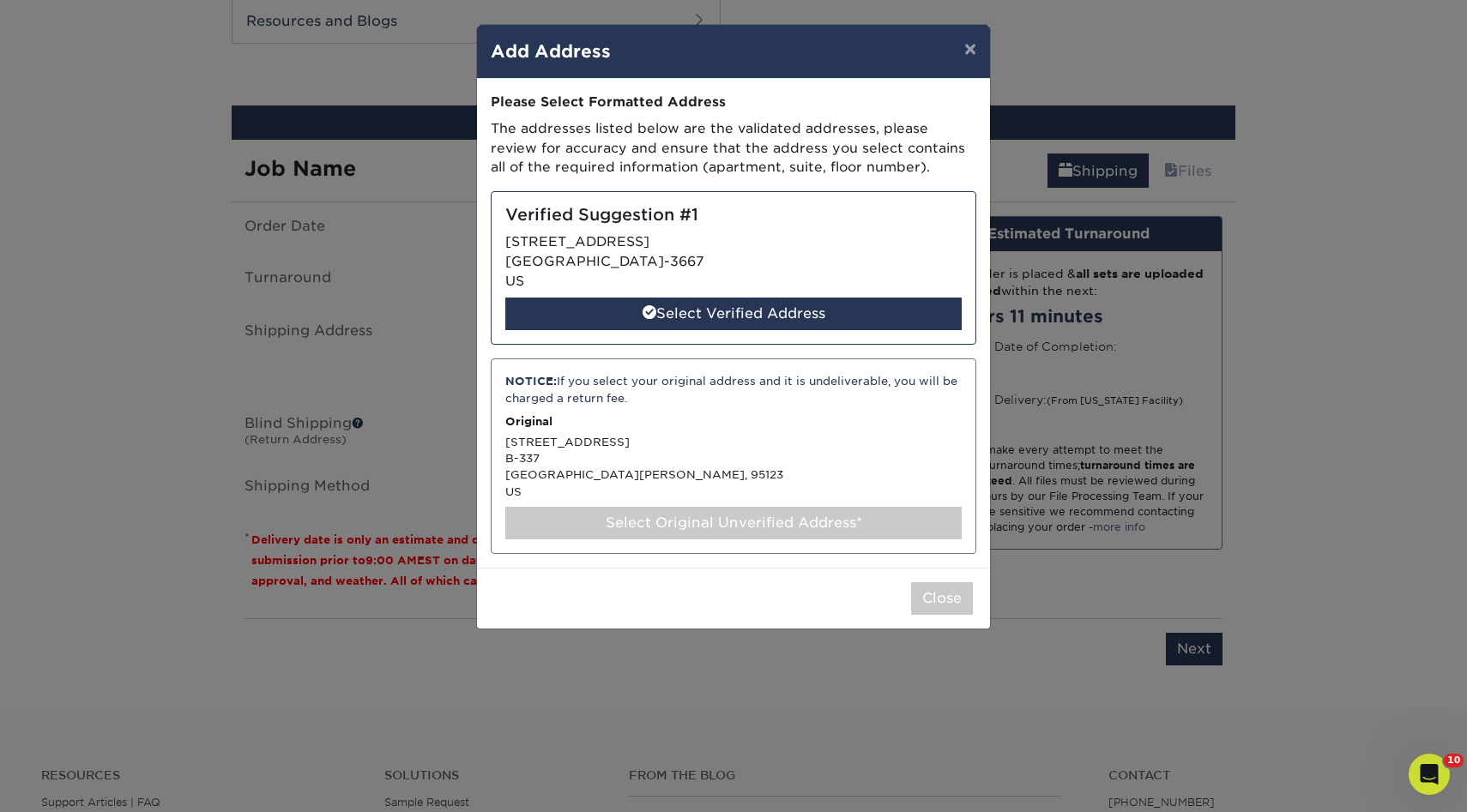
click at [634, 517] on div "Select Original Unverified Address*" at bounding box center [734, 523] width 457 height 33
drag, startPoint x: 507, startPoint y: 438, endPoint x: 564, endPoint y: 504, distance: 87.2
click at [564, 504] on div "NOTICE: If you select your original address and it is undeliverable, you will b…" at bounding box center [733, 456] width 485 height 195
copy div "5827 Charlotte Dr B-337 San Jose, 95123 US"
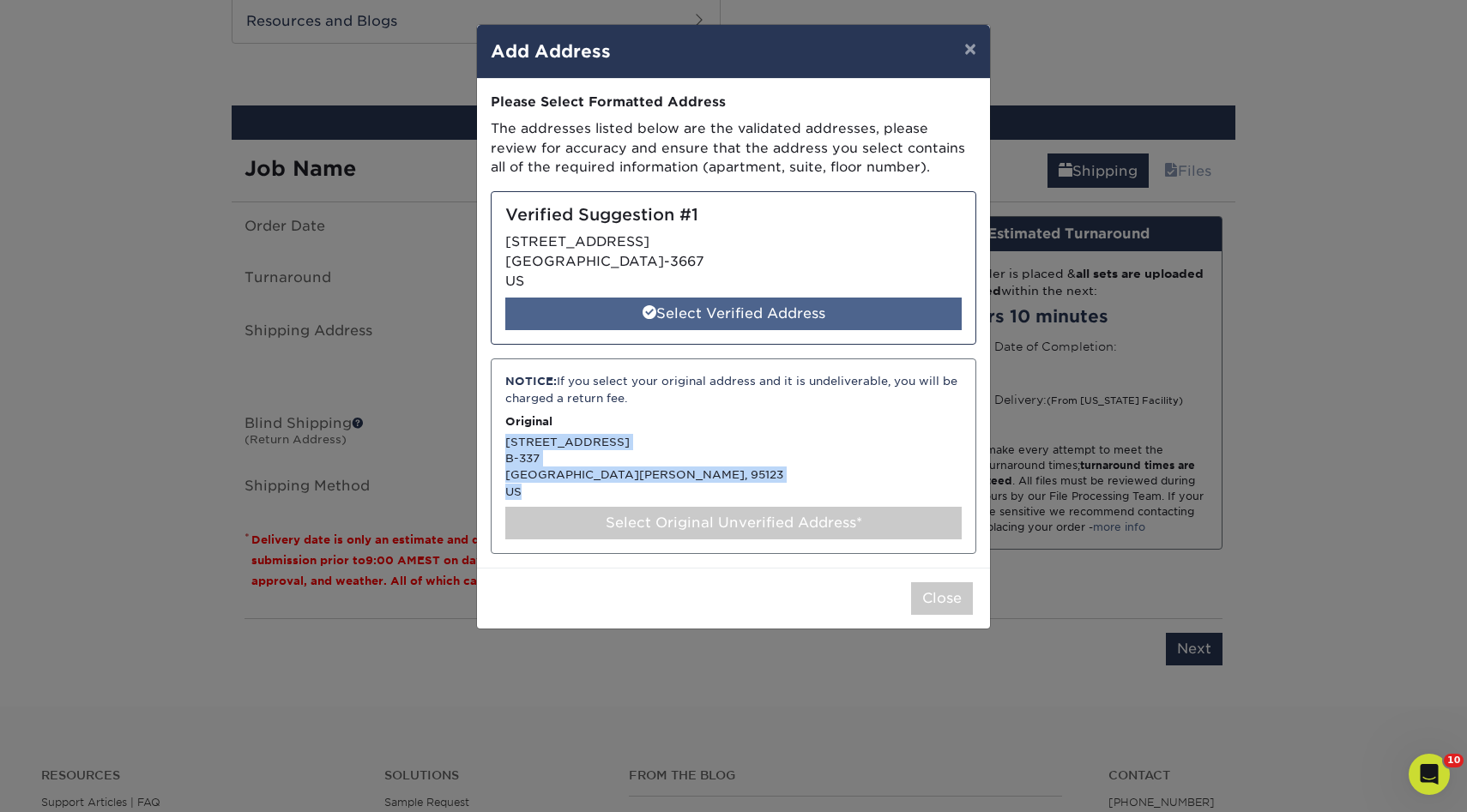
click at [722, 319] on div "Select Verified Address" at bounding box center [734, 314] width 457 height 33
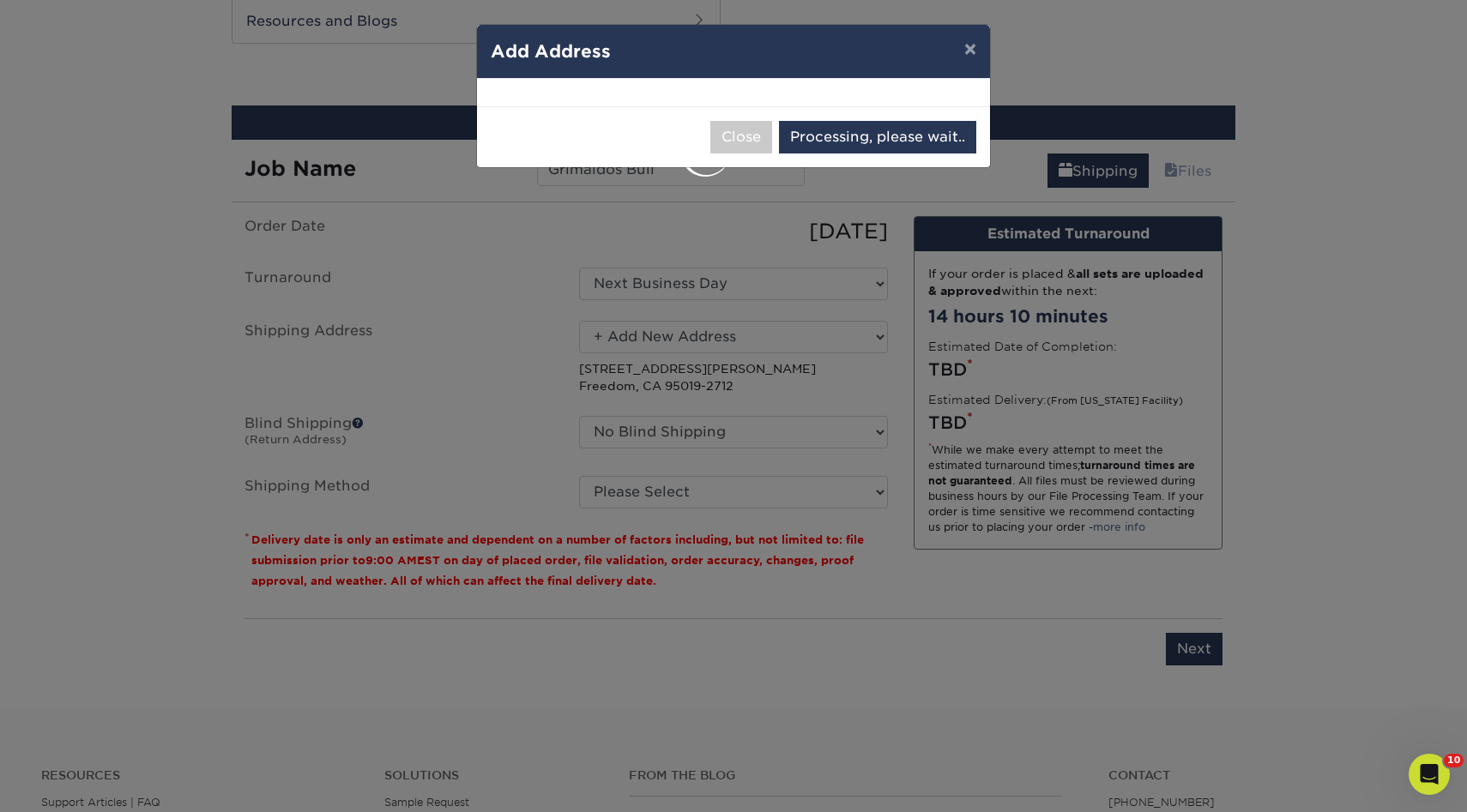
select select "286239"
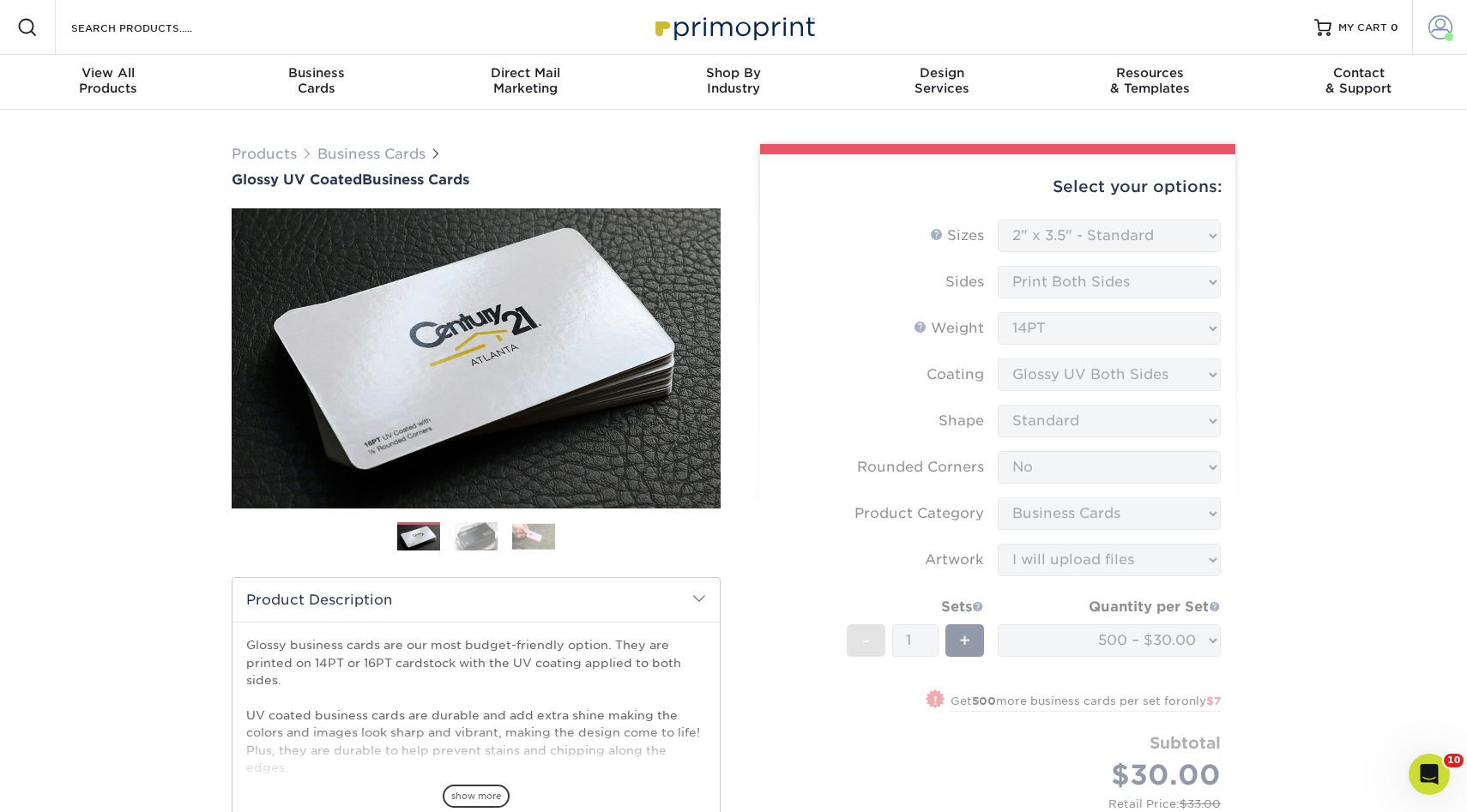
click at [1429, 35] on span at bounding box center [1440, 27] width 24 height 24
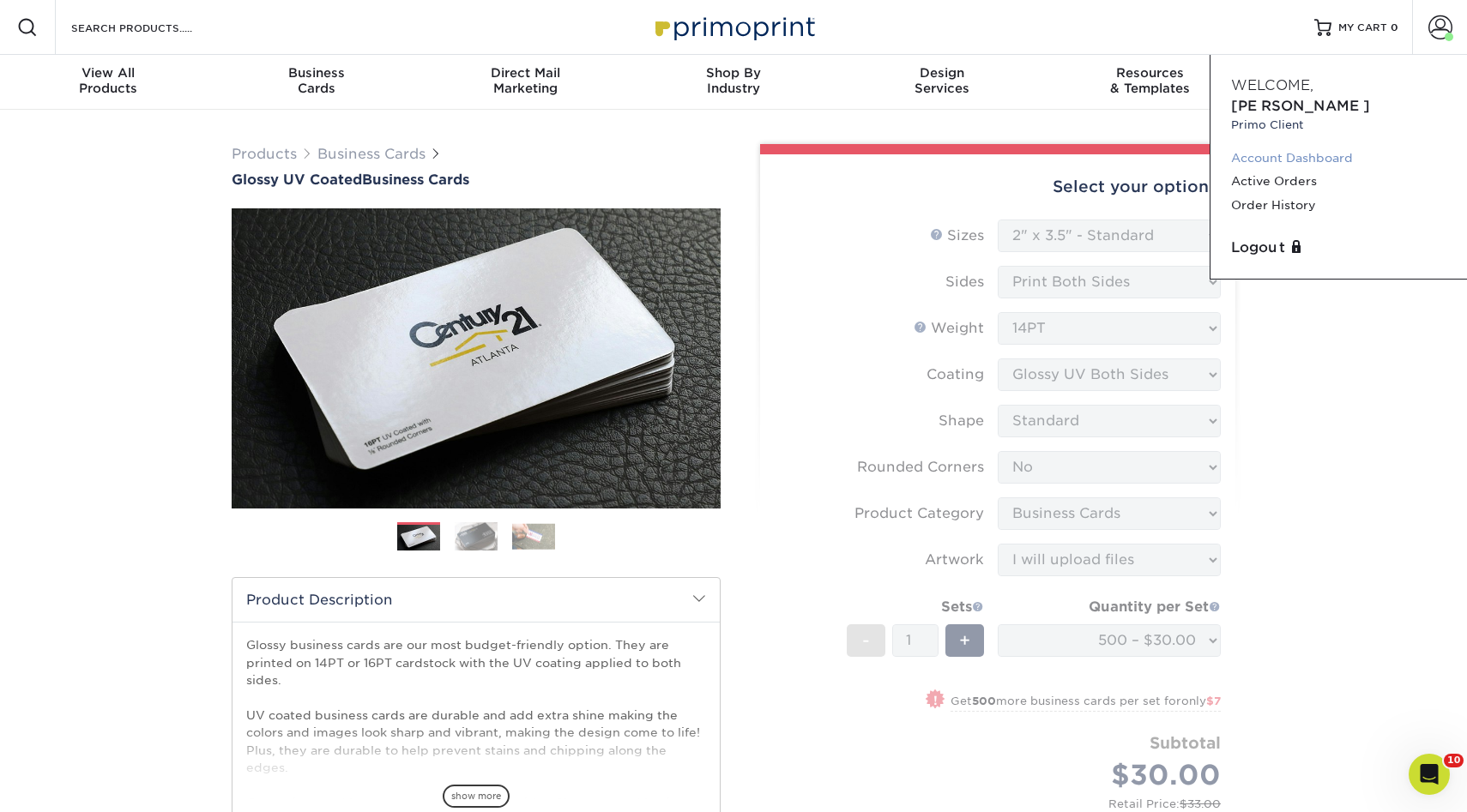
click at [1269, 147] on link "Account Dashboard" at bounding box center [1339, 158] width 215 height 23
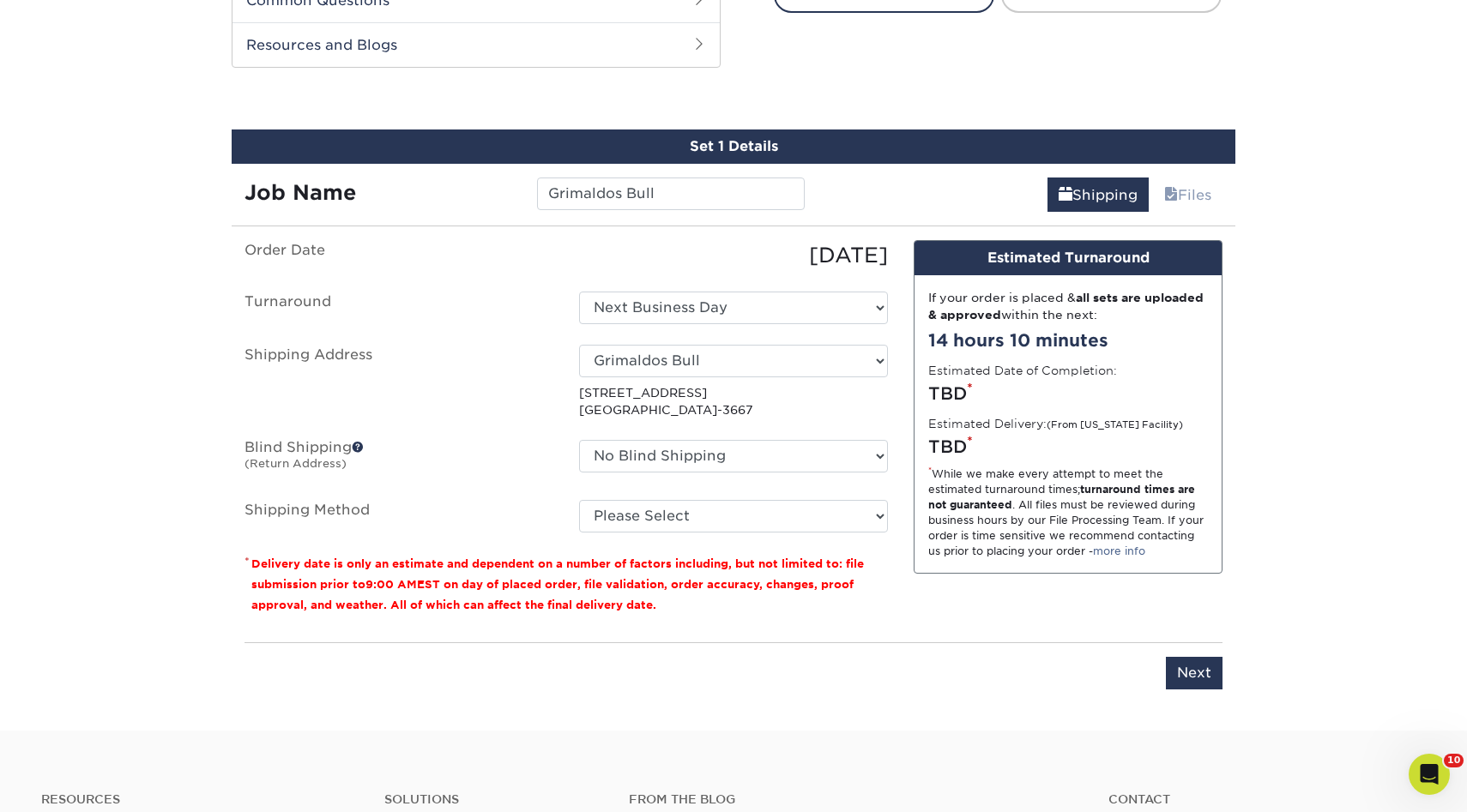
scroll to position [918, 0]
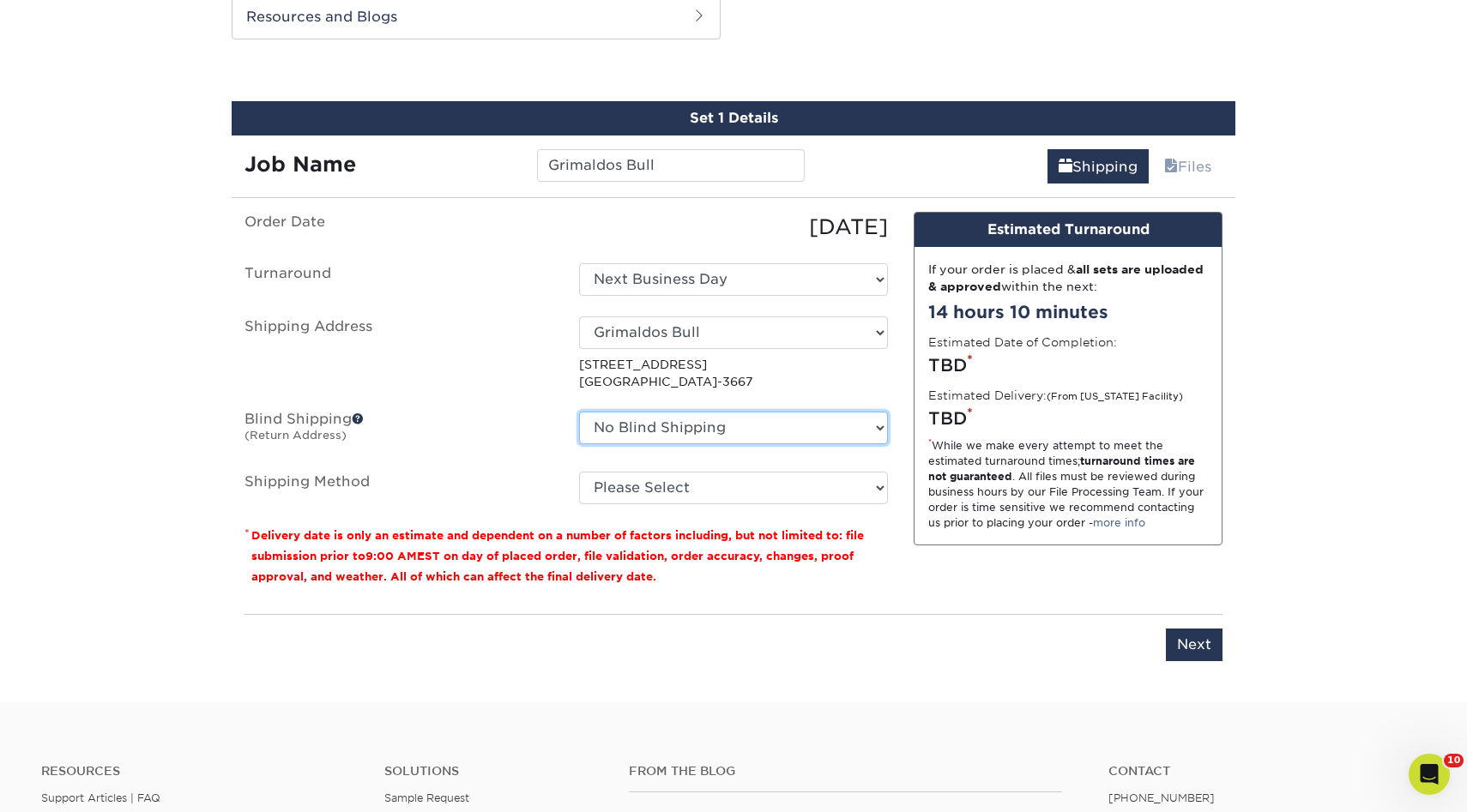
click at [655, 417] on select "No Blind Shipping 3rd Gen 3rd Gen - Titi A1 Glass AC CLANING Aguirre Auto Aldo …" at bounding box center [734, 428] width 309 height 33
select select "132386"
click at [579, 412] on select "No Blind Shipping 3rd Gen 3rd Gen - Titi A1 Glass AC CLANING Aguirre Auto Aldo …" at bounding box center [734, 428] width 309 height 33
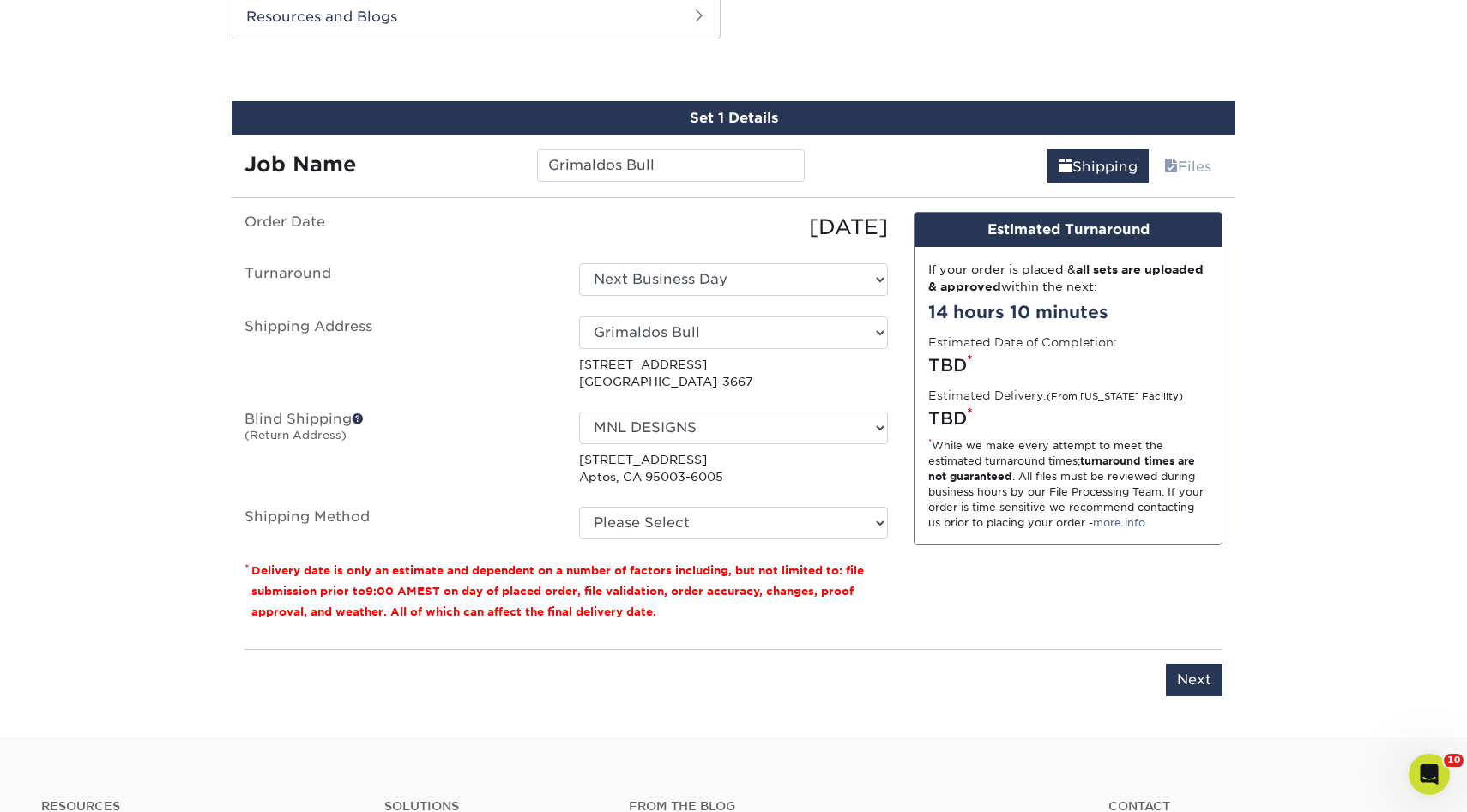
click at [669, 538] on fieldset "Order Date 09/22/2025 Turnaround Select One 2-4 Business Days 2 Day Next Busine…" at bounding box center [566, 386] width 643 height 349
click at [659, 523] on select "Please Select Ground Shipping (+$8.96) 3 Day Shipping Service (+$20.04) 2 Day A…" at bounding box center [734, 523] width 309 height 33
select select "03"
click at [579, 507] on select "Please Select Ground Shipping (+$8.96) 3 Day Shipping Service (+$20.04) 2 Day A…" at bounding box center [734, 523] width 309 height 33
click at [1187, 675] on input "Next" at bounding box center [1194, 680] width 56 height 33
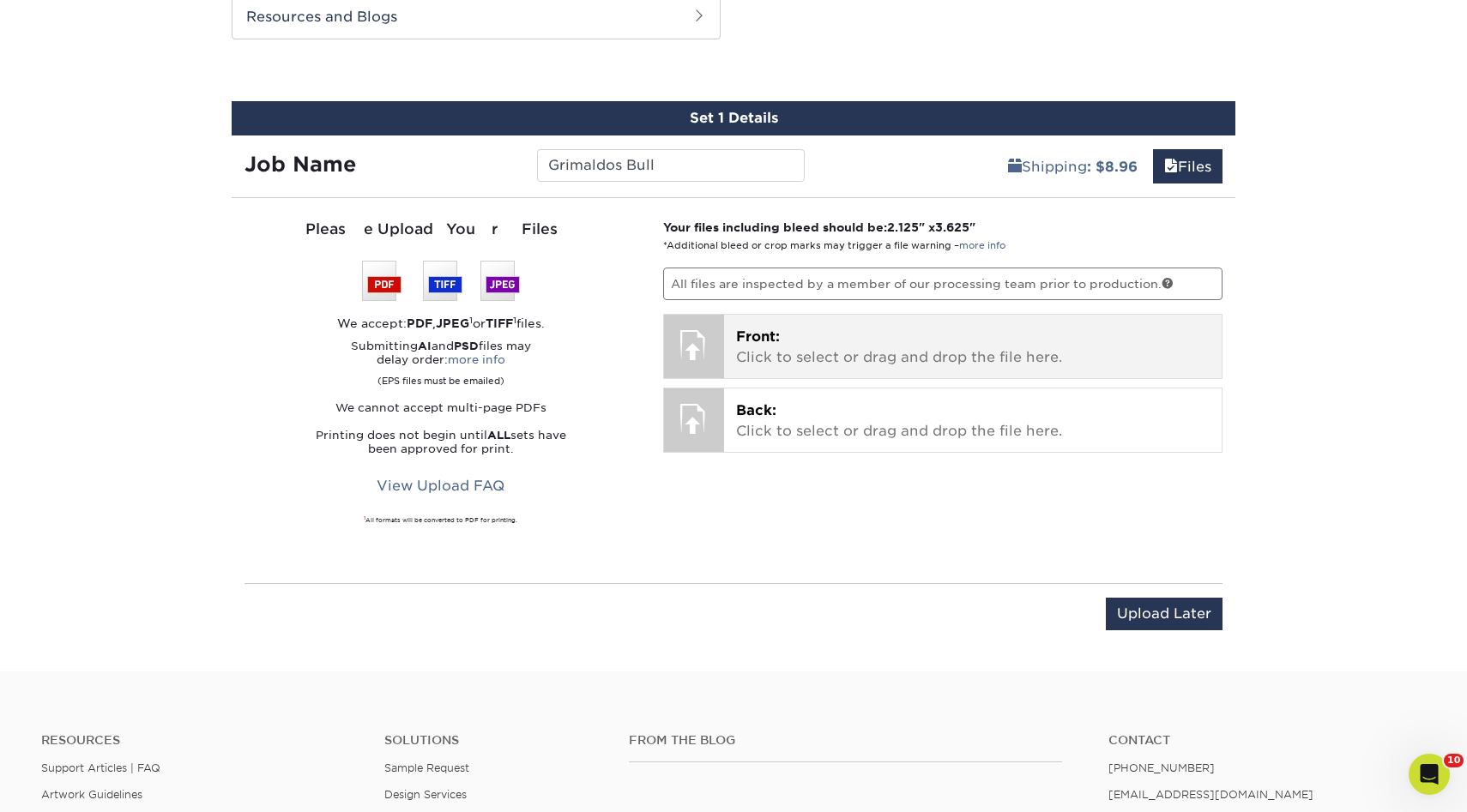
click at [846, 318] on div "Front: Click to select or drag and drop the file here. Choose file" at bounding box center [973, 347] width 499 height 63
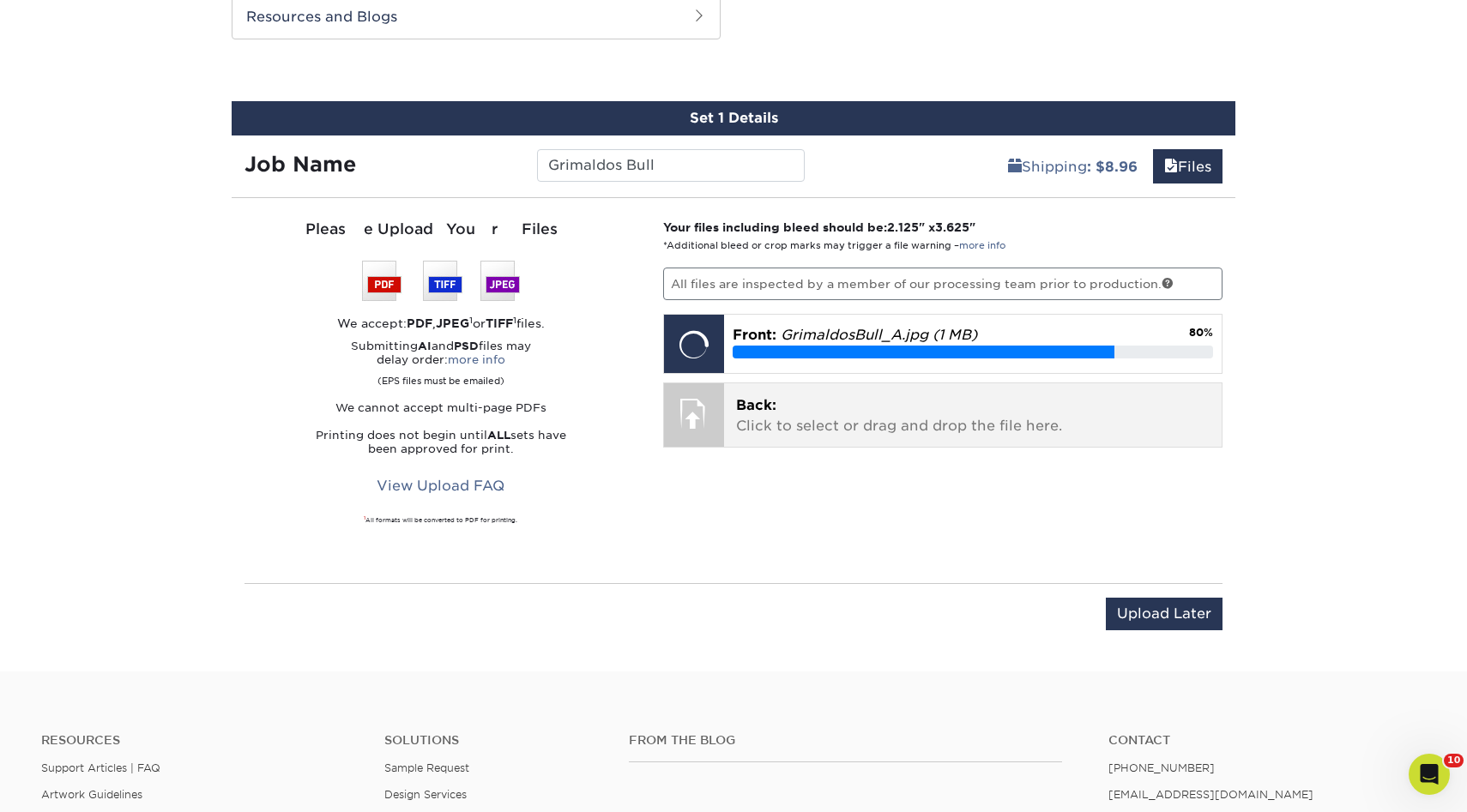
click at [773, 400] on span "Back:" at bounding box center [756, 405] width 40 height 16
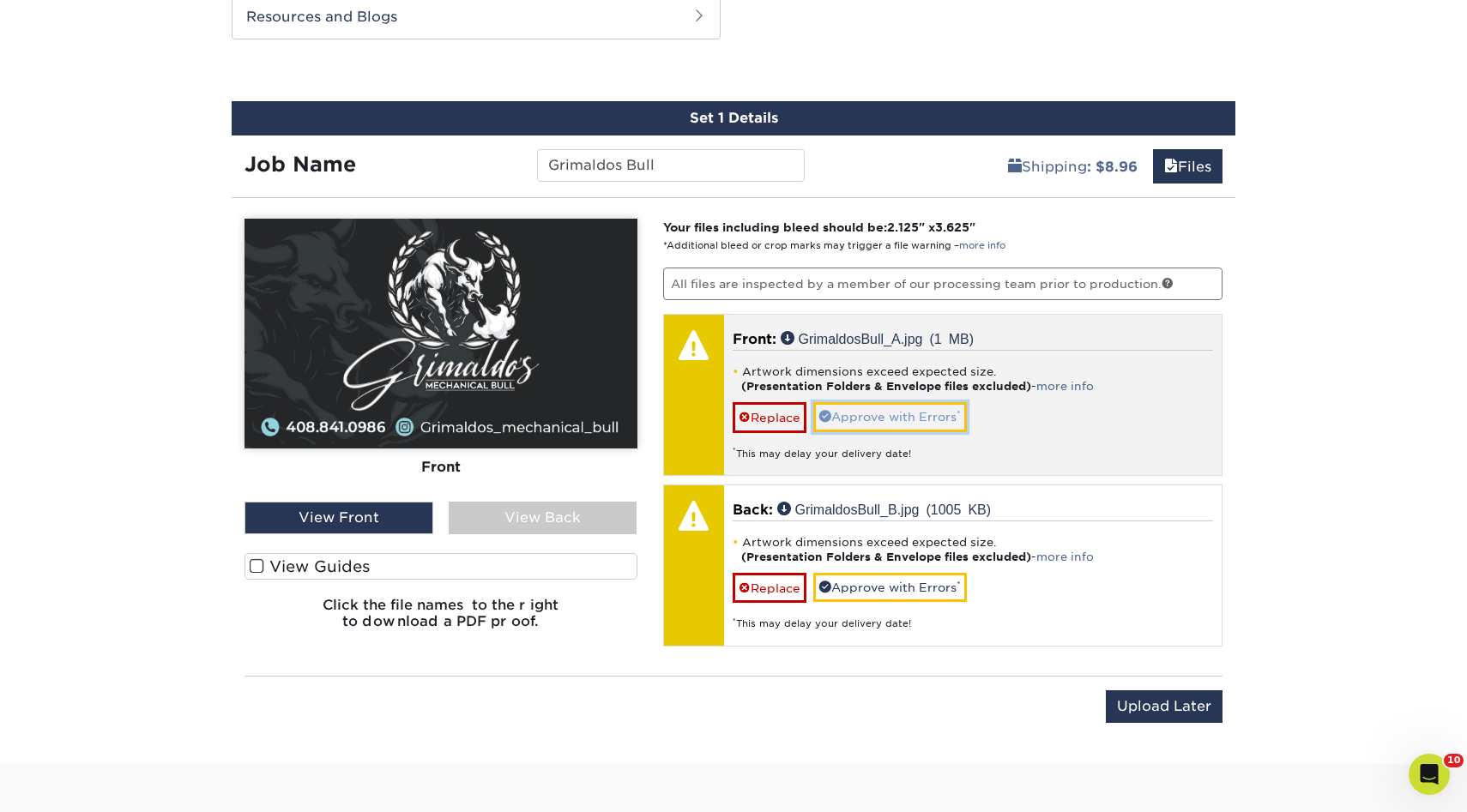
click at [865, 415] on link "Approve with Errors *" at bounding box center [890, 417] width 153 height 29
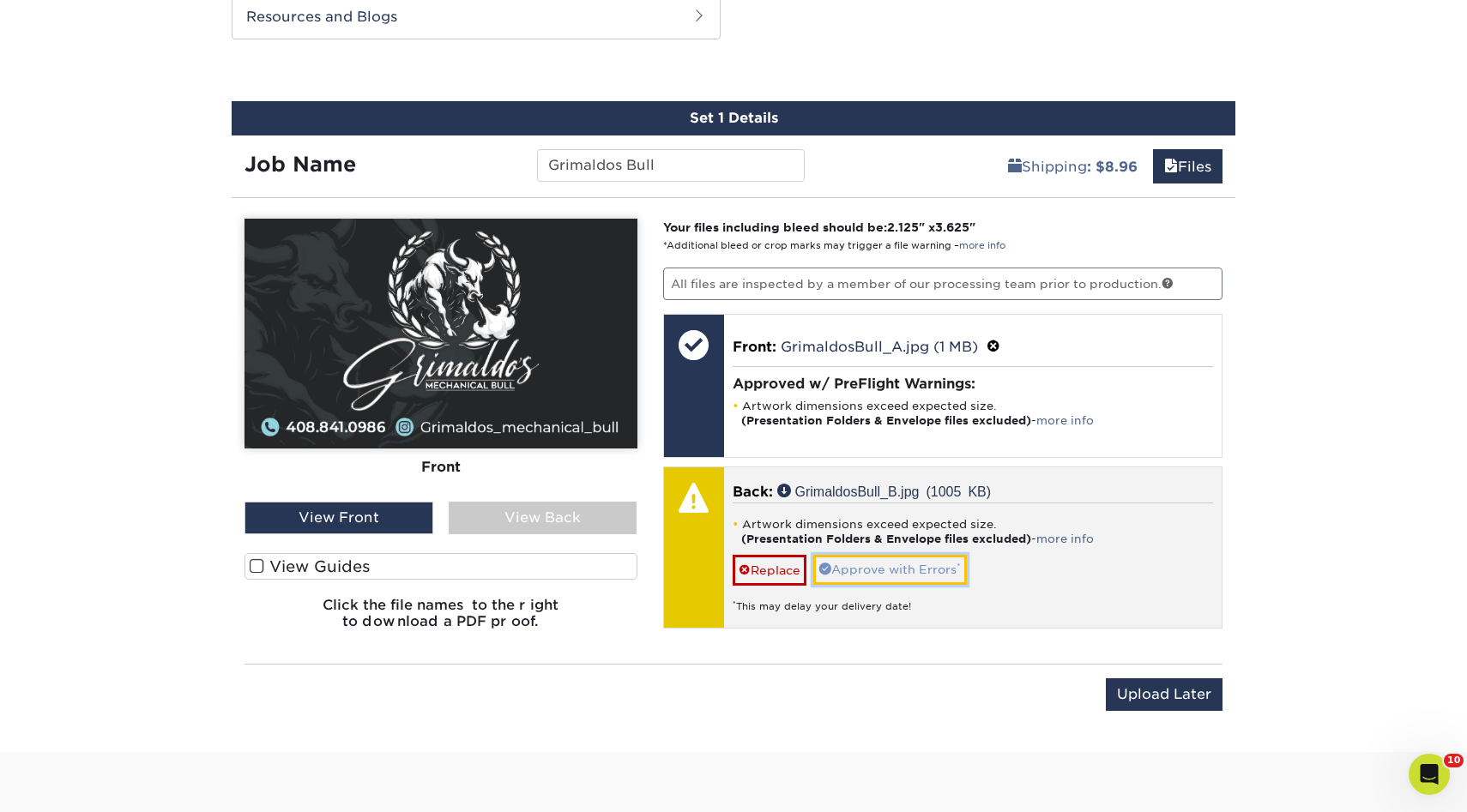
click at [859, 575] on link "Approve with Errors *" at bounding box center [890, 570] width 153 height 29
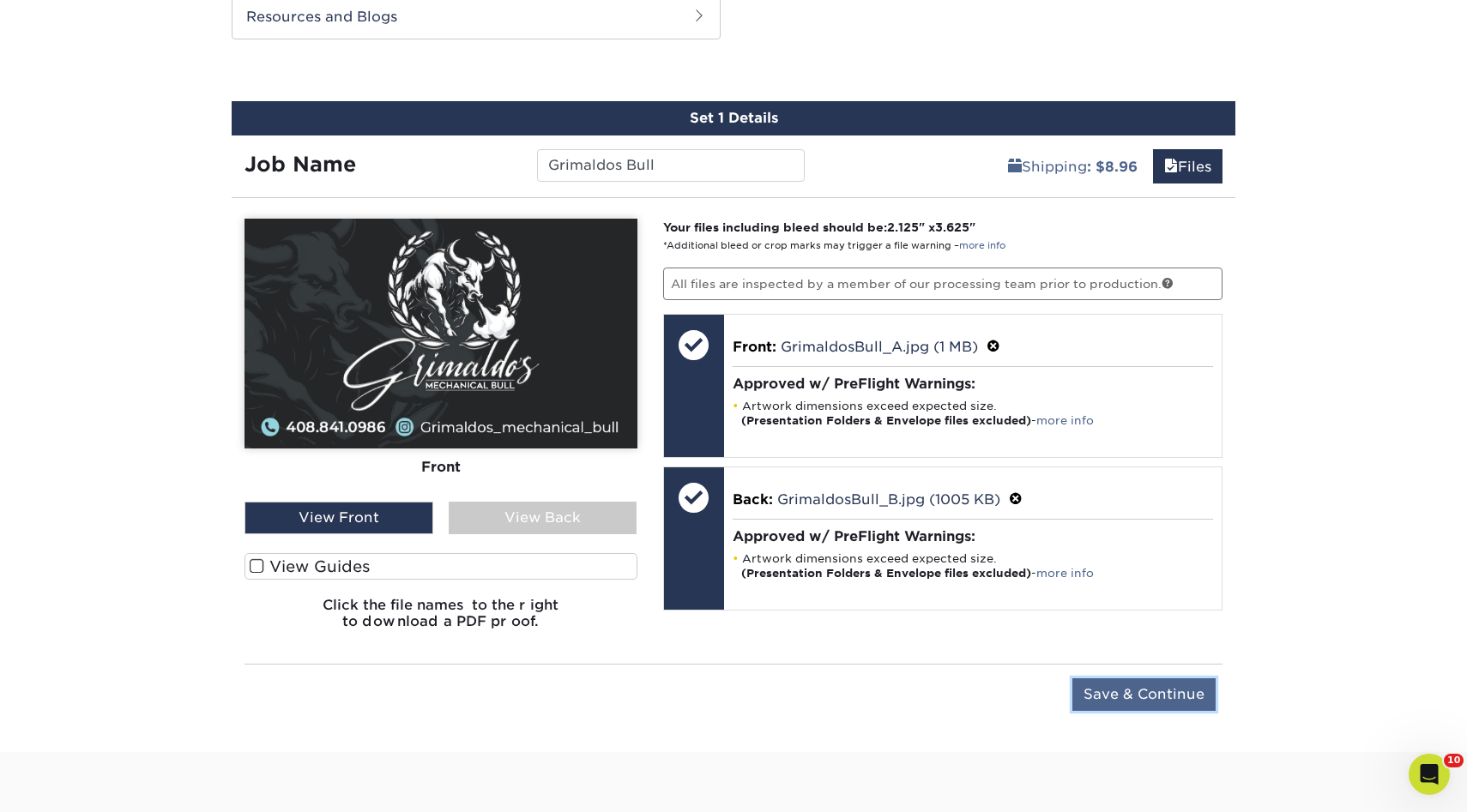
click at [1149, 697] on input "Save & Continue" at bounding box center [1144, 695] width 144 height 33
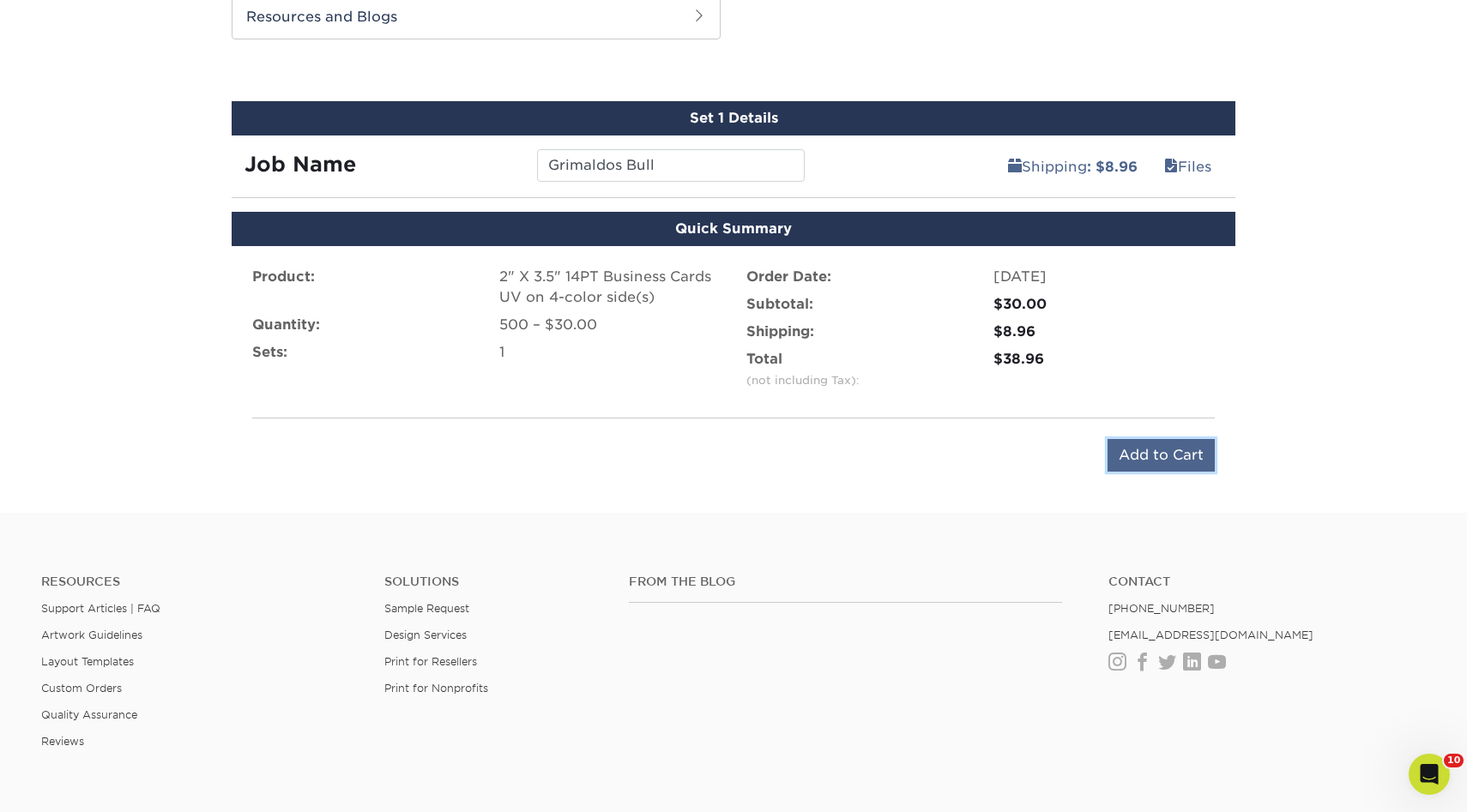
click at [1161, 460] on input "Add to Cart" at bounding box center [1162, 456] width 107 height 33
click at [1161, 460] on div "Submitting..." at bounding box center [1148, 457] width 131 height 34
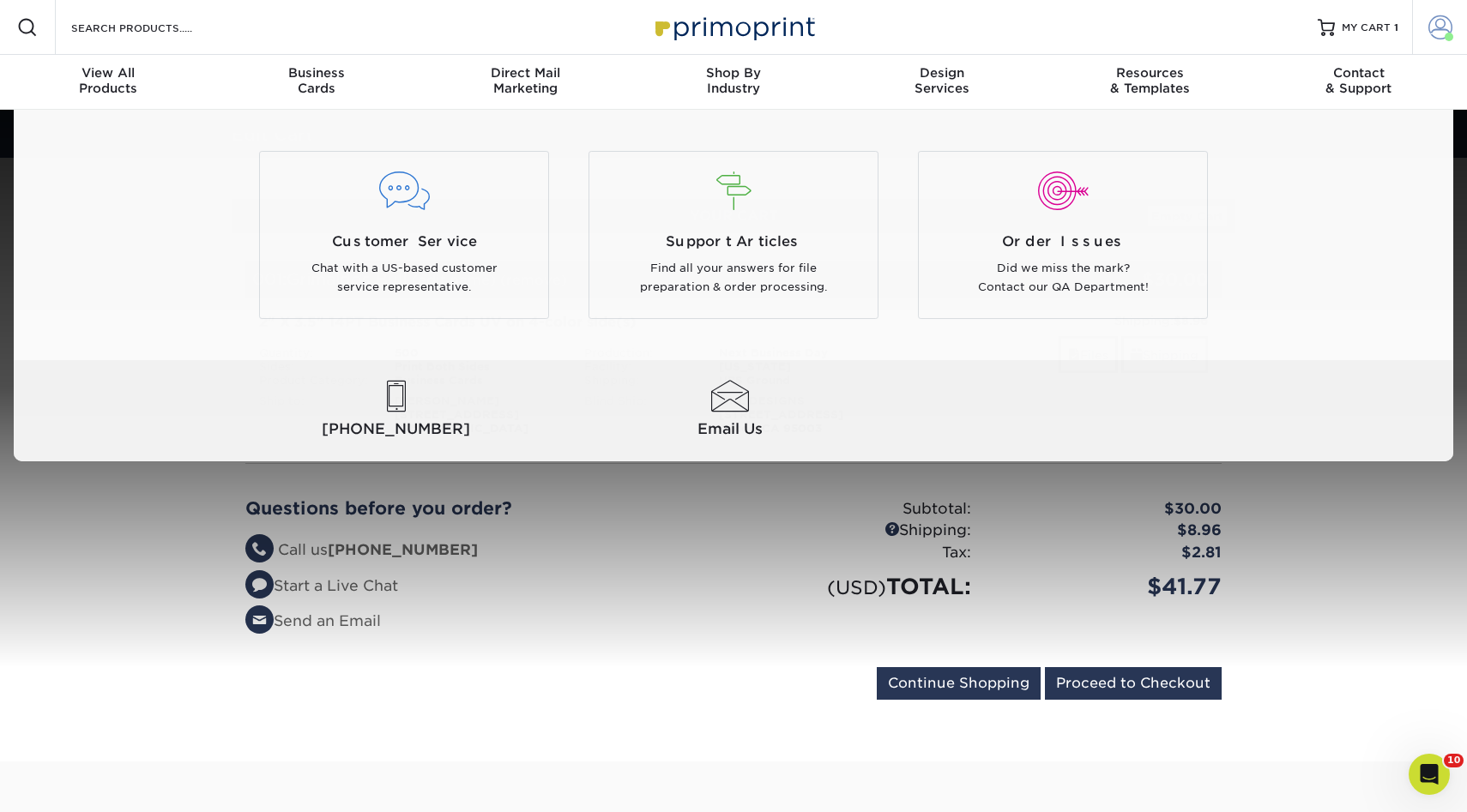
click at [1426, 29] on link "Account" at bounding box center [1439, 27] width 55 height 55
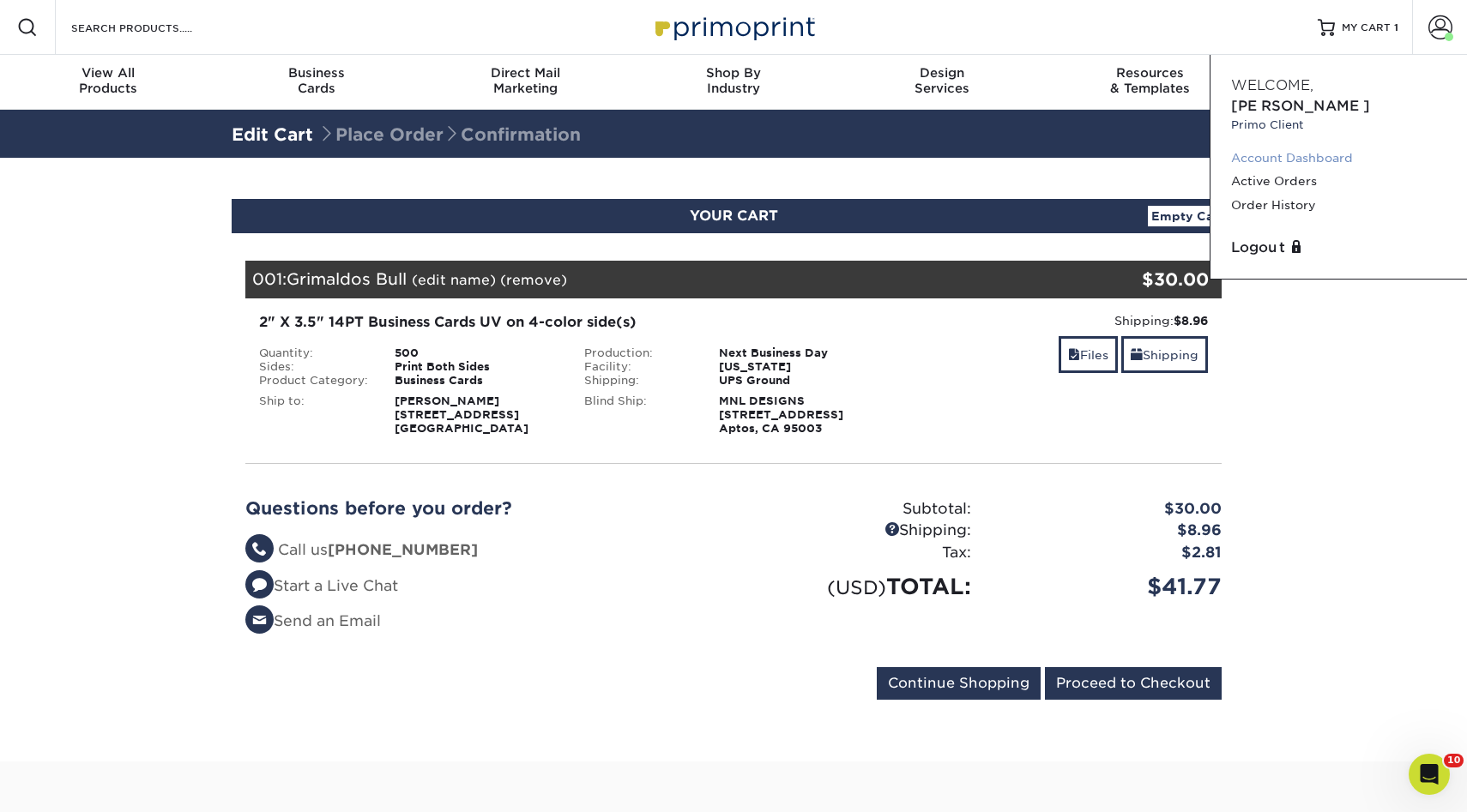
click at [1283, 147] on link "Account Dashboard" at bounding box center [1339, 158] width 215 height 23
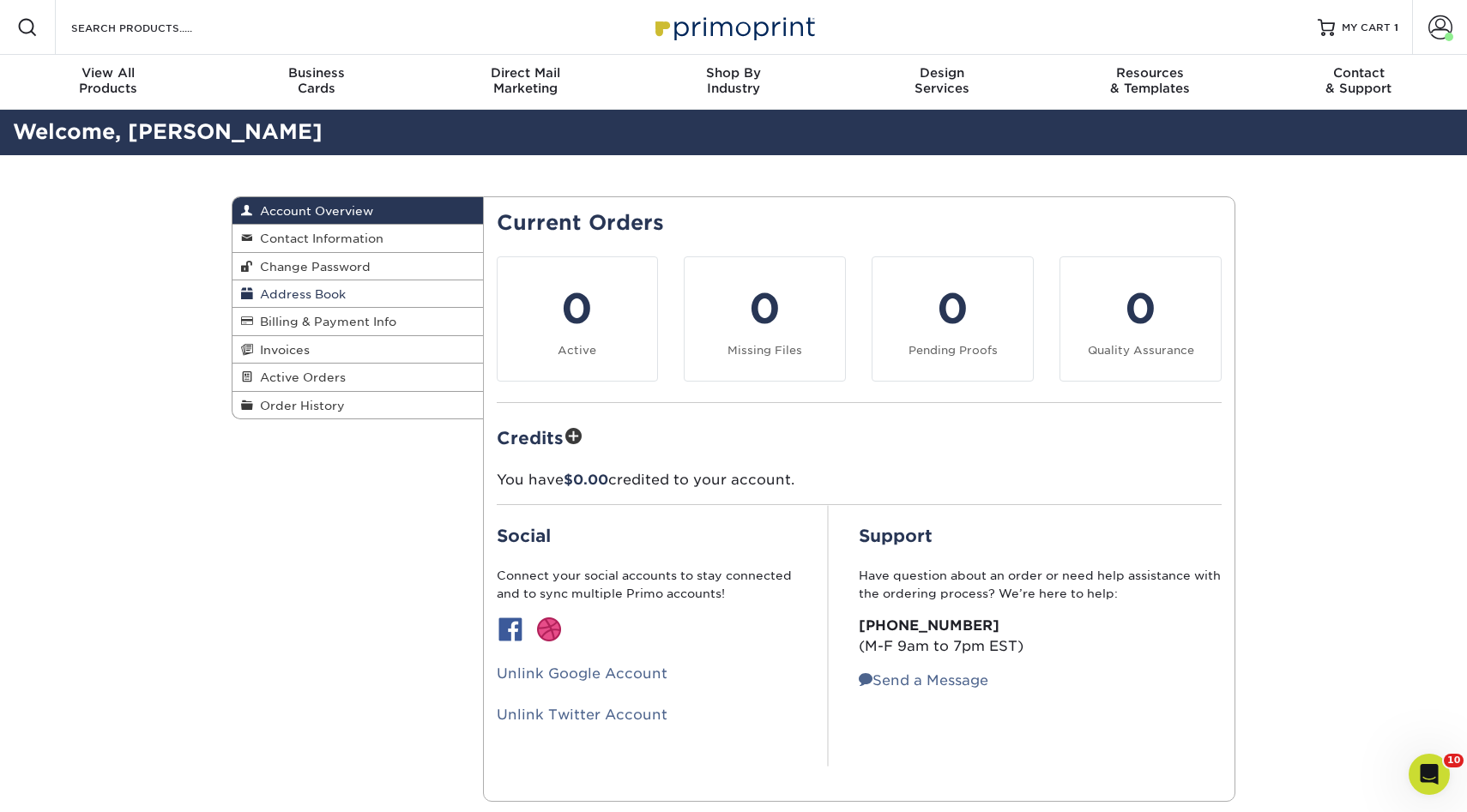
click at [284, 289] on span "Address Book" at bounding box center [299, 294] width 93 height 13
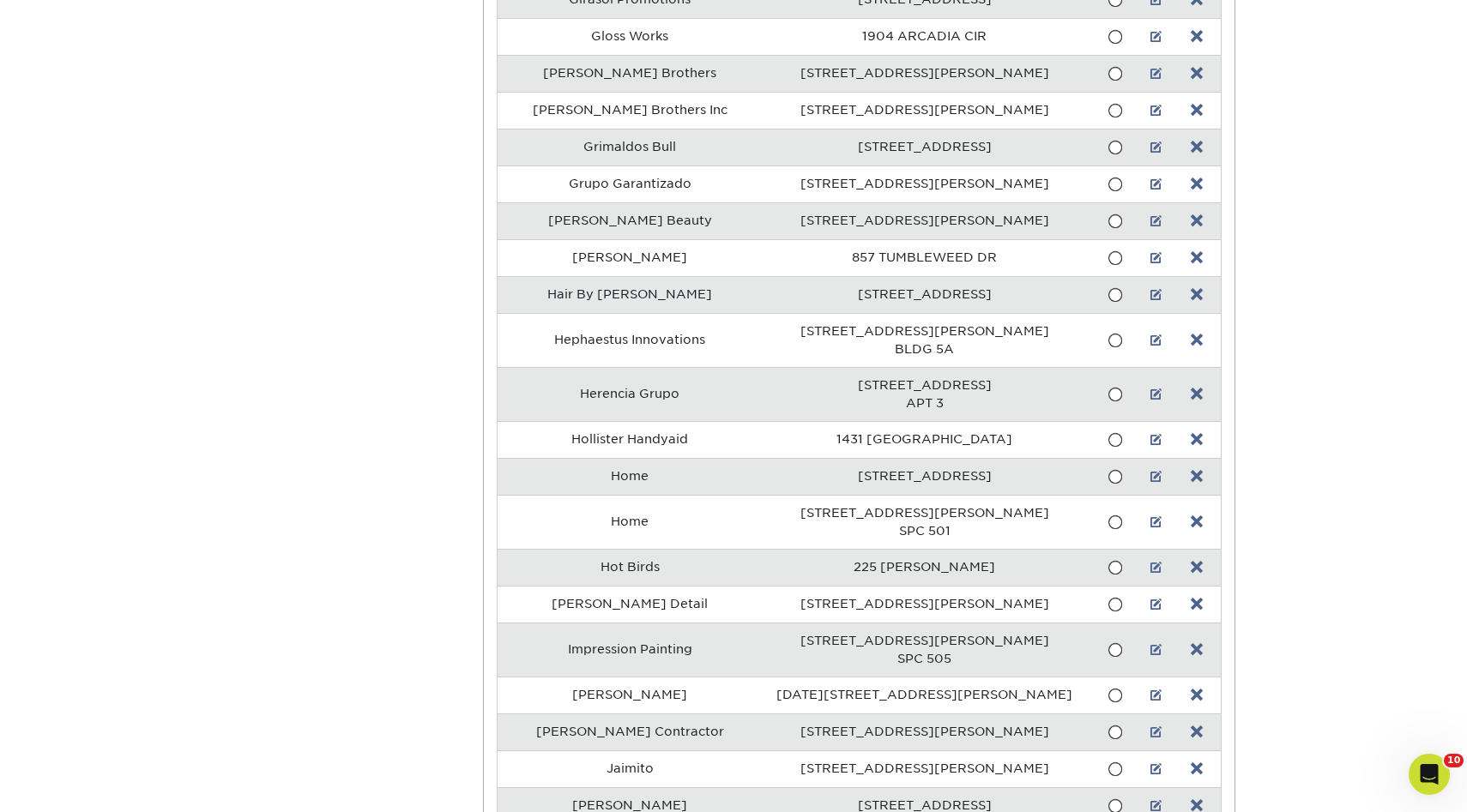
scroll to position [4455, 0]
click at [1150, 147] on link at bounding box center [1156, 148] width 12 height 13
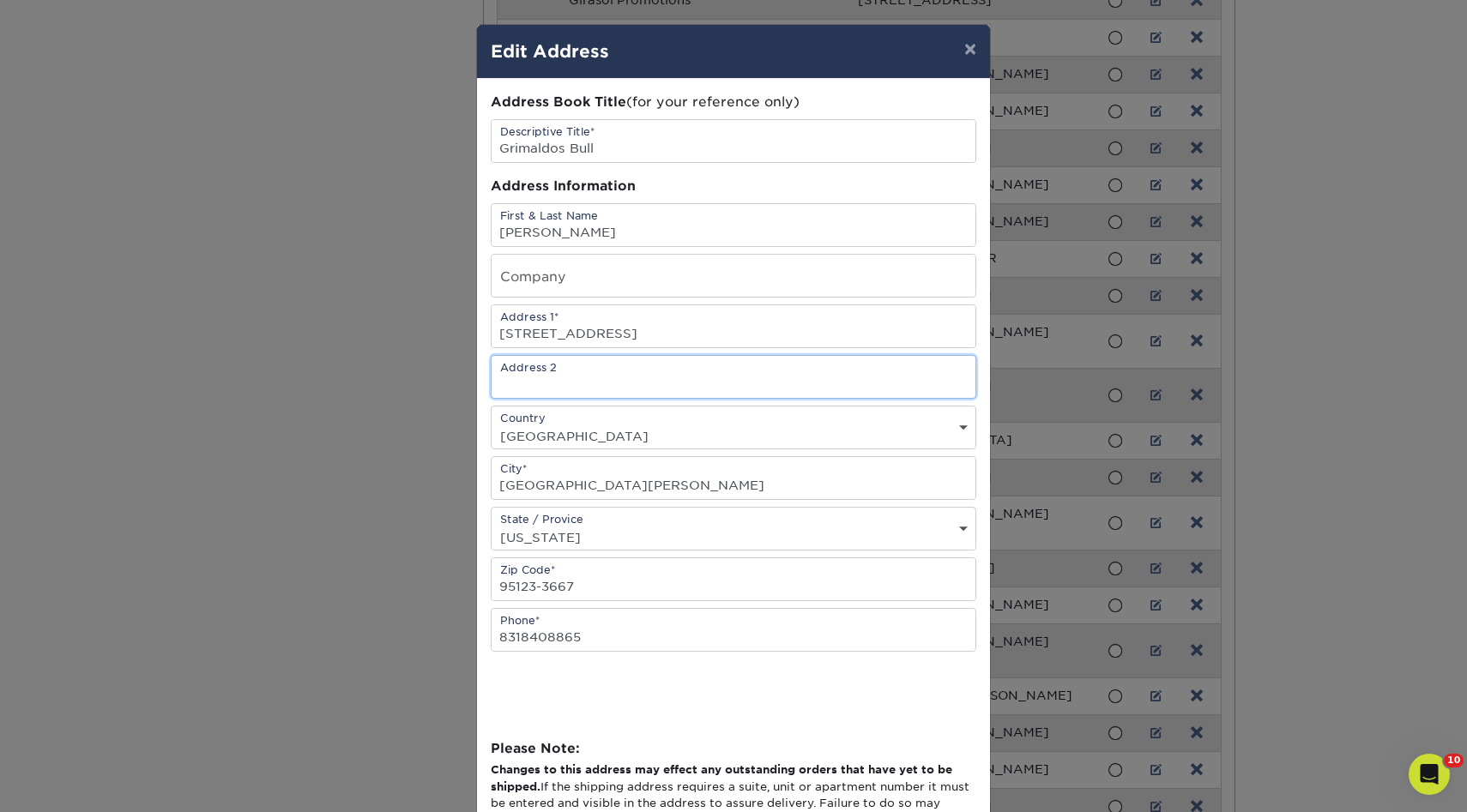
click at [544, 381] on input "text" at bounding box center [733, 377] width 484 height 42
paste input "5827 Charlotte Dr B-337 San Jose, 95123 US"
type input "5827 Charlotte Dr B-337 San Jose, 95123 US"
drag, startPoint x: 622, startPoint y: 385, endPoint x: 462, endPoint y: 382, distance: 160.0
click at [462, 382] on div "× Edit Address Address Book Title (for your reference only) Descriptive Title* …" at bounding box center [734, 406] width 1467 height 812
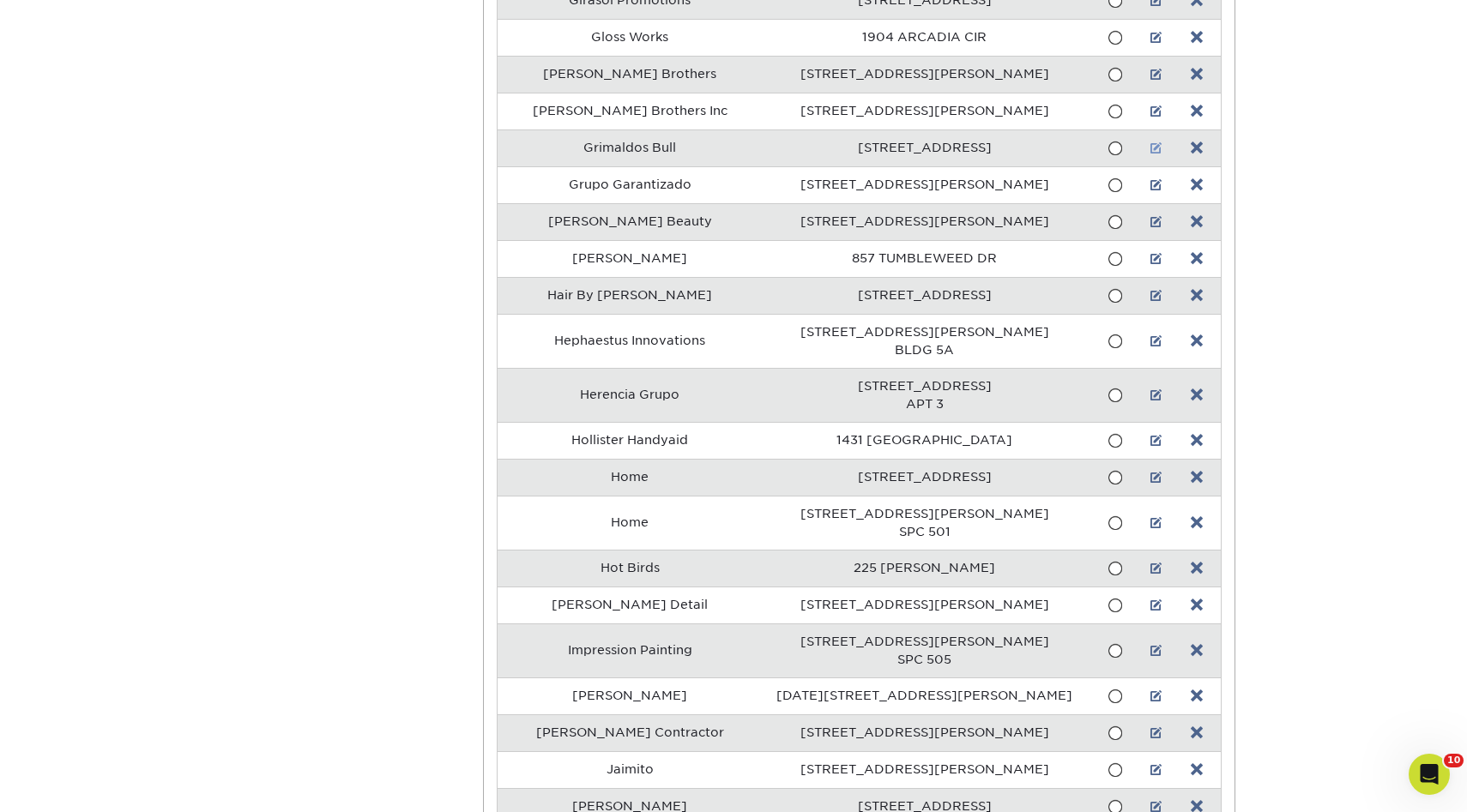
click at [1150, 149] on link at bounding box center [1156, 148] width 12 height 13
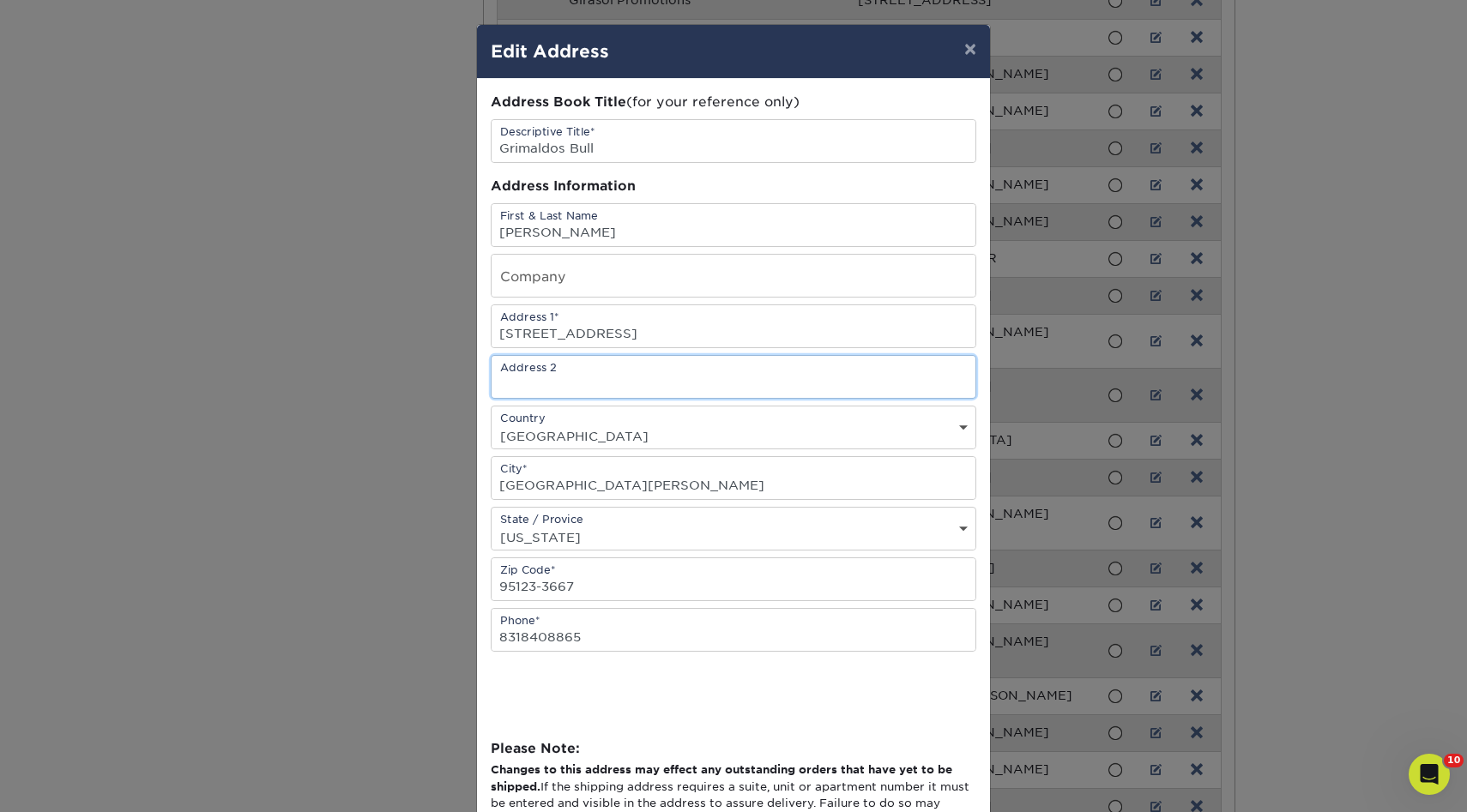
click at [529, 367] on input "text" at bounding box center [733, 377] width 484 height 42
paste input "5827 Charlotte Dr B-337 San Jose, 95123 US"
drag, startPoint x: 623, startPoint y: 381, endPoint x: 500, endPoint y: 378, distance: 123.0
click at [500, 378] on input "5827 Charlotte Dr B-337 San Jose, 95123 US" at bounding box center [733, 377] width 484 height 42
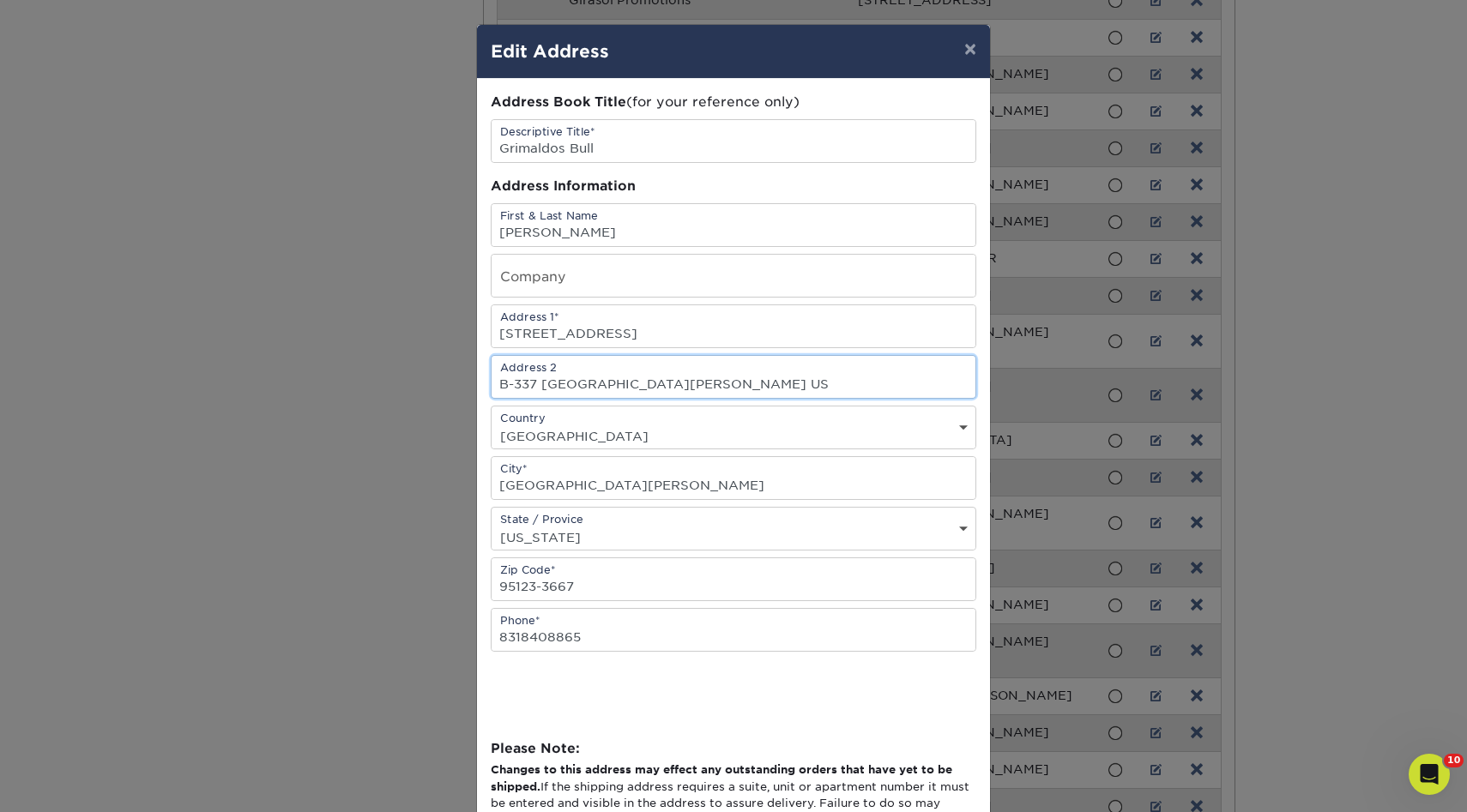
drag, startPoint x: 540, startPoint y: 383, endPoint x: 721, endPoint y: 409, distance: 182.9
click at [721, 409] on div "Address Book Title (for your reference only) Descriptive Title* Grimaldos Bull …" at bounding box center [733, 406] width 485 height 626
type input "B-337"
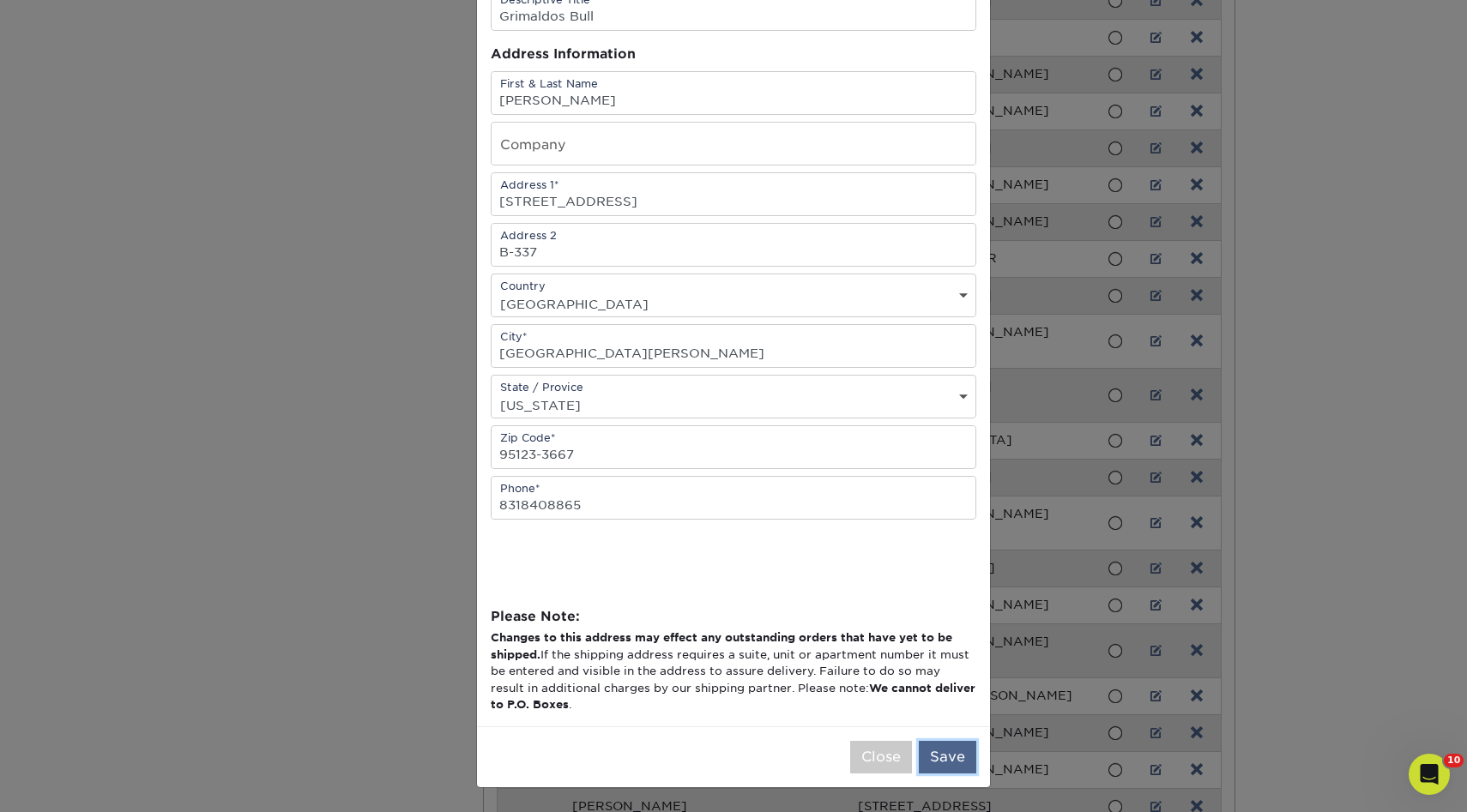
click at [958, 755] on button "Save" at bounding box center [947, 757] width 57 height 33
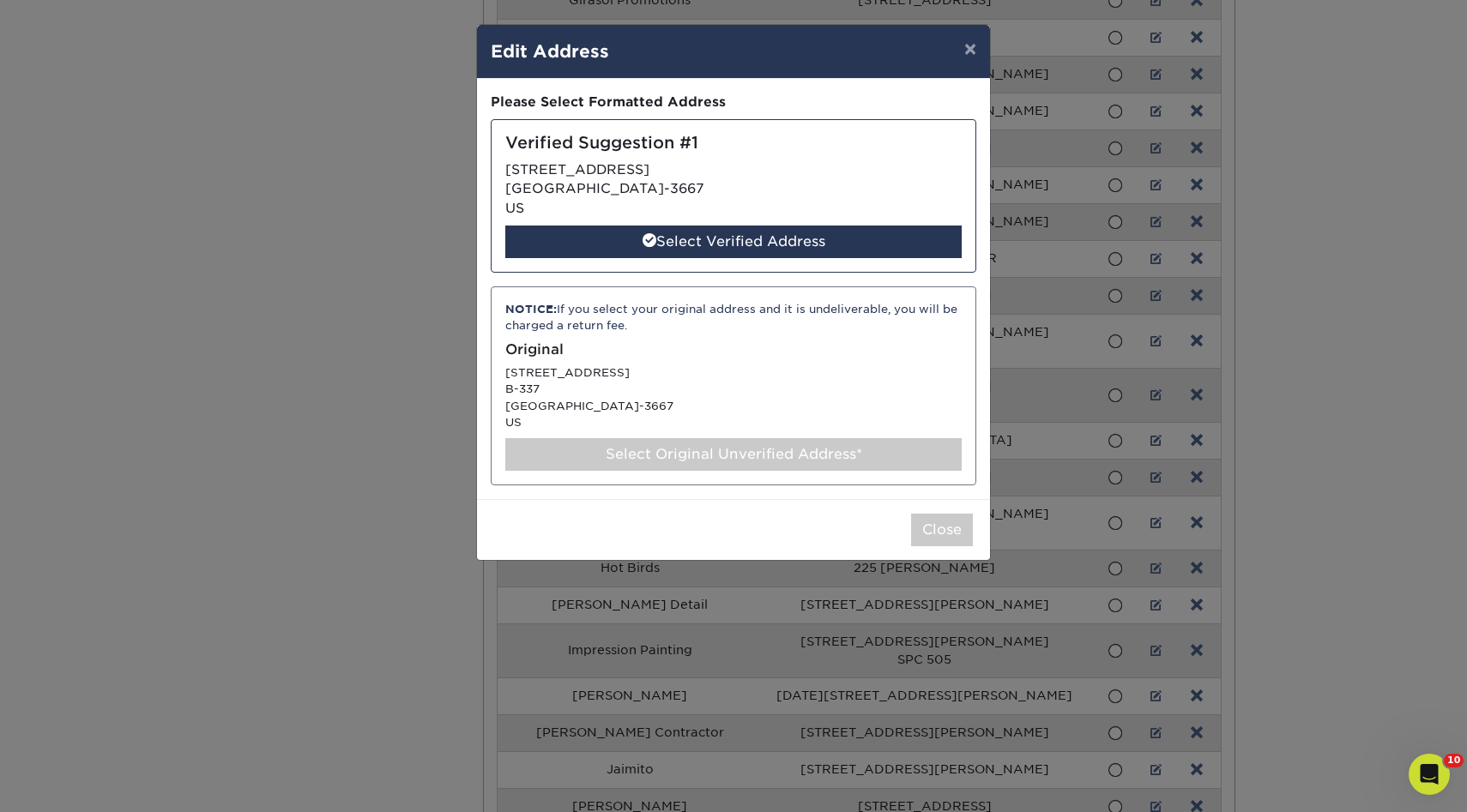
click at [692, 453] on div "Select Original Unverified Address*" at bounding box center [734, 455] width 457 height 33
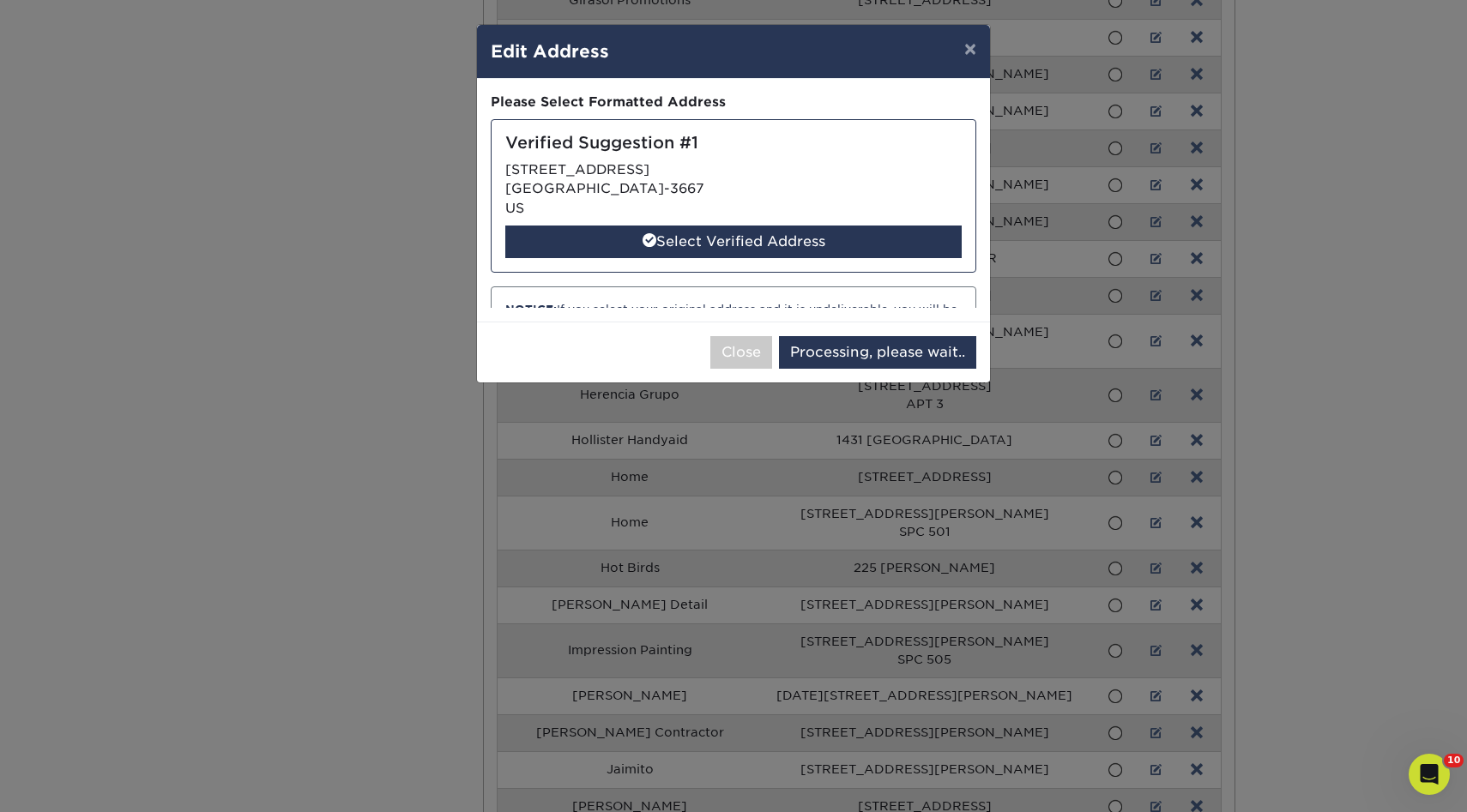
click at [692, 453] on div "× Edit Address Address Book Title (for your reference only) Descriptive Title* …" at bounding box center [734, 406] width 1467 height 812
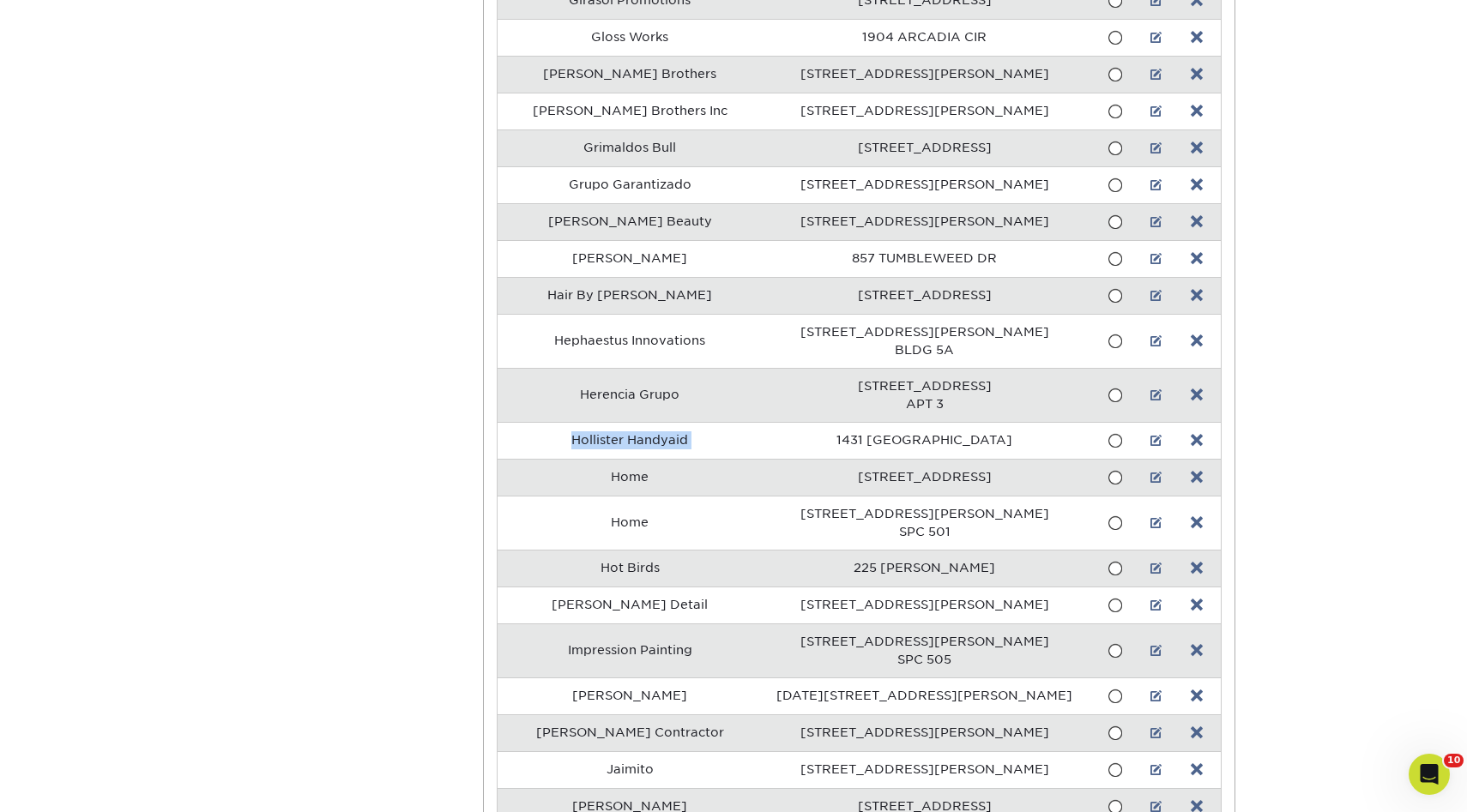
click at [692, 453] on td "Hollister Handyaid" at bounding box center [631, 440] width 266 height 37
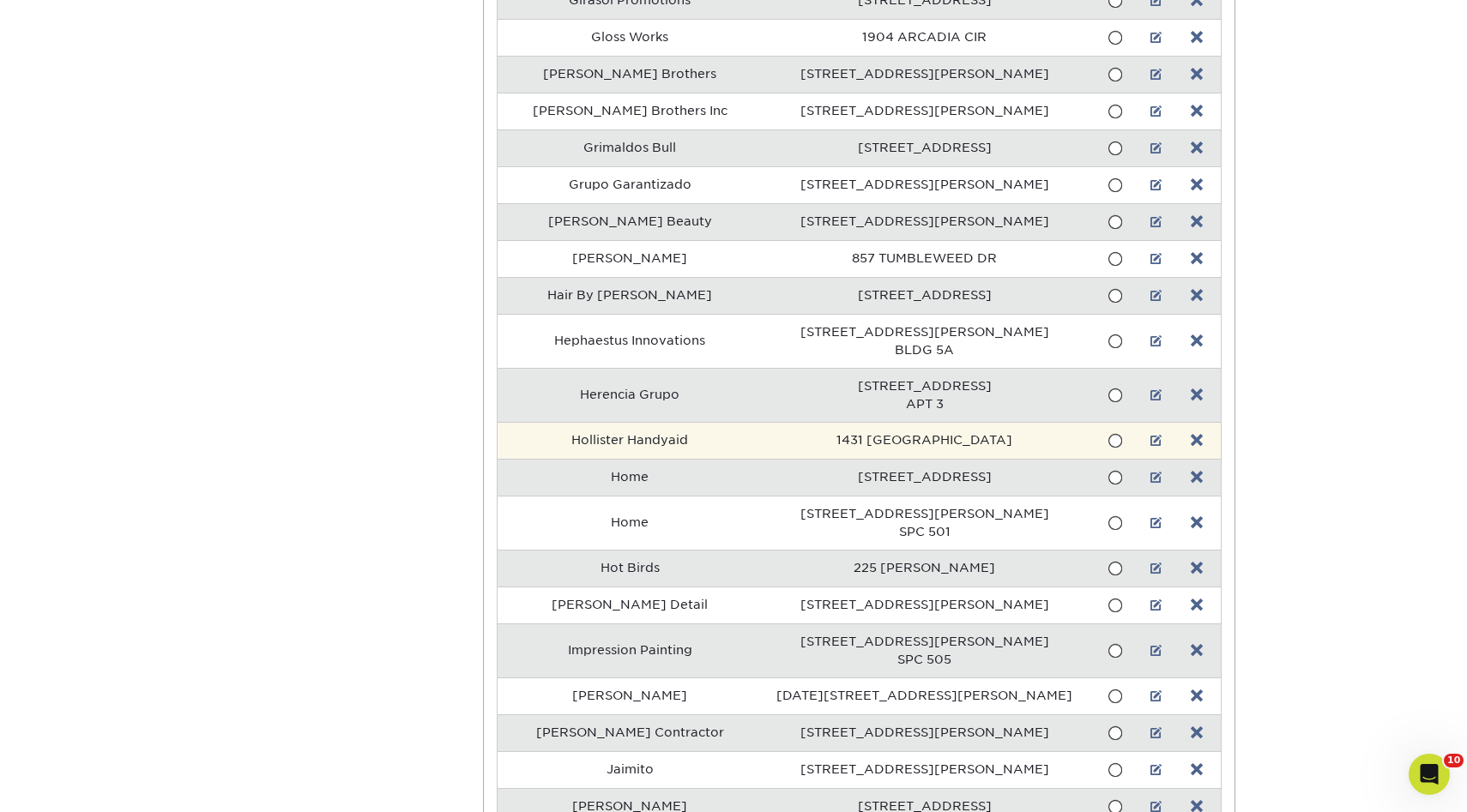
click at [728, 440] on td "Hollister Handyaid" at bounding box center [631, 440] width 266 height 37
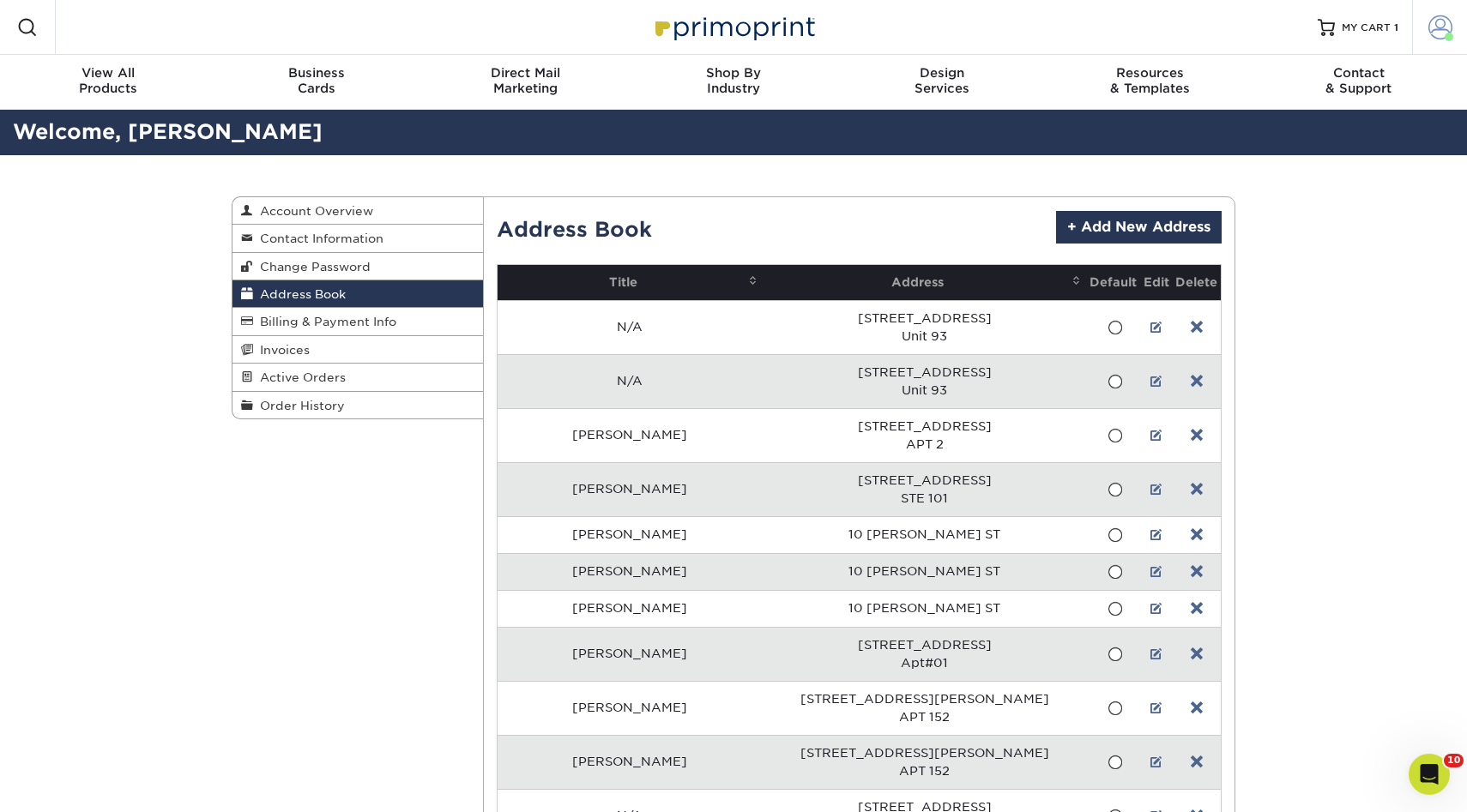
click at [1436, 26] on span at bounding box center [1440, 27] width 24 height 24
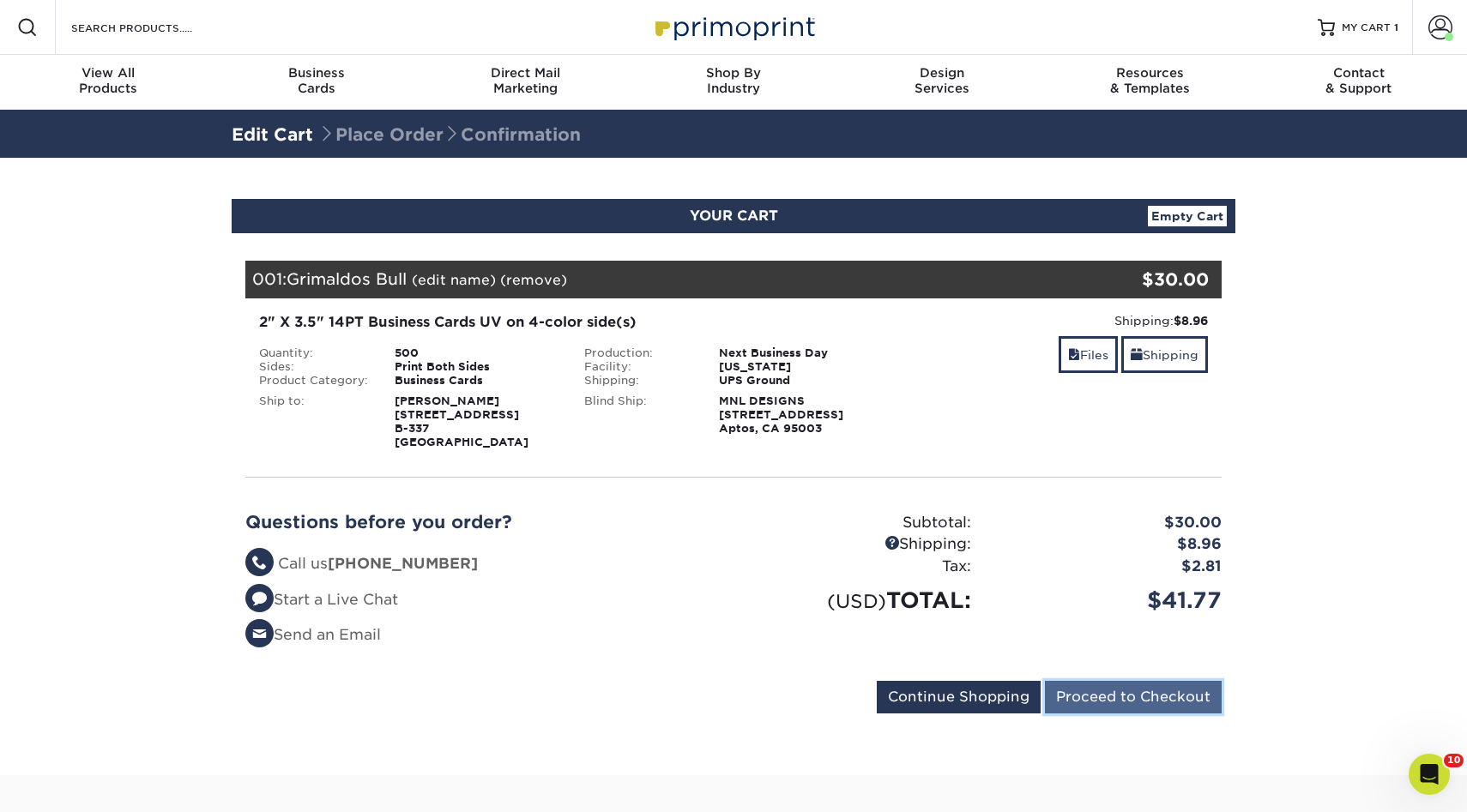
click at [1127, 700] on input "Proceed to Checkout" at bounding box center [1133, 697] width 177 height 33
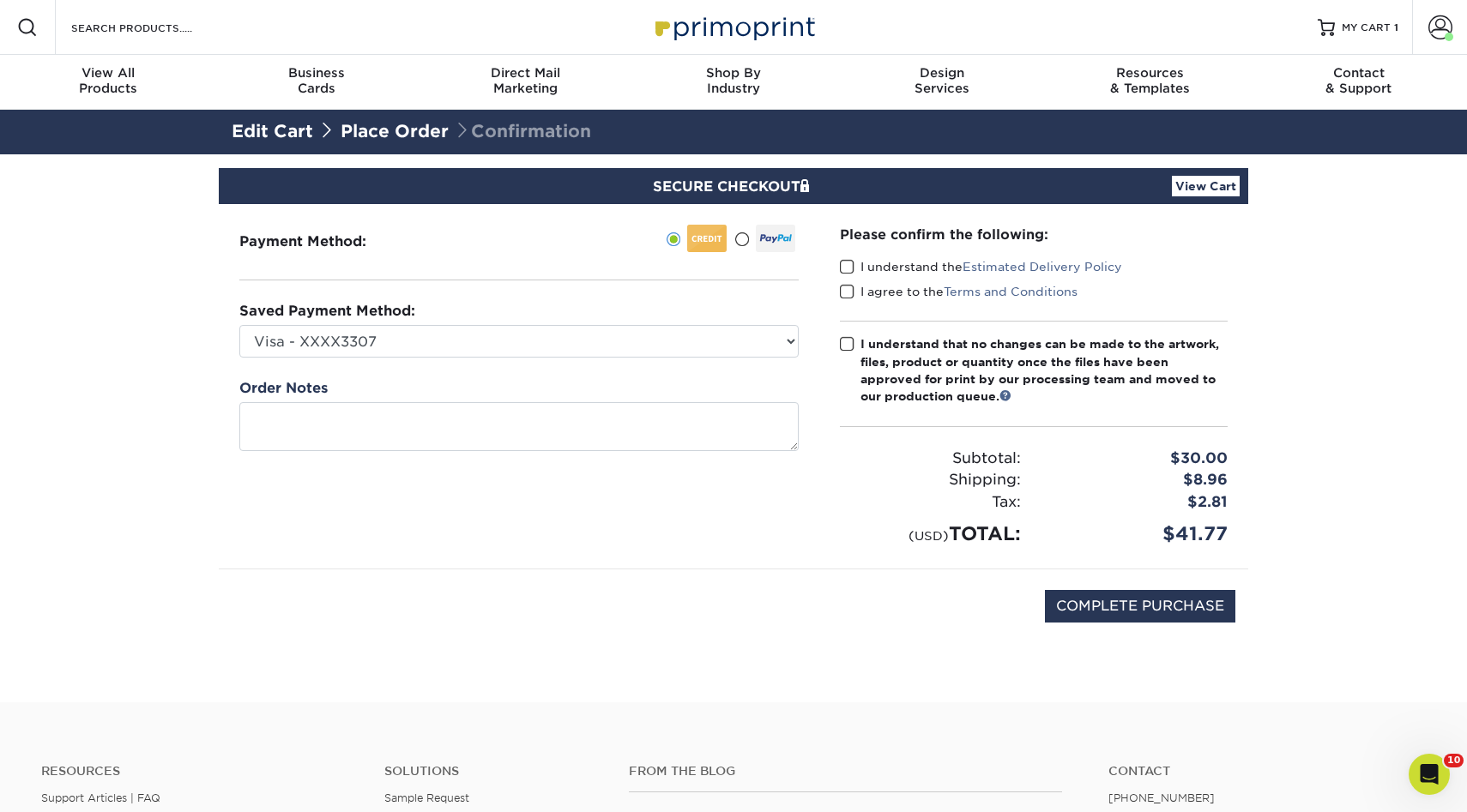
click at [844, 259] on span at bounding box center [846, 267] width 14 height 16
click at [0, 0] on input "I understand the Estimated Delivery Policy" at bounding box center [0, 0] width 0 height 0
click at [844, 288] on span at bounding box center [846, 292] width 14 height 16
click at [0, 0] on input "I agree to the Terms and Conditions" at bounding box center [0, 0] width 0 height 0
click at [844, 341] on span at bounding box center [846, 344] width 14 height 16
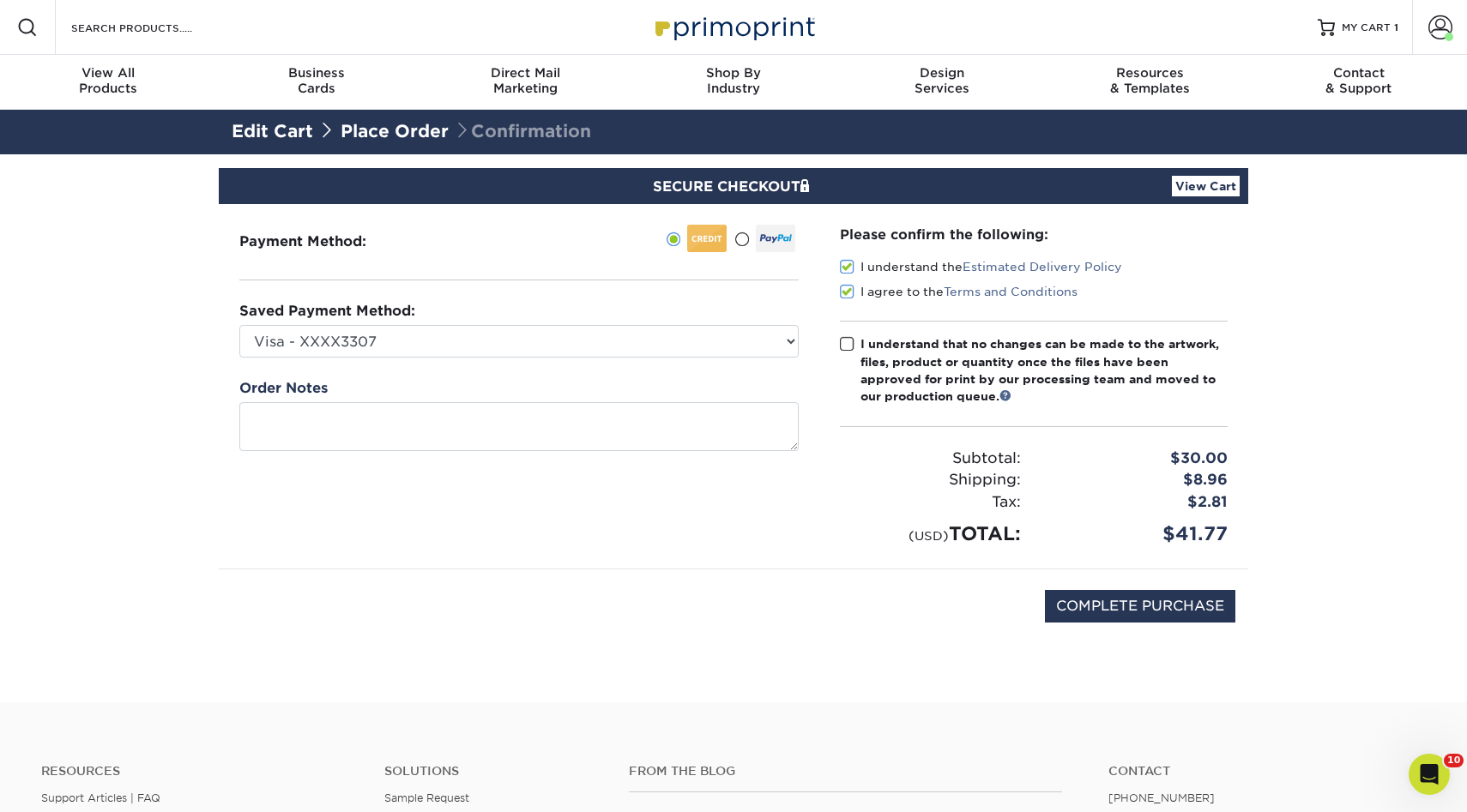
click at [0, 0] on input "I understand that no changes can be made to the artwork, files, product or quan…" at bounding box center [0, 0] width 0 height 0
drag, startPoint x: 1124, startPoint y: 615, endPoint x: 678, endPoint y: 389, distance: 500.0
click at [679, 390] on div "Payment Method: [PERSON_NAME]" at bounding box center [734, 433] width 1004 height 458
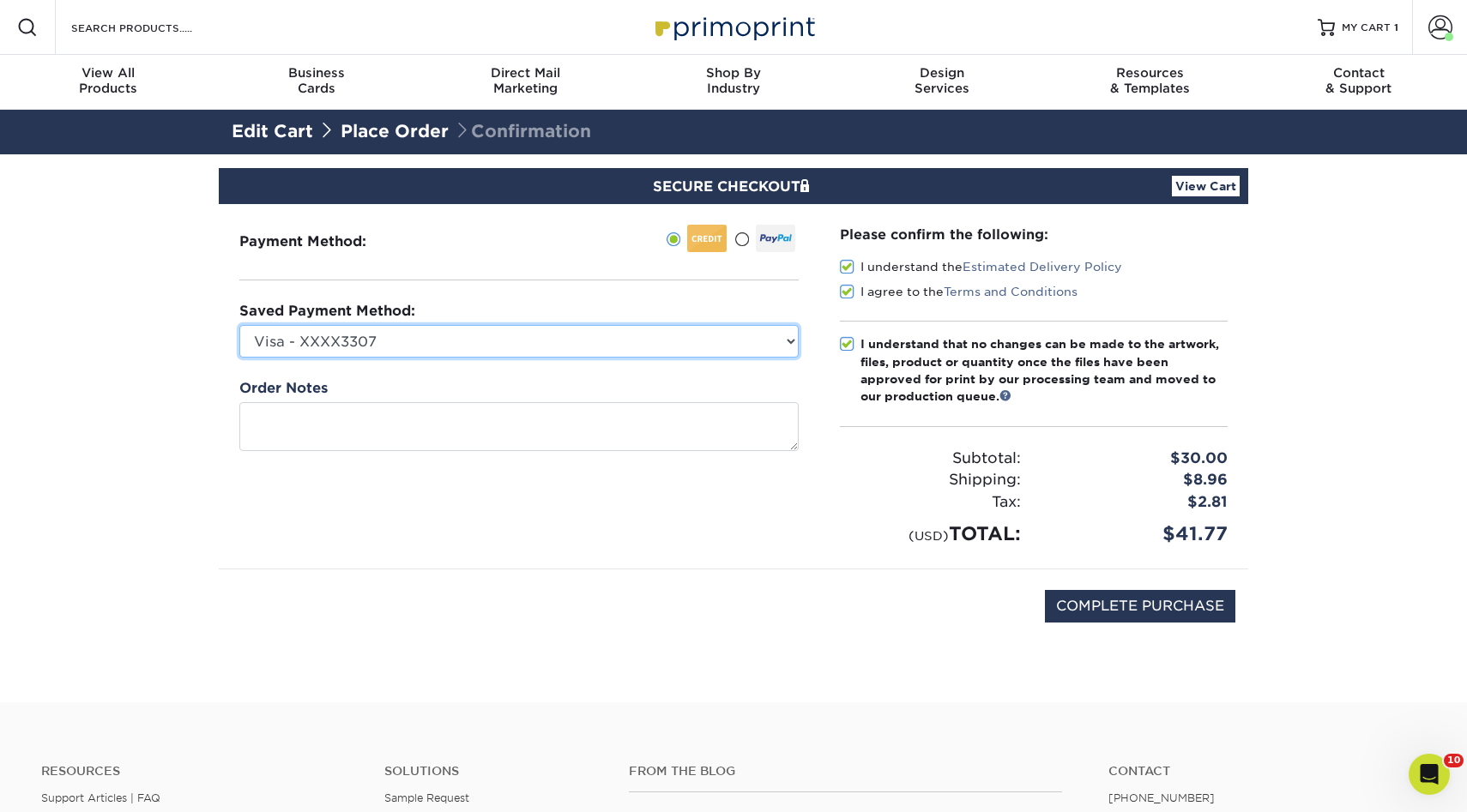
click at [614, 340] on select "Visa - XXXX3307 Visa - XXXX3562 New Credit Card" at bounding box center [519, 342] width 559 height 33
select select "72308"
click at [239, 326] on select "Visa - XXXX3307 Visa - XXXX3562 New Credit Card" at bounding box center [519, 342] width 559 height 33
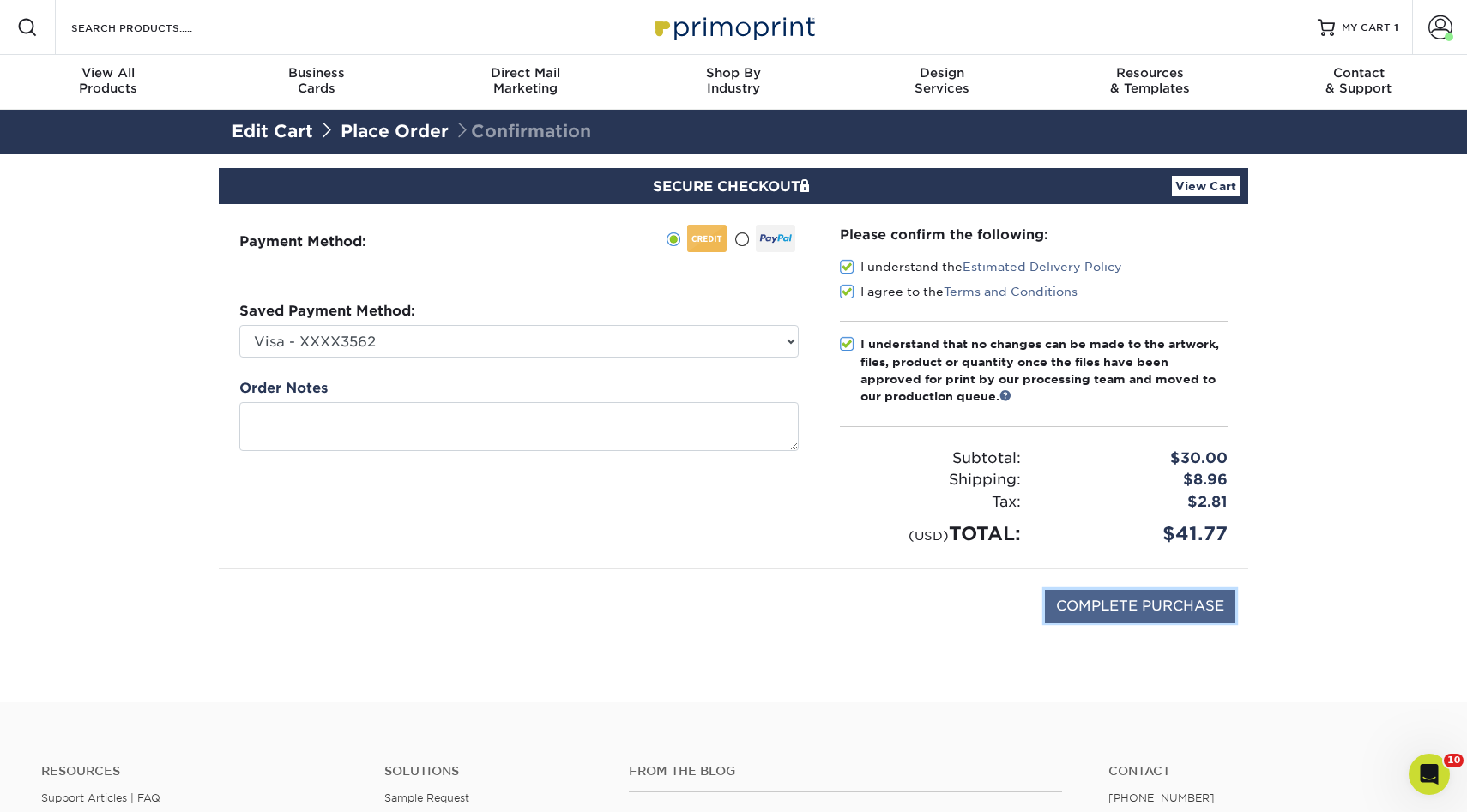
click at [1149, 604] on input "COMPLETE PURCHASE" at bounding box center [1140, 606] width 191 height 33
type input "PROCESSING, PLEASE WAIT..."
